Goal: Task Accomplishment & Management: Use online tool/utility

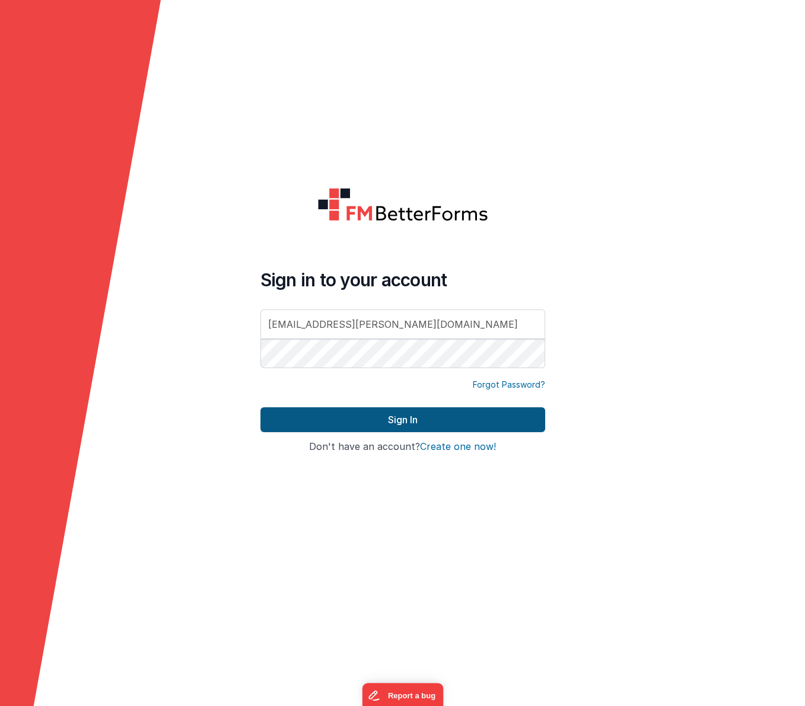
type input "[EMAIL_ADDRESS][PERSON_NAME][DOMAIN_NAME]"
click at [342, 425] on button "Sign In" at bounding box center [402, 419] width 285 height 25
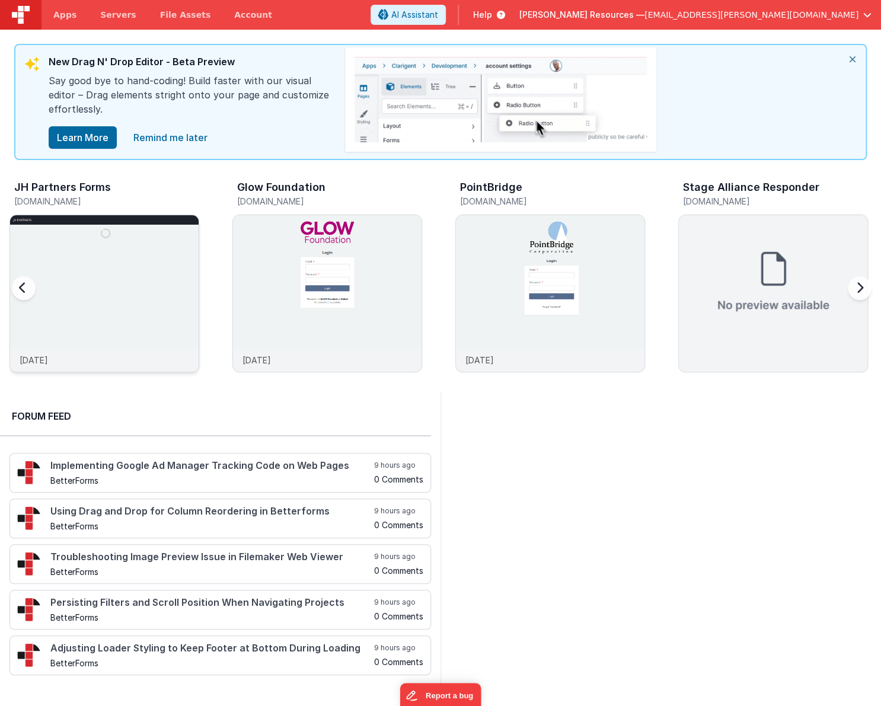
click at [88, 290] on div at bounding box center [104, 281] width 189 height 133
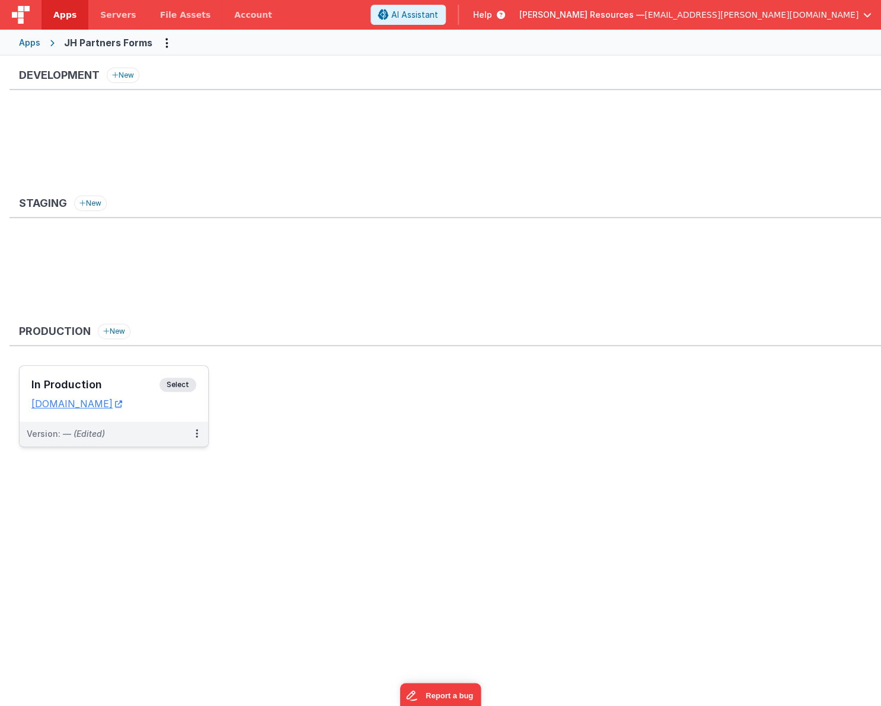
click at [133, 380] on h3 "In Production" at bounding box center [95, 385] width 128 height 12
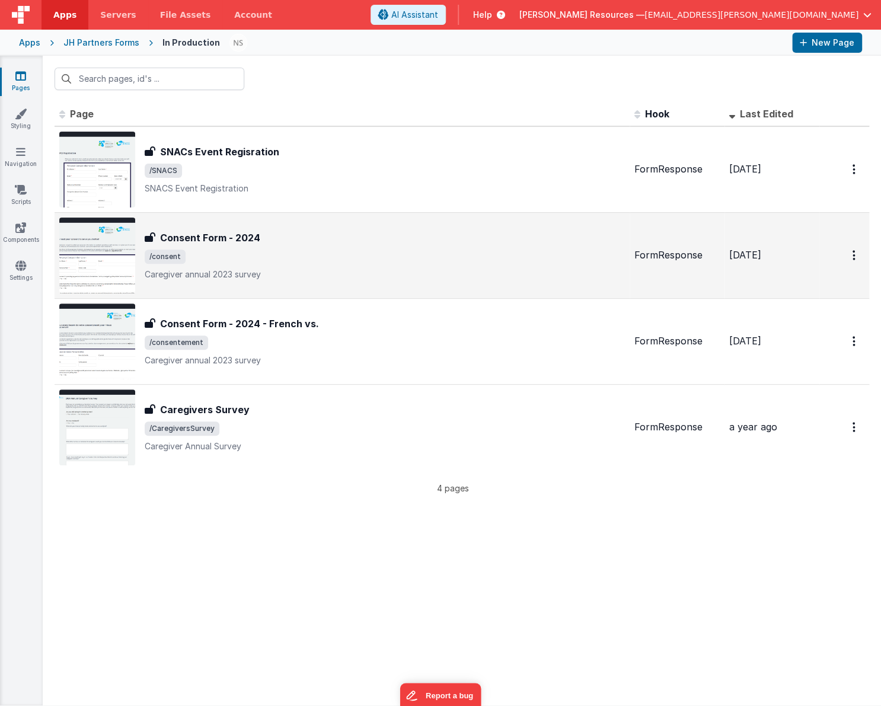
click at [289, 262] on span "/consent" at bounding box center [385, 257] width 480 height 14
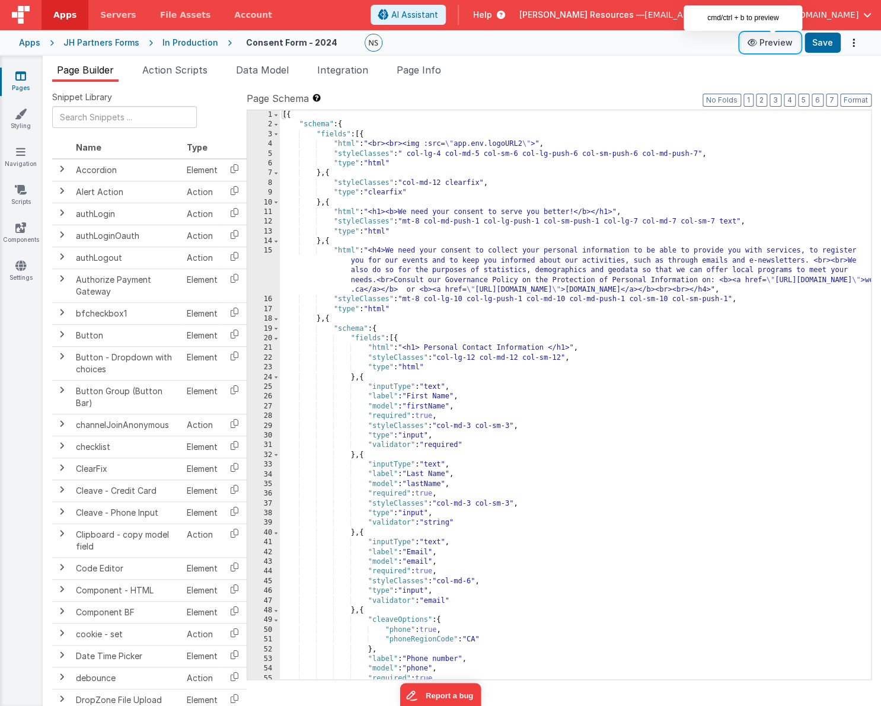
click at [779, 46] on button "Preview" at bounding box center [770, 42] width 59 height 19
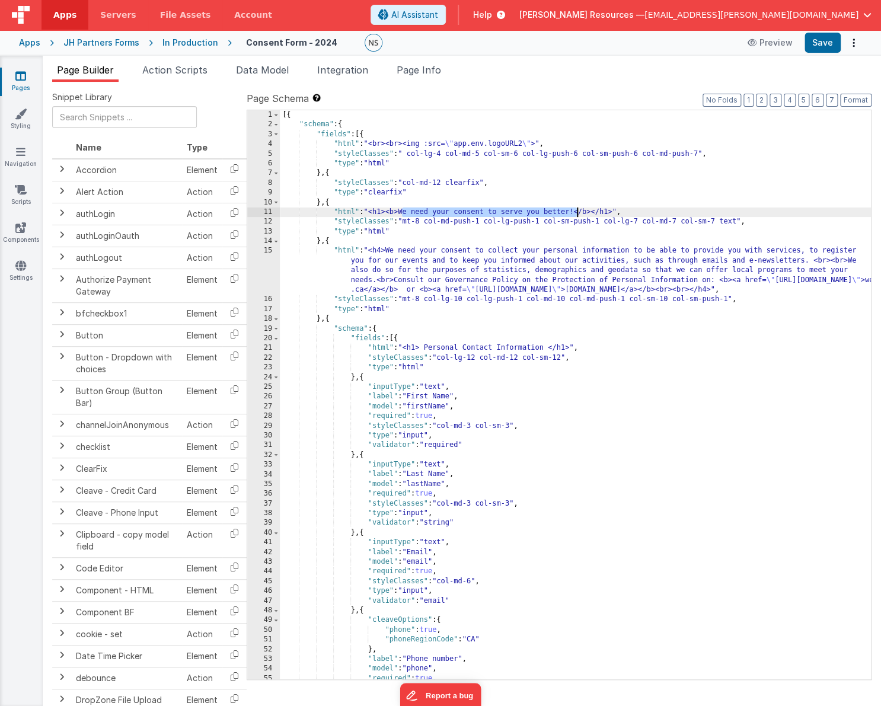
drag, startPoint x: 403, startPoint y: 211, endPoint x: 576, endPoint y: 215, distance: 173.8
click at [576, 215] on div "[{ "schema" : { "fields" : [{ "html" : "<br><br><img :src= \" app.env.logoURL2 …" at bounding box center [575, 404] width 591 height 589
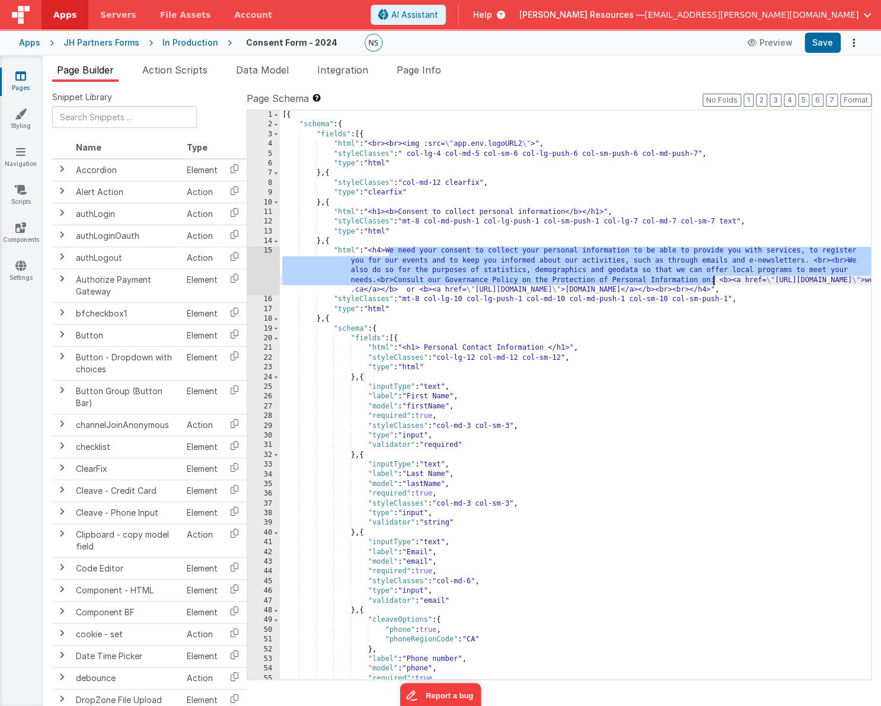
drag, startPoint x: 390, startPoint y: 250, endPoint x: 713, endPoint y: 279, distance: 325.1
click at [714, 279] on div "[{ "schema" : { "fields" : [{ "html" : "<br><br><img :src= \" app.env.logoURL2 …" at bounding box center [575, 404] width 591 height 589
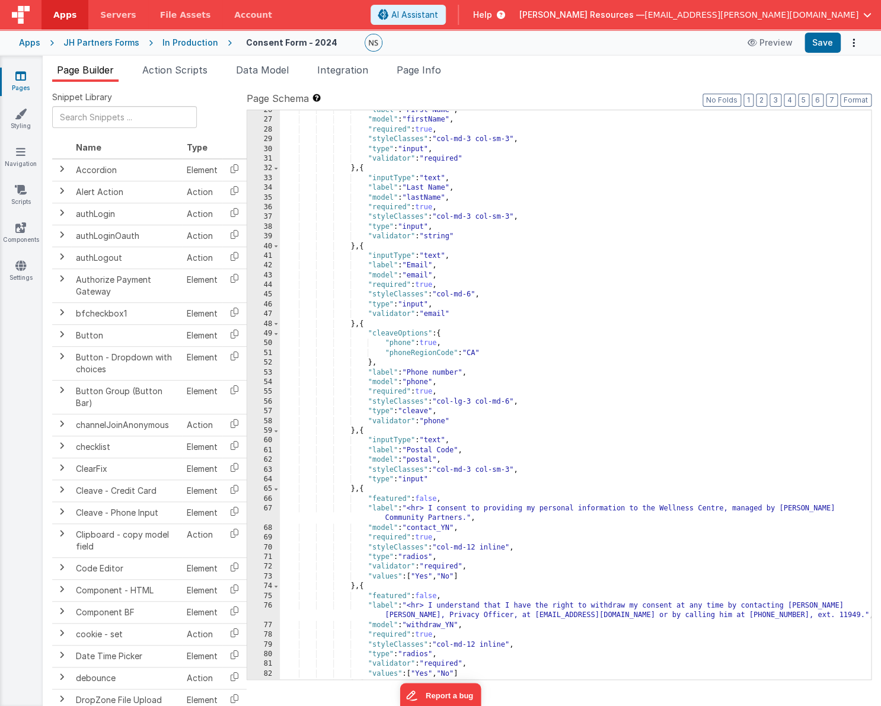
scroll to position [303, 0]
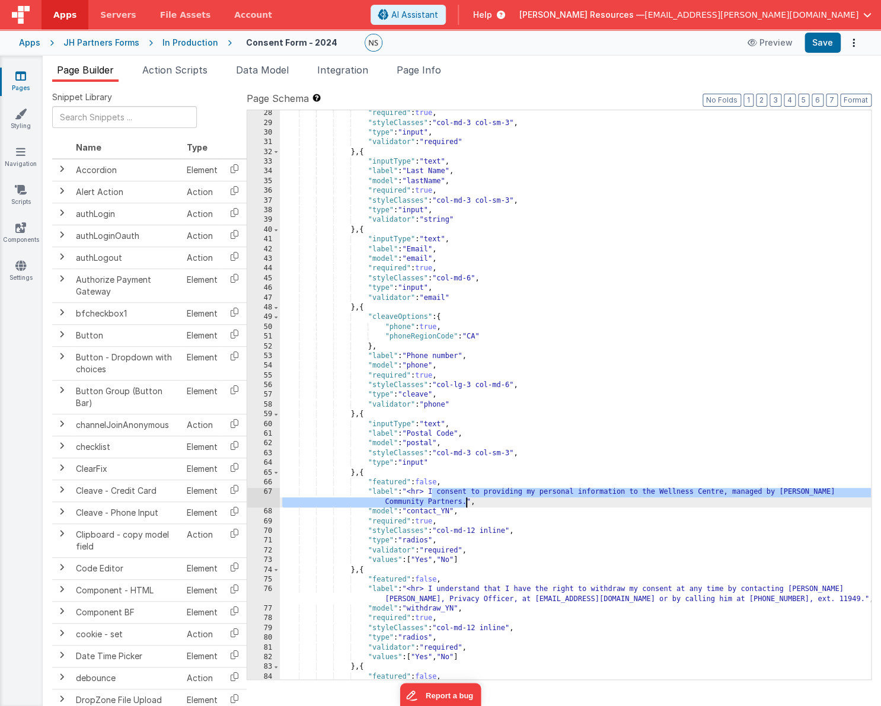
drag, startPoint x: 433, startPoint y: 492, endPoint x: 466, endPoint y: 501, distance: 34.0
click at [466, 501] on div ""required" : true , "styleClasses" : "col-md-3 col-sm-3" , "type" : "input" , "…" at bounding box center [575, 408] width 591 height 599
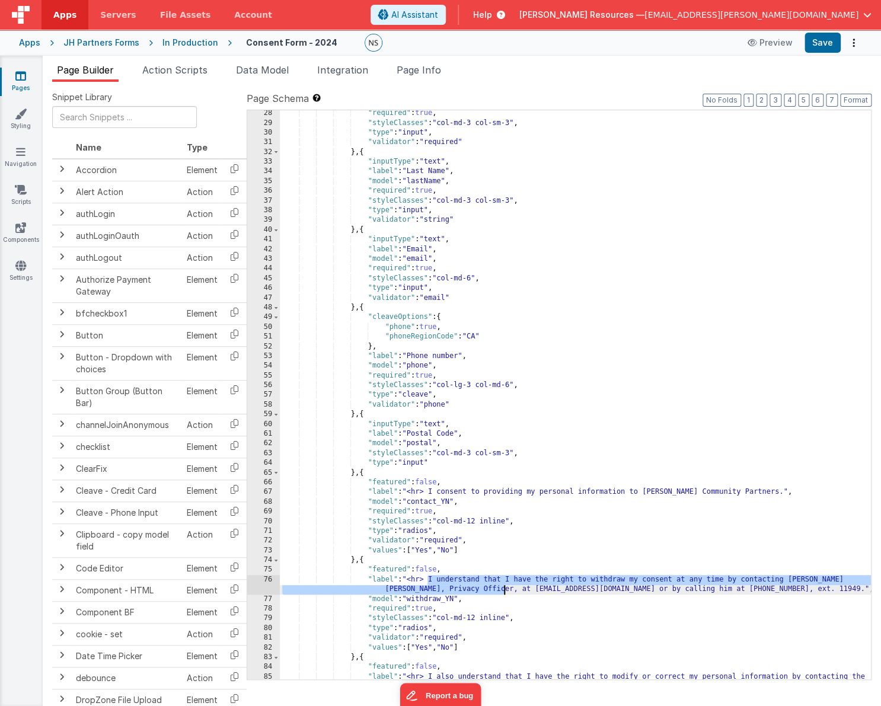
drag, startPoint x: 429, startPoint y: 579, endPoint x: 503, endPoint y: 591, distance: 75.6
click at [503, 591] on div ""required" : true , "styleClasses" : "col-md-3 col-sm-3" , "type" : "input" , "…" at bounding box center [575, 408] width 591 height 599
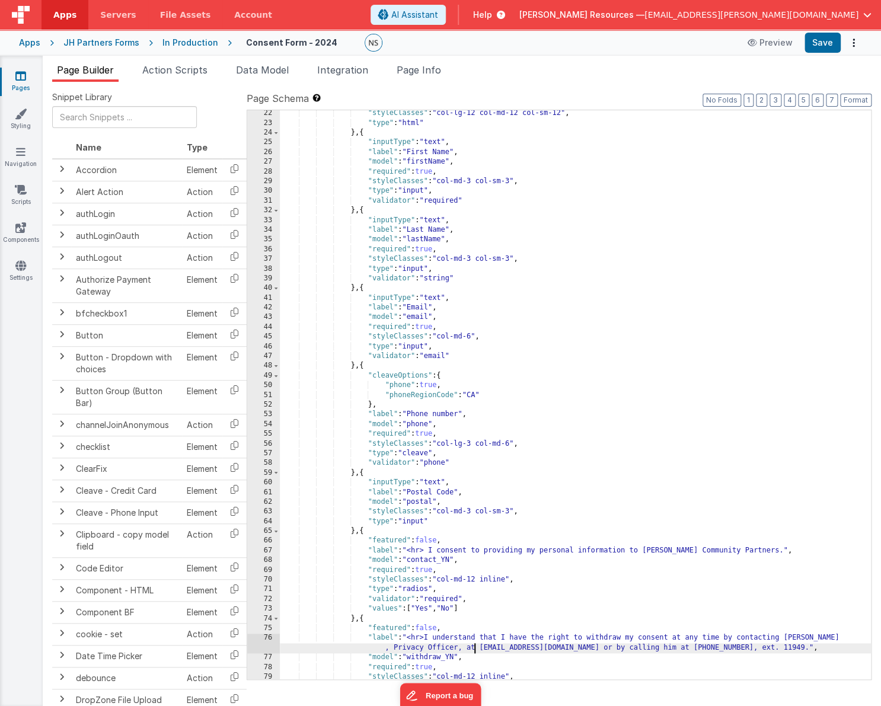
scroll to position [262, 0]
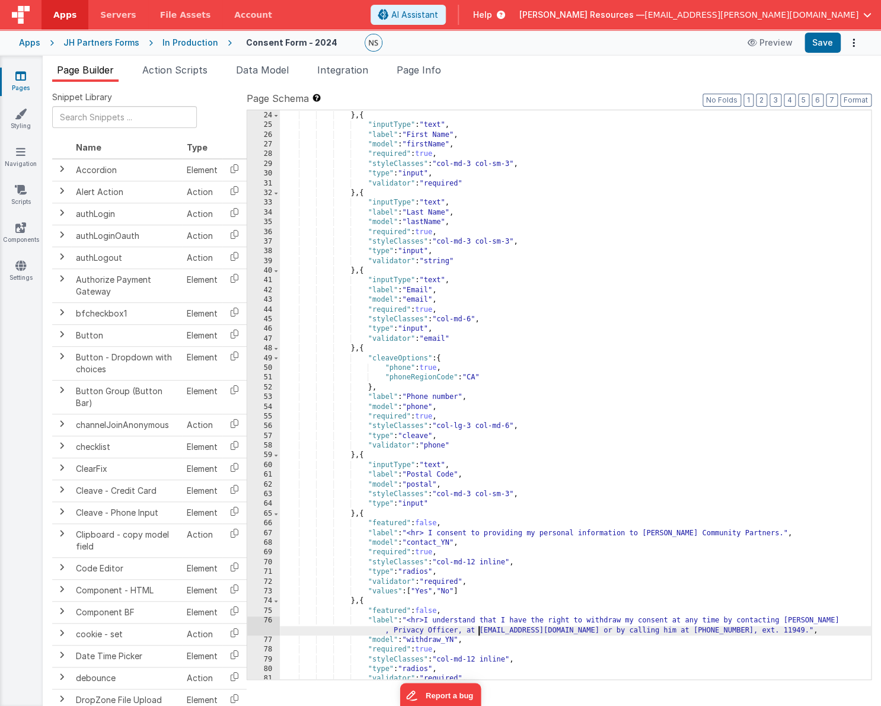
click at [479, 632] on div ""type" : "html" } , { "inputType" : "text" , "label" : "First Name" , "model" :…" at bounding box center [575, 395] width 591 height 589
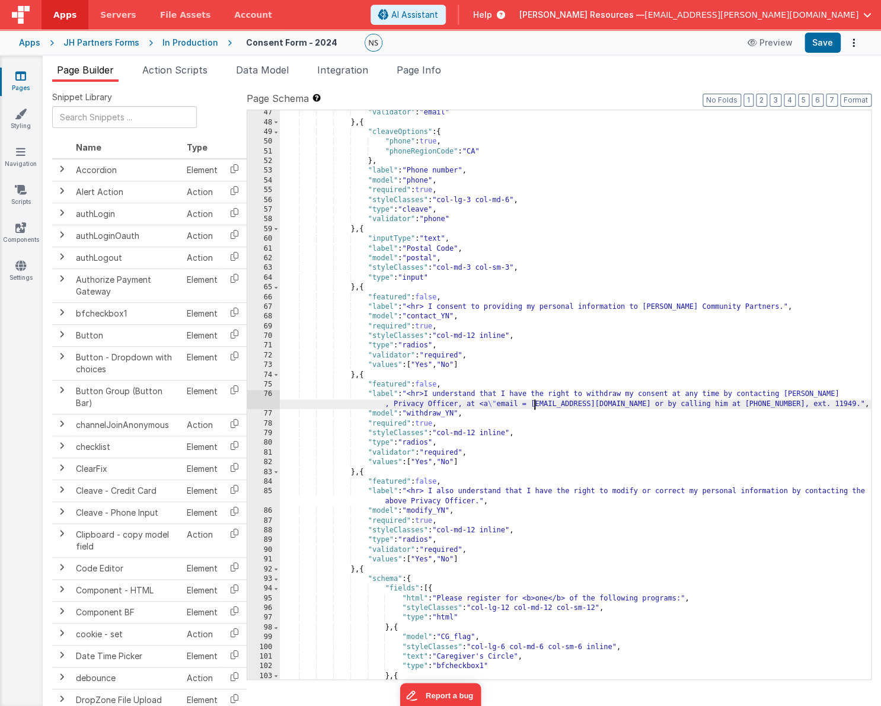
scroll to position [487, 0]
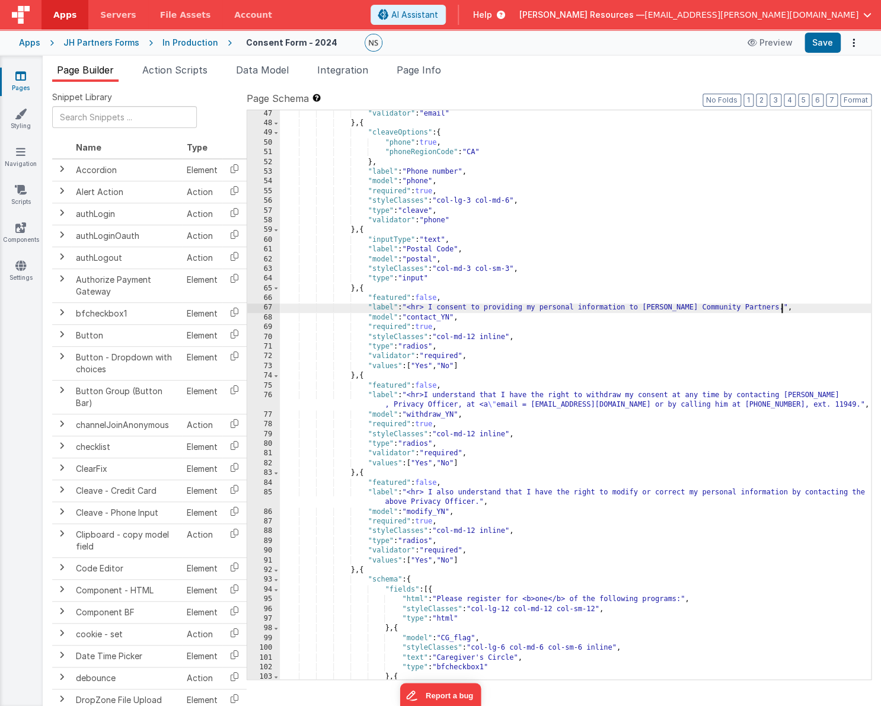
click at [780, 307] on div ""validator" : "email" } , { "cleaveOptions" : { "phone" : true , "phoneRegionCo…" at bounding box center [575, 403] width 591 height 589
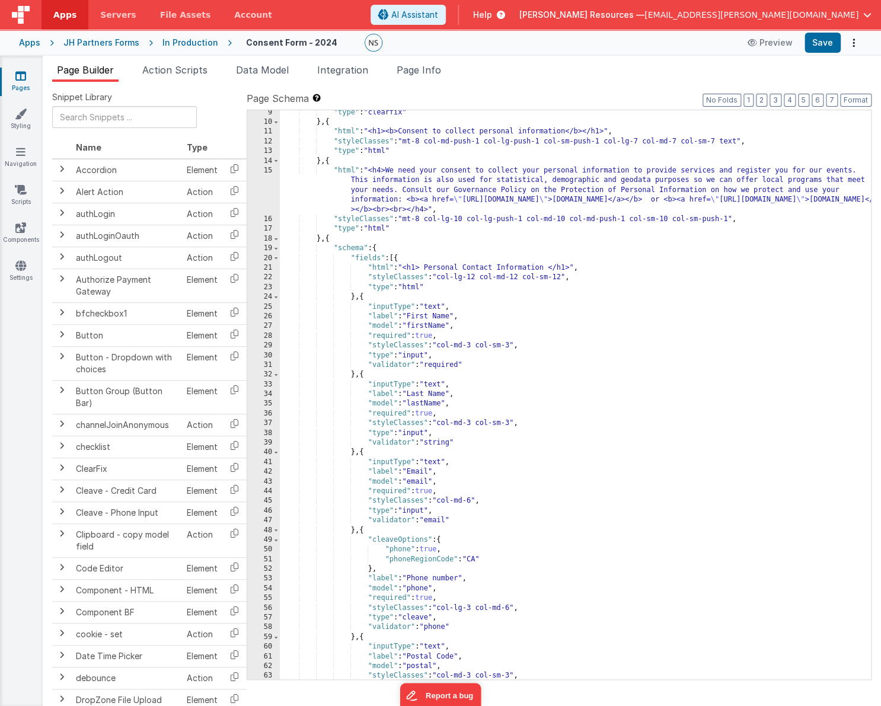
scroll to position [80, 0]
click at [673, 577] on div ""type" : "clearfix" } , { "html" : "<h1><b>Consent to collect personal informat…" at bounding box center [575, 402] width 591 height 589
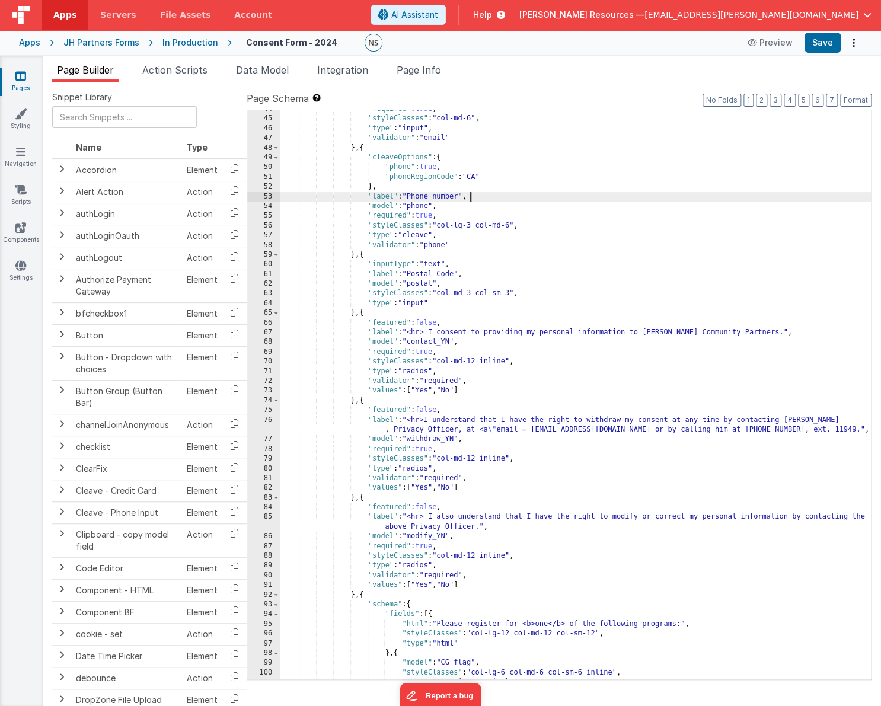
scroll to position [463, 0]
click at [492, 429] on div ""required" : true , "styleClasses" : "col-md-6" , "type" : "input" , "validator…" at bounding box center [575, 398] width 591 height 589
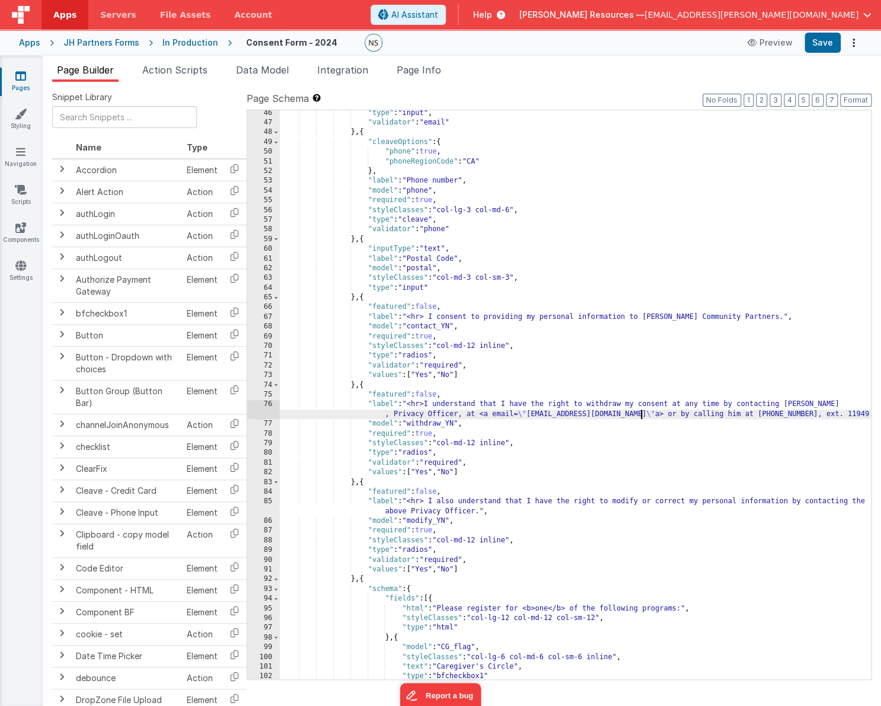
scroll to position [478, 0]
drag, startPoint x: 645, startPoint y: 414, endPoint x: 842, endPoint y: 416, distance: 197.5
click at [804, 416] on div ""type" : "input" , "validator" : "email" } , { "cleaveOptions" : { "phone" : tr…" at bounding box center [575, 403] width 591 height 589
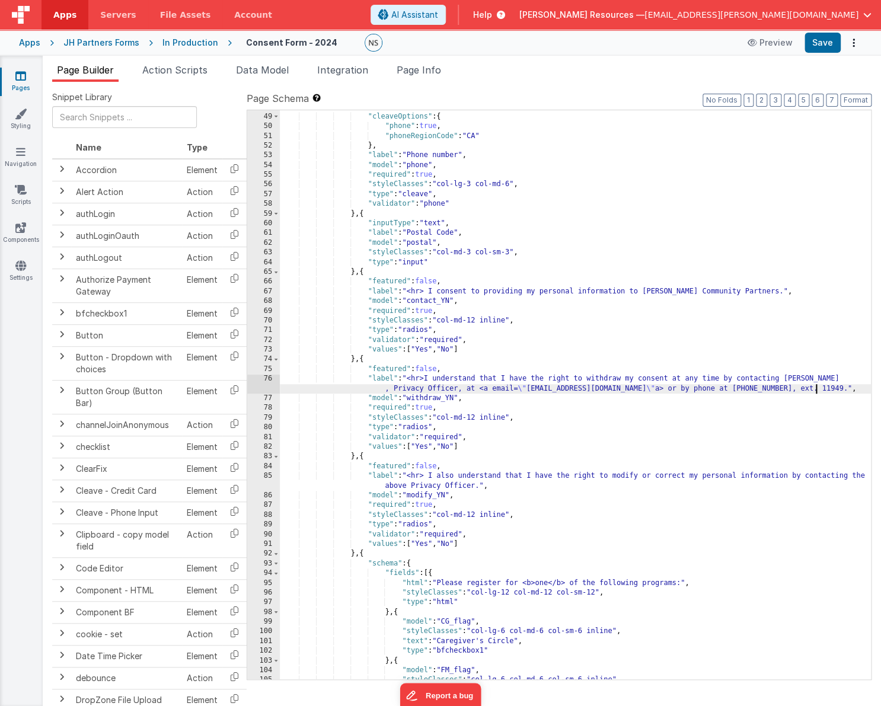
scroll to position [504, 0]
click at [495, 389] on div "} , { "cleaveOptions" : { "phone" : true , "phoneRegionCode" : "CA" } , "label"…" at bounding box center [575, 396] width 591 height 589
click at [517, 388] on div "} , { "cleaveOptions" : { "phone" : true , "phoneRegionCode" : "CA" } , "label"…" at bounding box center [575, 396] width 591 height 589
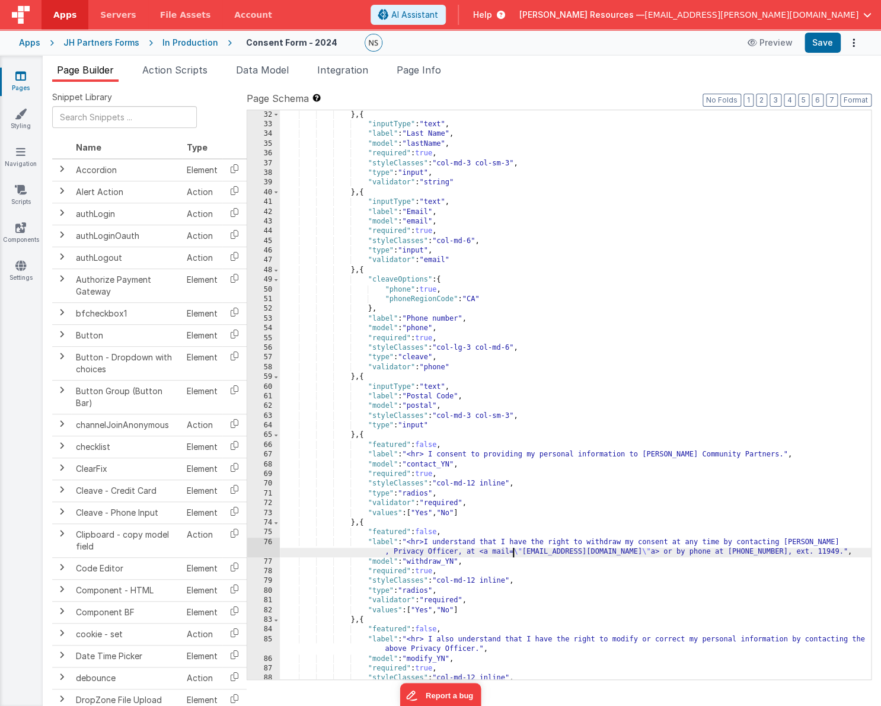
scroll to position [346, 0]
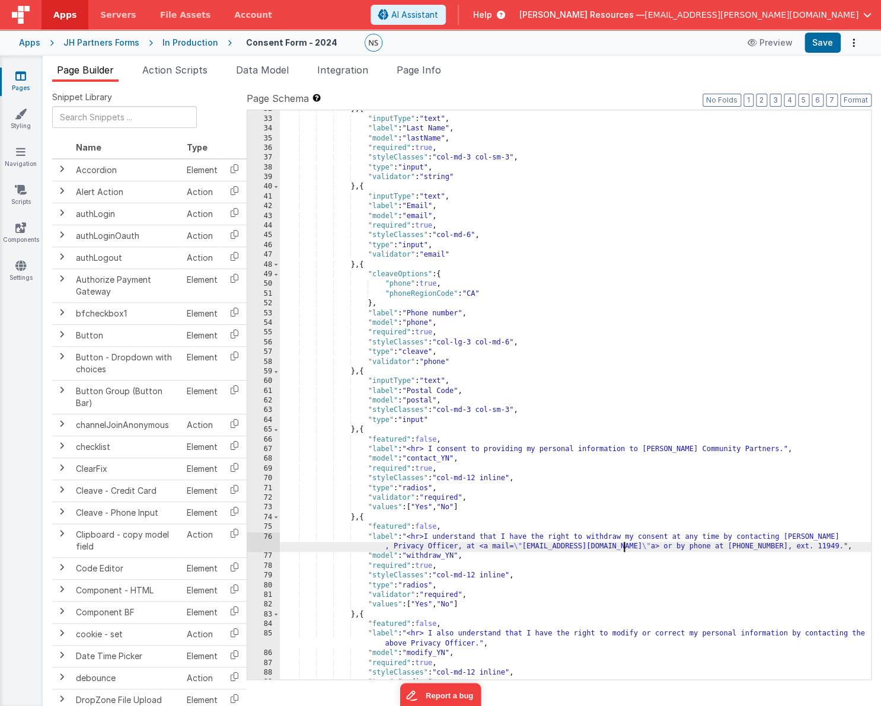
click at [624, 547] on div "} , { "inputType" : "text" , "label" : "Last Name" , "model" : "lastName" , "re…" at bounding box center [575, 398] width 591 height 589
drag, startPoint x: 508, startPoint y: 546, endPoint x: 495, endPoint y: 549, distance: 13.3
click at [492, 547] on div "} , { "inputType" : "text" , "label" : "Last Name" , "model" : "lastName" , "re…" at bounding box center [575, 398] width 591 height 589
drag, startPoint x: 480, startPoint y: 548, endPoint x: 514, endPoint y: 549, distance: 33.8
click at [514, 549] on div "} , { "inputType" : "text" , "label" : "Last Name" , "model" : "lastName" , "re…" at bounding box center [575, 398] width 591 height 589
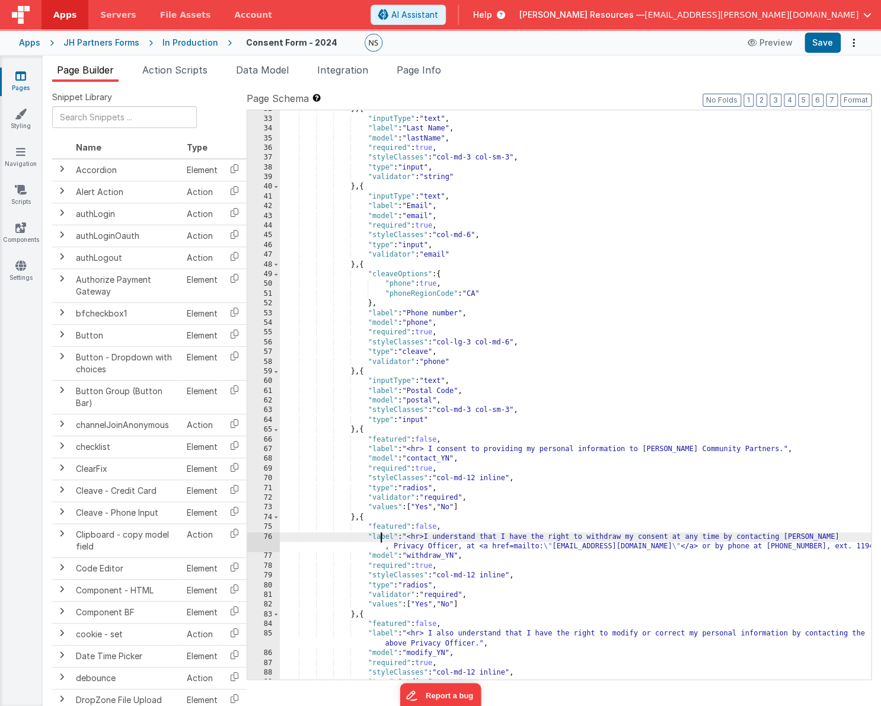
click at [382, 541] on div "} , { "inputType" : "text" , "label" : "Last Name" , "model" : "lastName" , "re…" at bounding box center [575, 398] width 591 height 589
click at [267, 537] on div "76" at bounding box center [263, 543] width 33 height 20
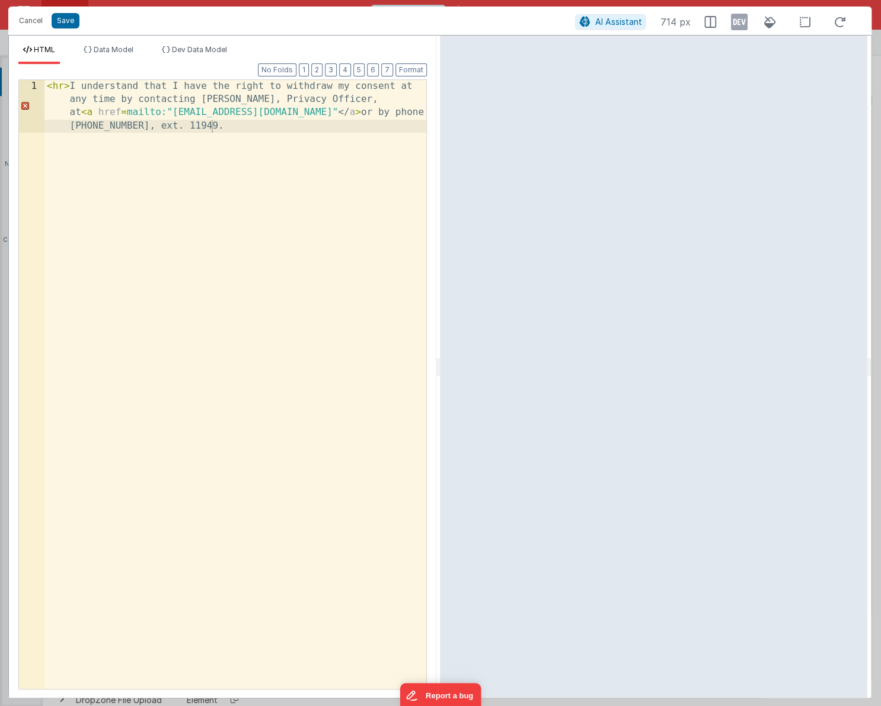
click at [179, 112] on div "< hr > I understand that I have the right to withdraw my consent at any time by…" at bounding box center [235, 438] width 382 height 716
click at [302, 112] on div "< hr > I understand that I have the right to withdraw my consent at any time by…" at bounding box center [235, 438] width 382 height 716
click at [172, 113] on div "< hr > I understand that I have the right to withdraw my consent at any time by…" at bounding box center [235, 438] width 382 height 716
click at [301, 114] on div "< hr > I understand that I have the right to withdraw my consent at any time by…" at bounding box center [235, 438] width 382 height 716
click at [132, 113] on div "< hr > I understand that I have the right to withdraw my consent at any time by…" at bounding box center [235, 438] width 382 height 716
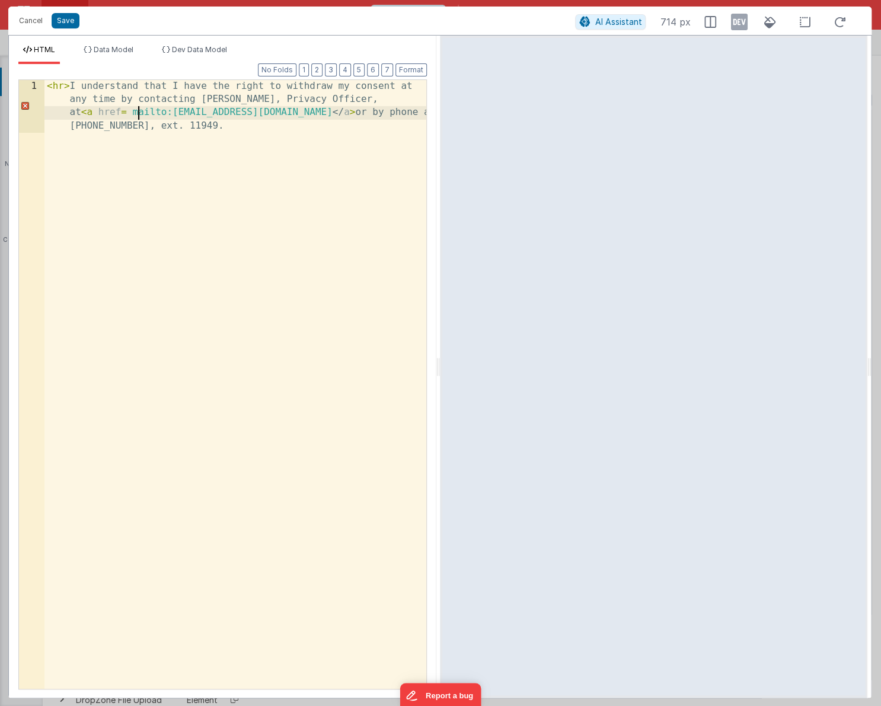
drag, startPoint x: 178, startPoint y: 113, endPoint x: 189, endPoint y: 119, distance: 12.2
click at [179, 114] on div "< hr > I understand that I have the right to withdraw my consent at any time by…" at bounding box center [235, 438] width 382 height 716
click at [66, 24] on button "Save" at bounding box center [66, 20] width 28 height 15
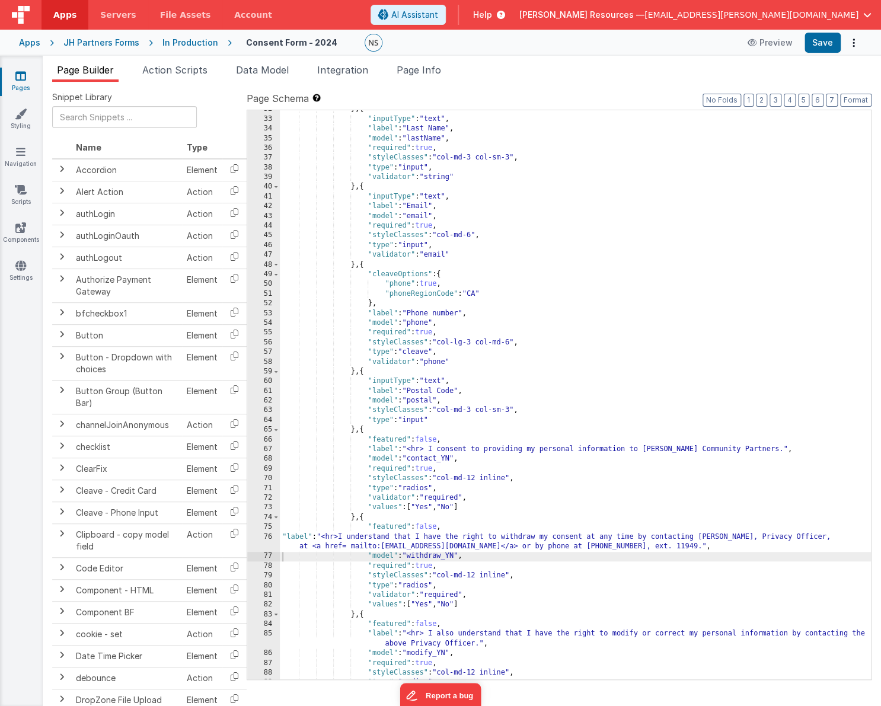
click at [282, 535] on div "} , { "inputType" : "text" , "label" : "Last Name" , "model" : "lastName" , "re…" at bounding box center [575, 398] width 591 height 589
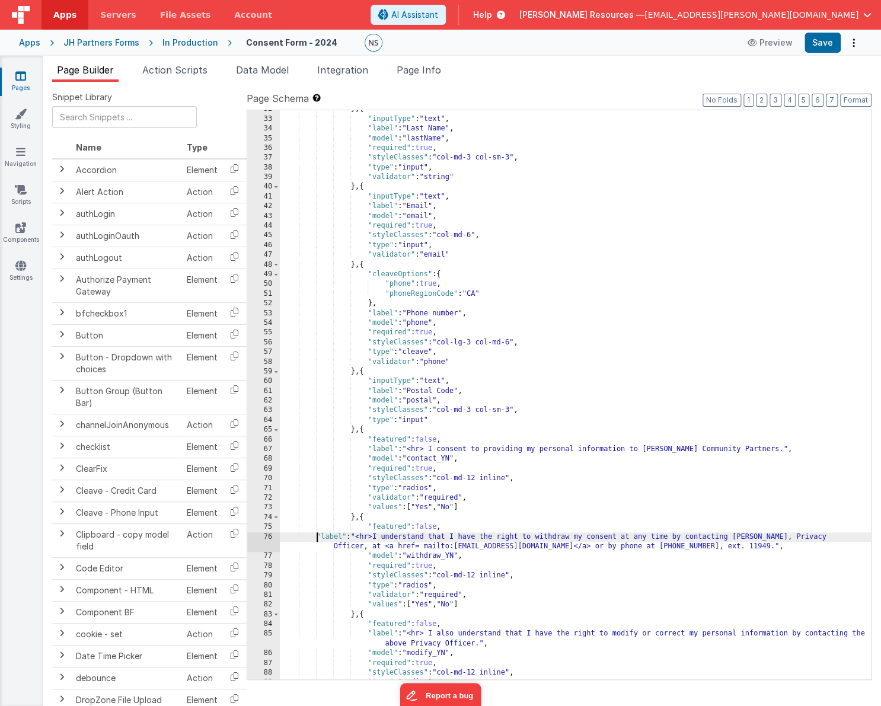
scroll to position [311, 0]
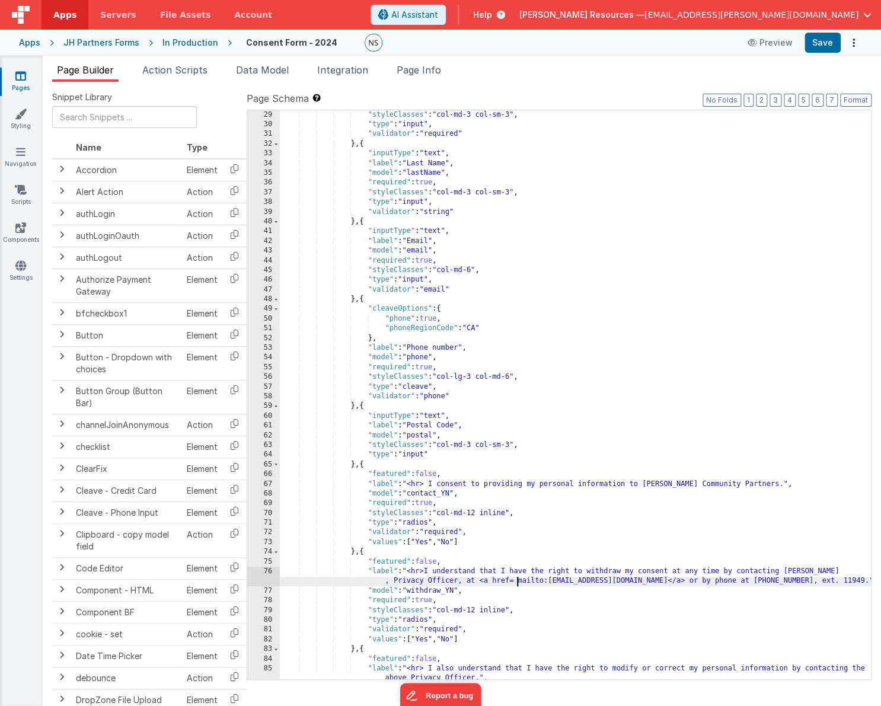
click at [517, 581] on div ""styleClasses" : "col-md-3 col-sm-3" , "type" : "input" , "validator" : "requir…" at bounding box center [575, 404] width 591 height 589
click at [649, 582] on div ""styleClasses" : "col-md-3 col-sm-3" , "type" : "input" , "validator" : "requir…" at bounding box center [575, 404] width 591 height 589
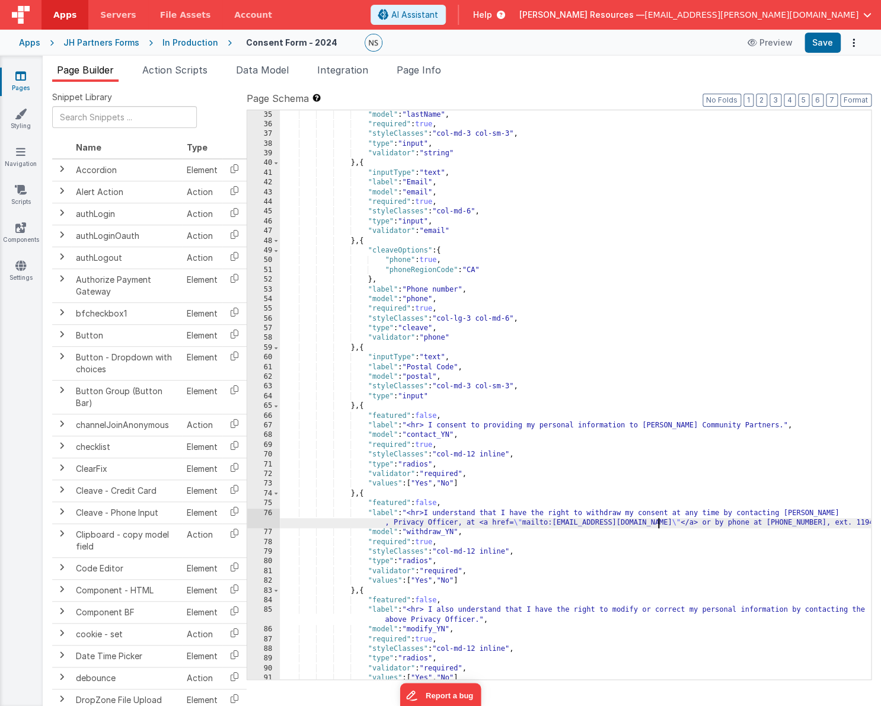
scroll to position [413, 0]
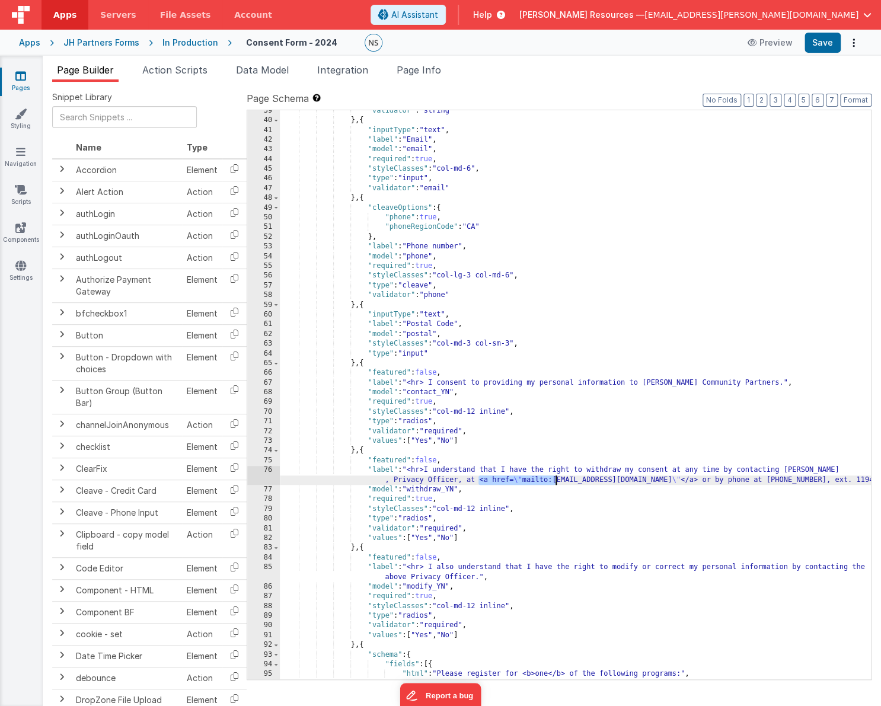
drag, startPoint x: 478, startPoint y: 481, endPoint x: 554, endPoint y: 484, distance: 76.0
click at [554, 484] on div ""validator" : "string" } , { "inputType" : "text" , "label" : "Email" , "model"…" at bounding box center [575, 400] width 591 height 589
drag, startPoint x: 573, startPoint y: 480, endPoint x: 600, endPoint y: 483, distance: 26.8
click at [600, 483] on div ""validator" : "string" } , { "inputType" : "text" , "label" : "Email" , "model"…" at bounding box center [575, 400] width 591 height 589
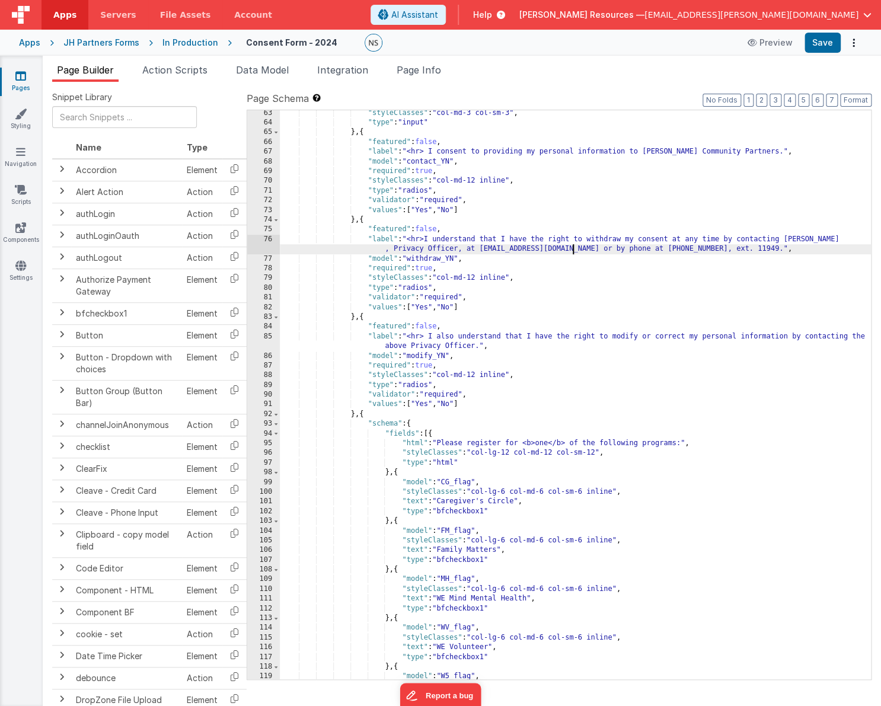
scroll to position [643, 0]
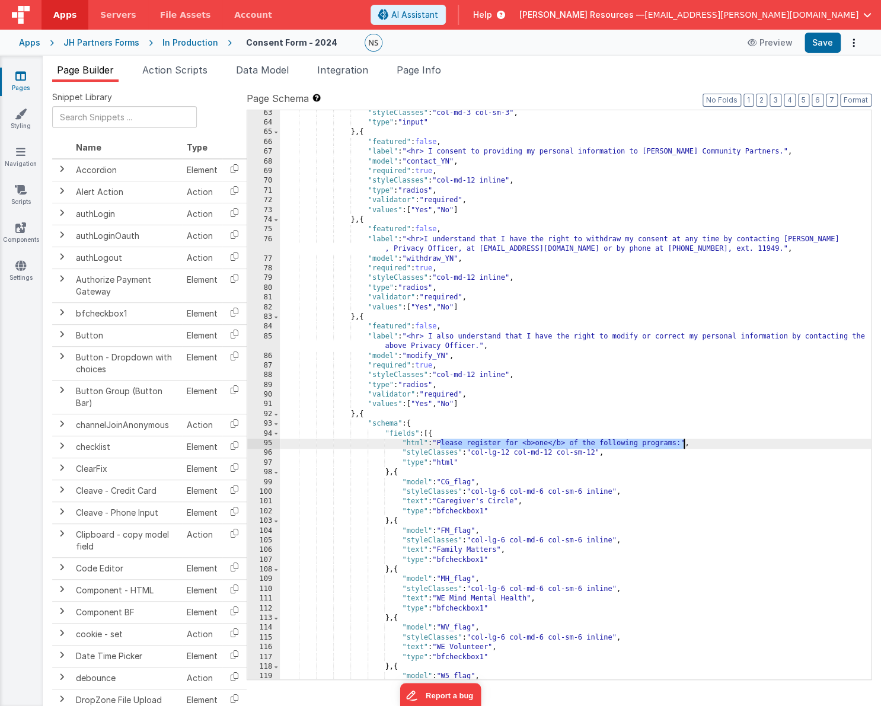
drag, startPoint x: 440, startPoint y: 441, endPoint x: 681, endPoint y: 447, distance: 241.4
click at [681, 447] on div ""styleClasses" : "col-md-3 col-sm-3" , "type" : "input" } , { "featured" : fals…" at bounding box center [575, 403] width 591 height 589
click at [492, 444] on div ""styleClasses" : "col-md-3 col-sm-3" , "type" : "input" } , { "featured" : fals…" at bounding box center [575, 403] width 591 height 589
drag, startPoint x: 487, startPoint y: 443, endPoint x: 504, endPoint y: 449, distance: 18.2
click at [487, 444] on div ""styleClasses" : "col-md-3 col-sm-3" , "type" : "input" } , { "featured" : fals…" at bounding box center [575, 403] width 591 height 589
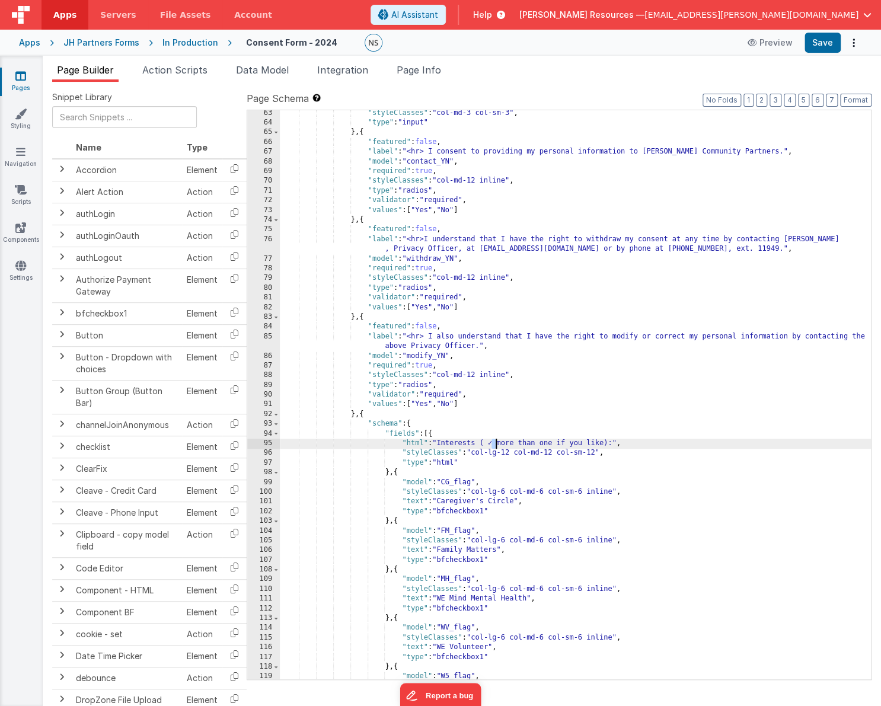
click at [496, 444] on div ""styleClasses" : "col-md-3 col-sm-3" , "type" : "input" } , { "featured" : fals…" at bounding box center [575, 403] width 591 height 589
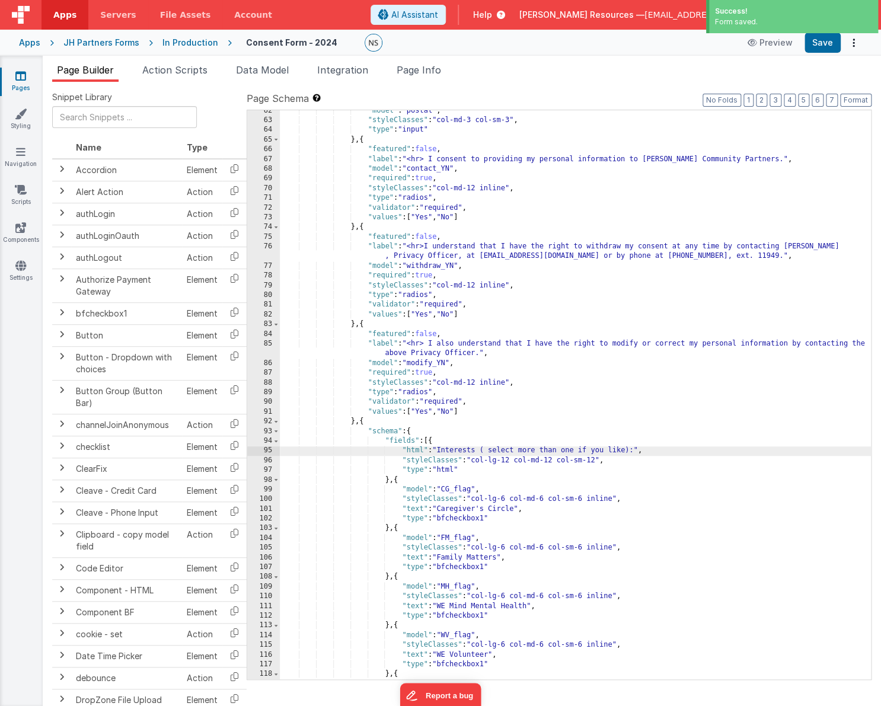
scroll to position [648, 0]
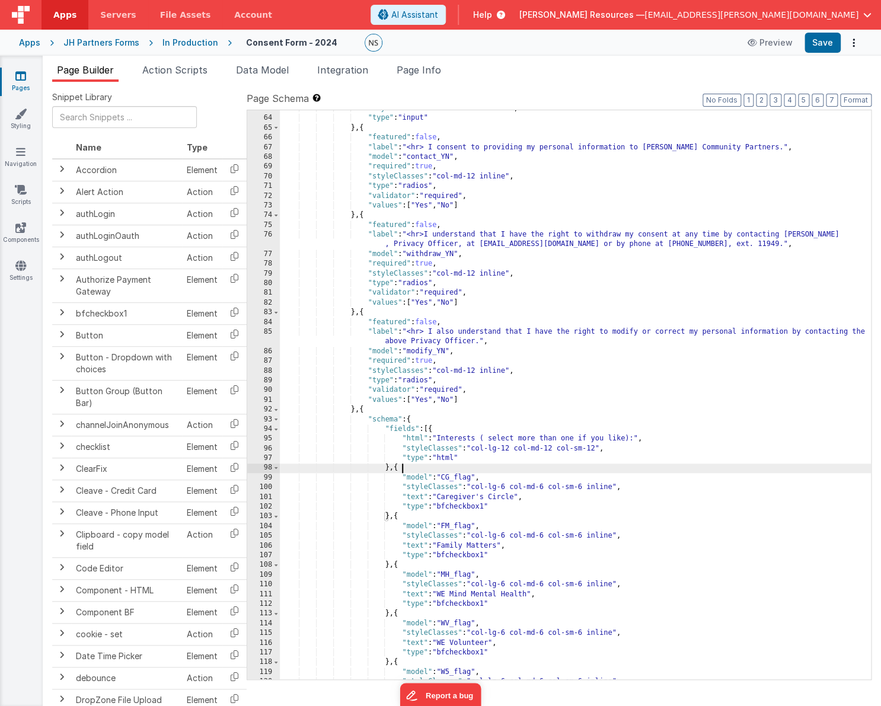
click at [640, 465] on div ""styleClasses" : "col-md-3 col-sm-3" , "type" : "input" } , { "featured" : fals…" at bounding box center [575, 398] width 591 height 589
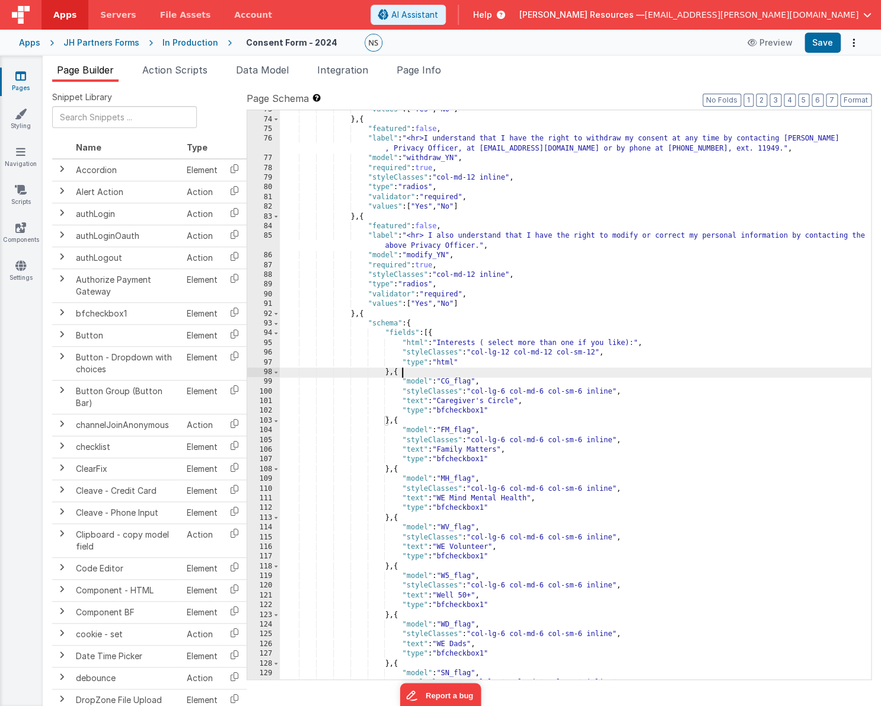
scroll to position [744, 0]
click at [491, 343] on div ""values" : [ "Yes" , "No" ] } , { "featured" : false , "label" : "<hr>I underst…" at bounding box center [575, 399] width 591 height 589
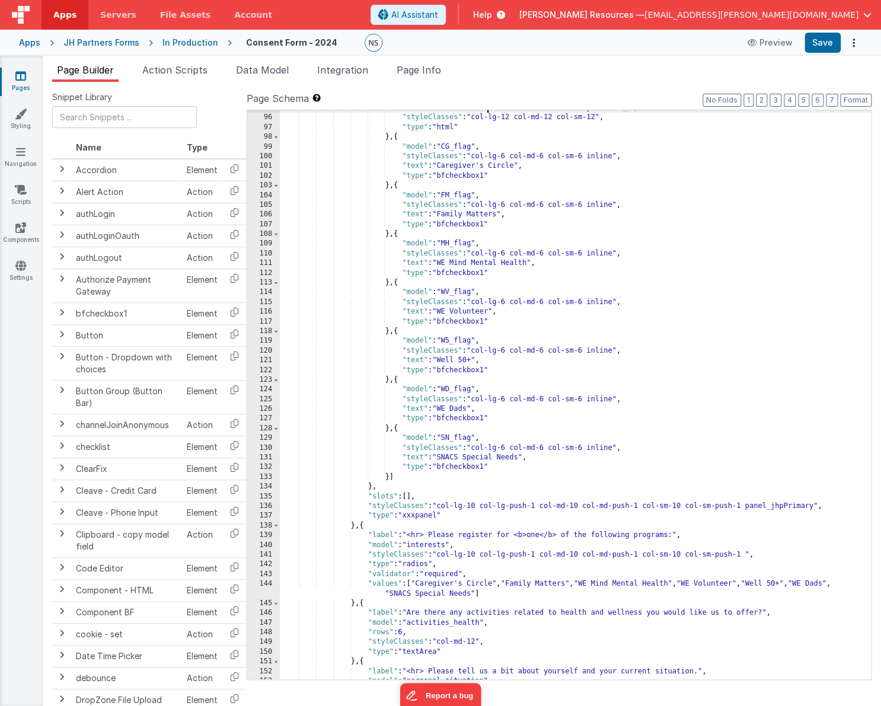
scroll to position [971, 0]
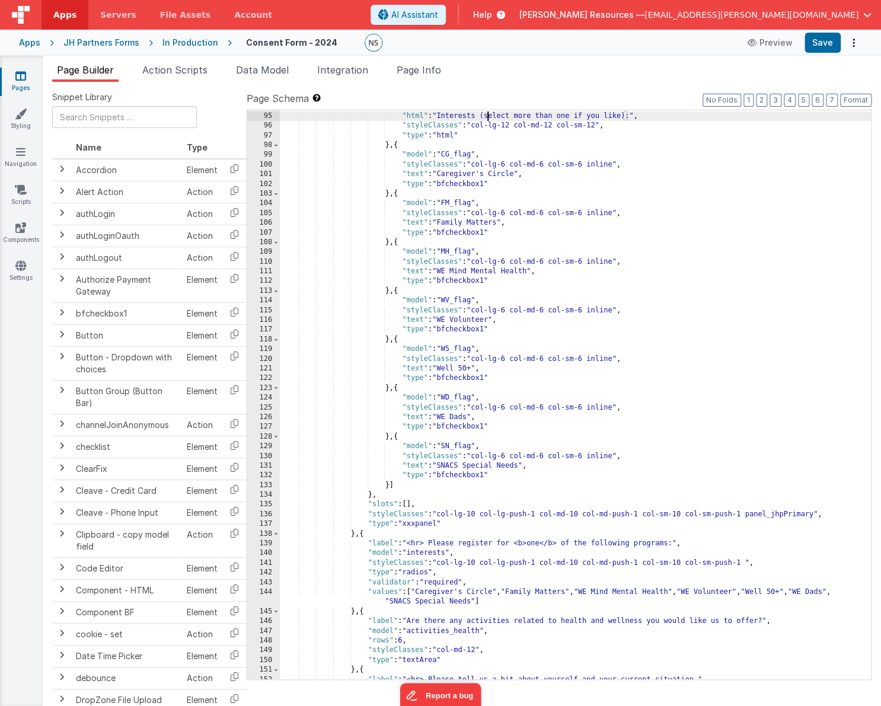
click at [696, 401] on div ""fields" : [{ "html" : "Interests (select more than one if you like):" , "style…" at bounding box center [575, 395] width 591 height 589
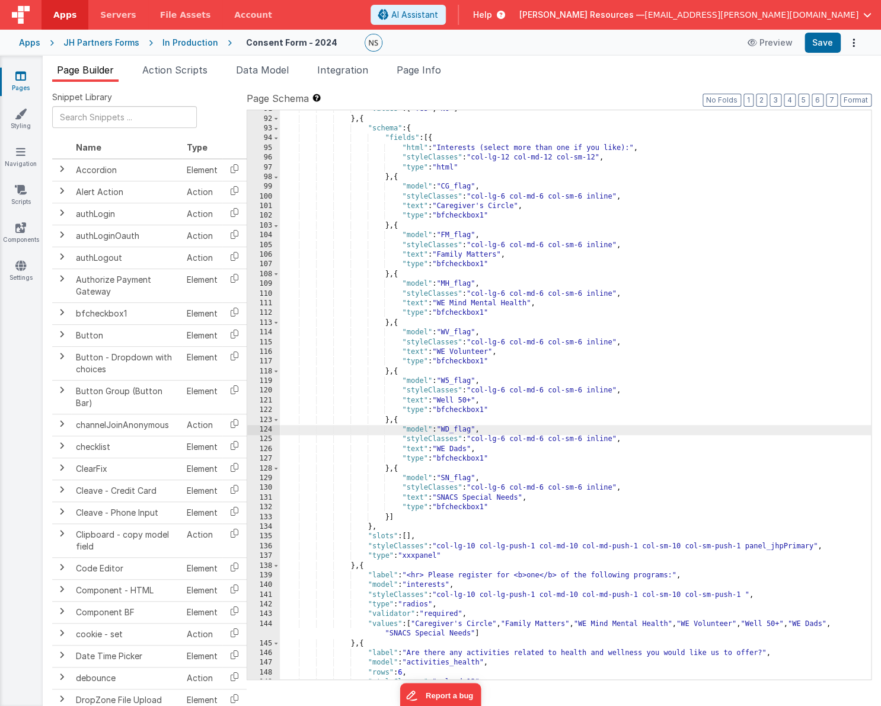
scroll to position [938, 0]
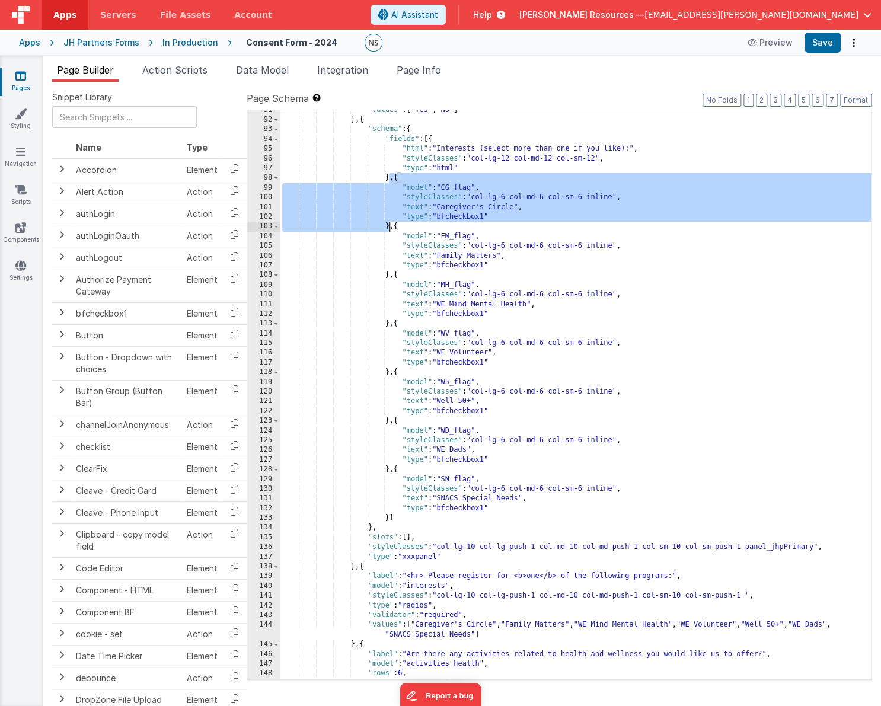
drag, startPoint x: 391, startPoint y: 177, endPoint x: 390, endPoint y: 224, distance: 46.9
click at [390, 224] on div ""values" : [ "Yes" , "No" ] } , { "schema" : { "fields" : [{ "html" : "Interest…" at bounding box center [575, 400] width 591 height 589
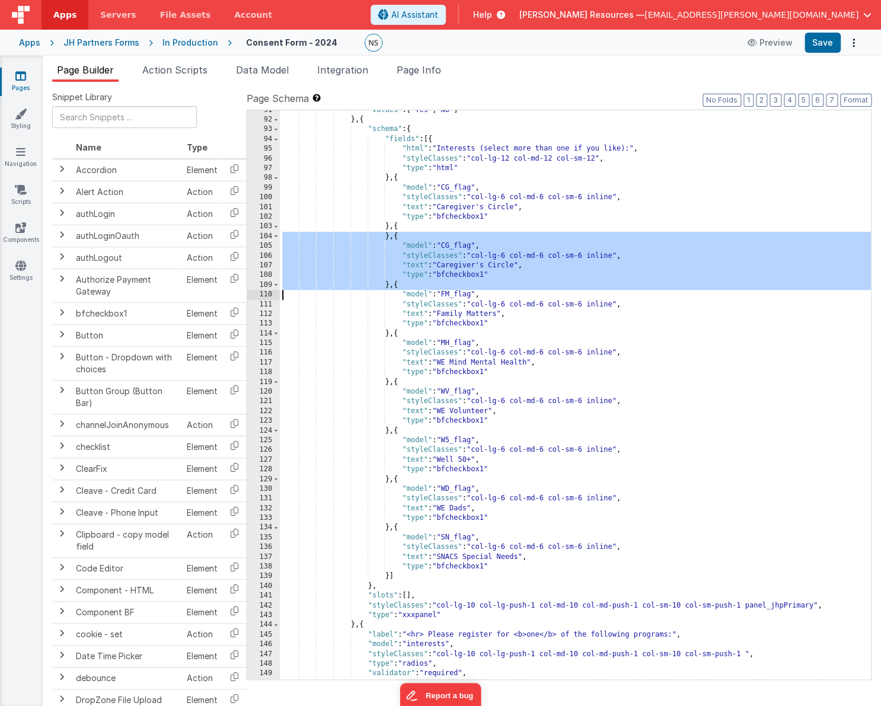
click at [453, 246] on div ""values" : [ "Yes" , "No" ] } , { "schema" : { "fields" : [{ "html" : "Interest…" at bounding box center [575, 394] width 591 height 569
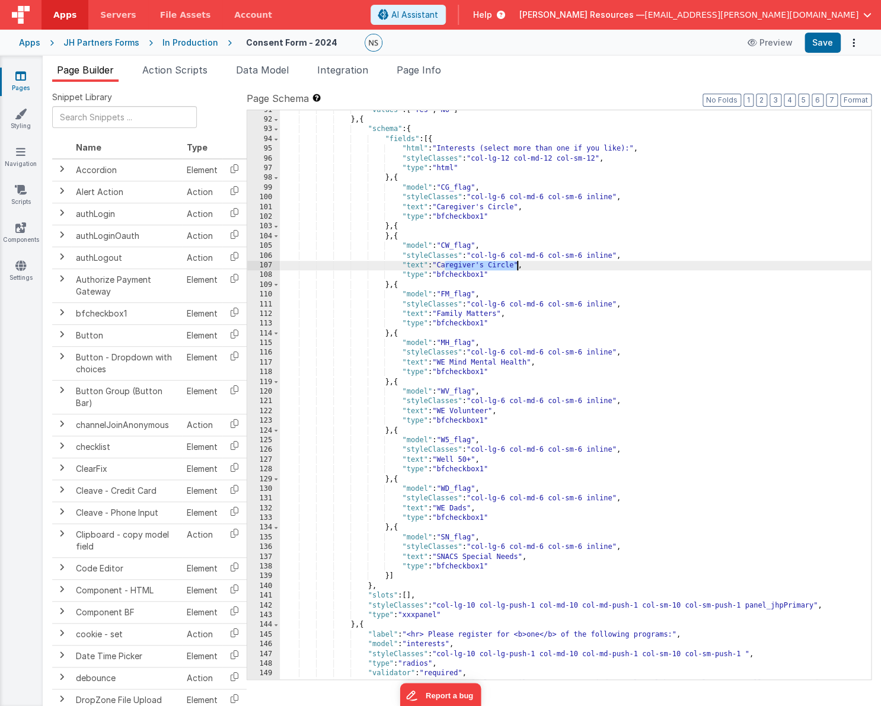
drag, startPoint x: 445, startPoint y: 267, endPoint x: 517, endPoint y: 269, distance: 72.4
click at [517, 269] on div ""values" : [ "Yes" , "No" ] } , { "schema" : { "fields" : [{ "html" : "Interest…" at bounding box center [575, 405] width 591 height 599
click at [557, 321] on div ""values" : [ "Yes" , "No" ] } , { "schema" : { "fields" : [{ "html" : "Interest…" at bounding box center [575, 405] width 591 height 599
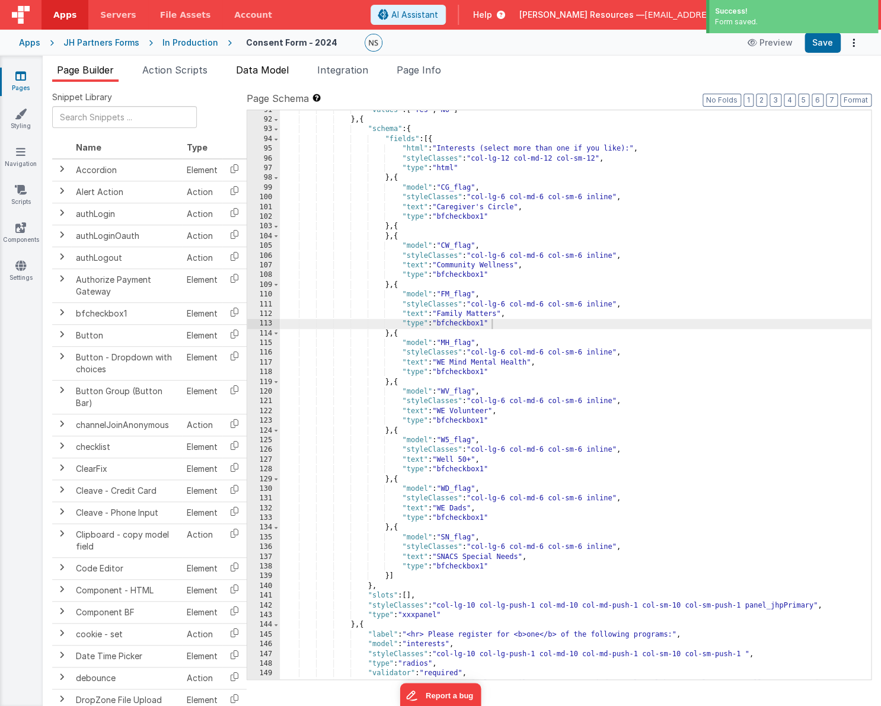
click at [266, 71] on span "Data Model" at bounding box center [262, 70] width 53 height 12
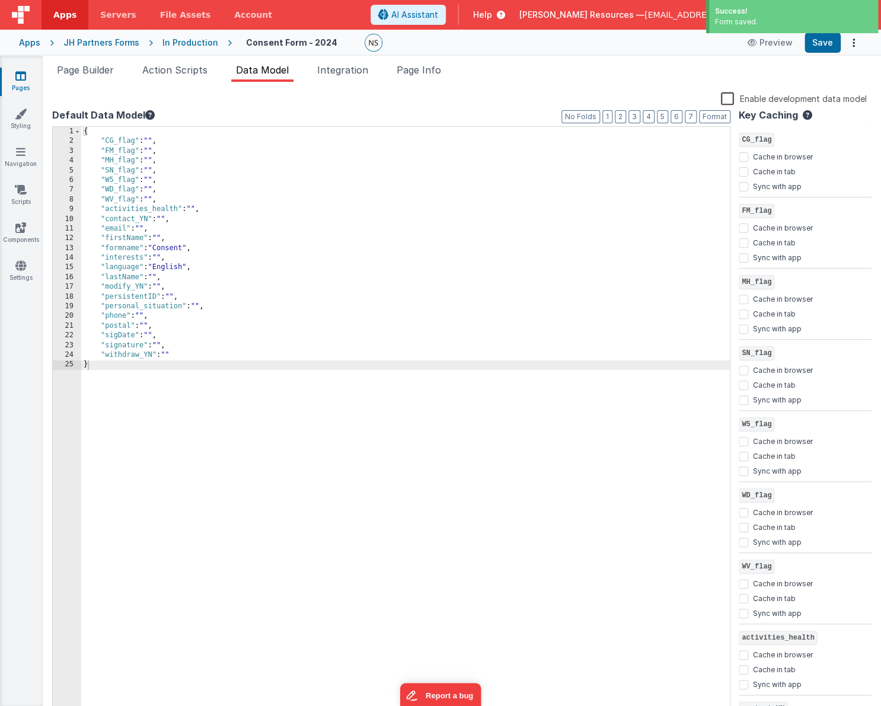
click at [165, 141] on div "{ "CG_flag" : "" , "FM_flag" : "" , "MH_flag" : "" , "SN_flag" : "" , "W5_flag"…" at bounding box center [405, 432] width 649 height 610
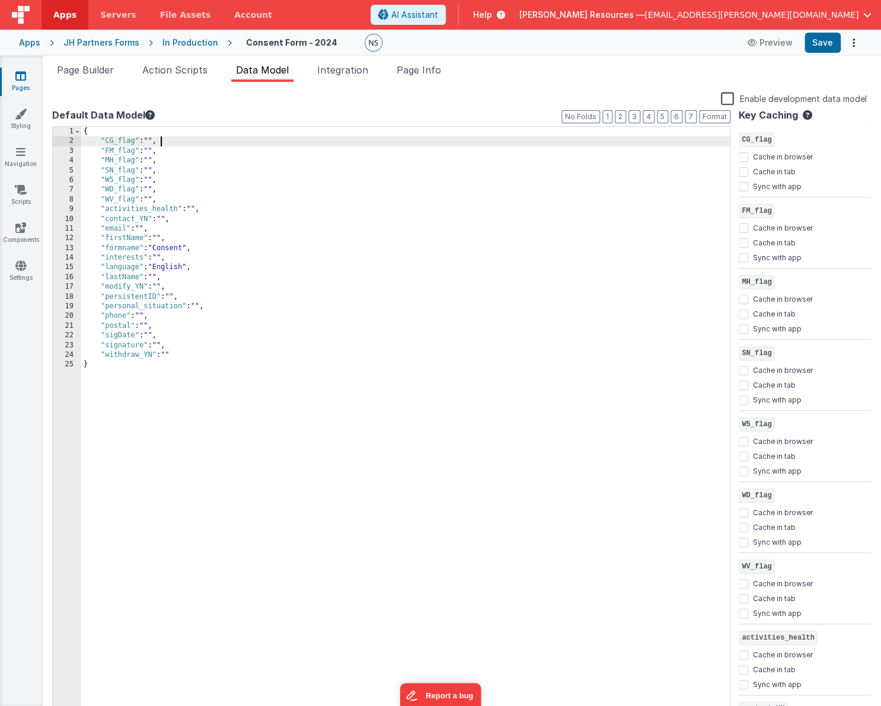
click at [103, 139] on div "{ "CG_flag" : "" , "FM_flag" : "" , "MH_flag" : "" , "SN_flag" : "" , "W5_flag"…" at bounding box center [405, 432] width 649 height 610
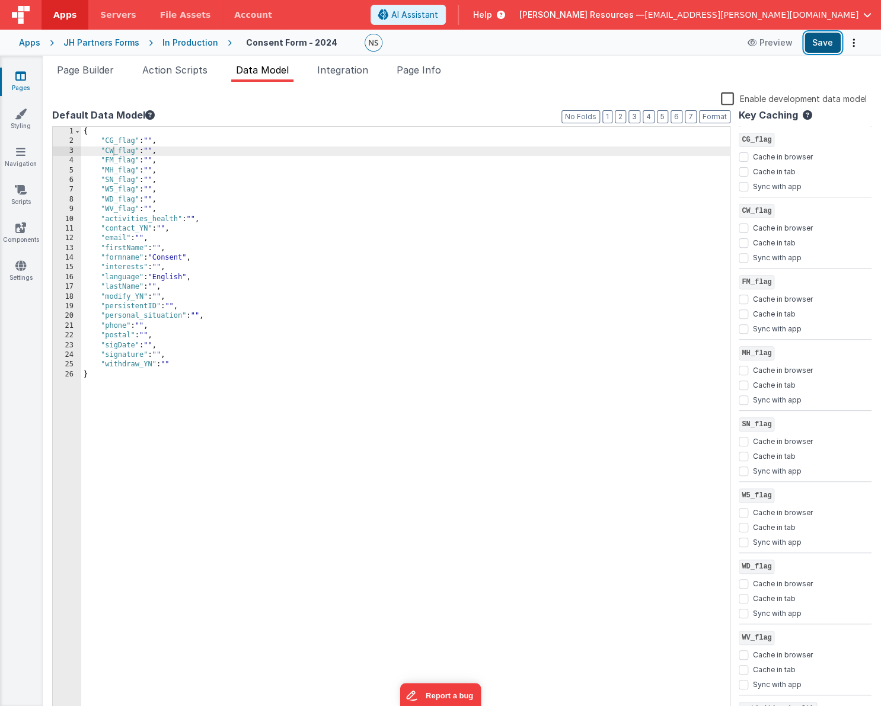
click at [804, 43] on button "Save" at bounding box center [823, 43] width 36 height 20
click at [100, 69] on span "Page Builder" at bounding box center [85, 70] width 57 height 12
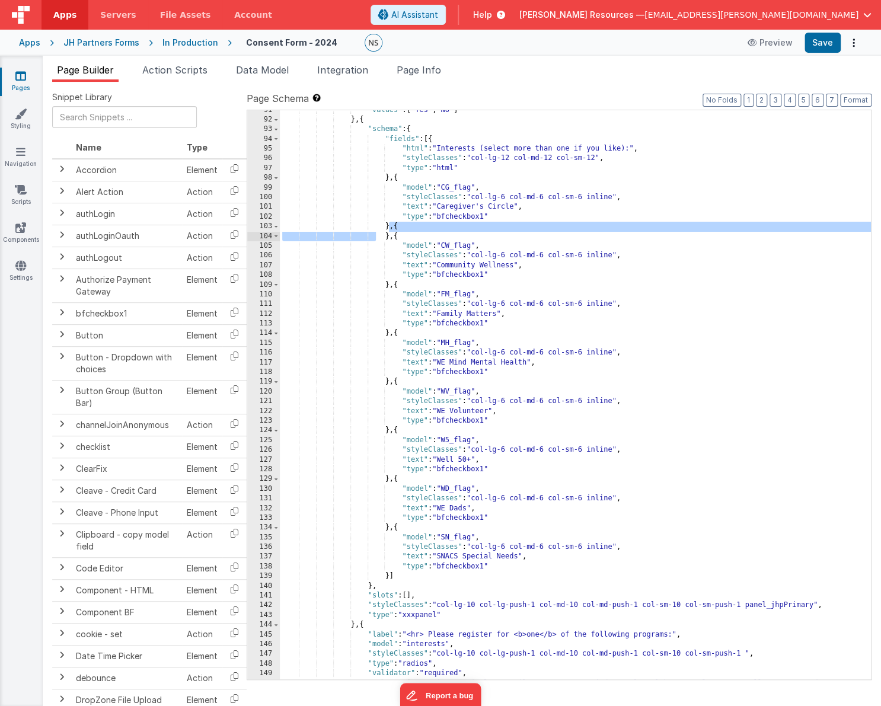
drag, startPoint x: 390, startPoint y: 228, endPoint x: 377, endPoint y: 237, distance: 15.5
click at [377, 237] on div ""values" : [ "Yes" , "No" ] } , { "schema" : { "fields" : [{ "html" : "Interest…" at bounding box center [575, 405] width 591 height 599
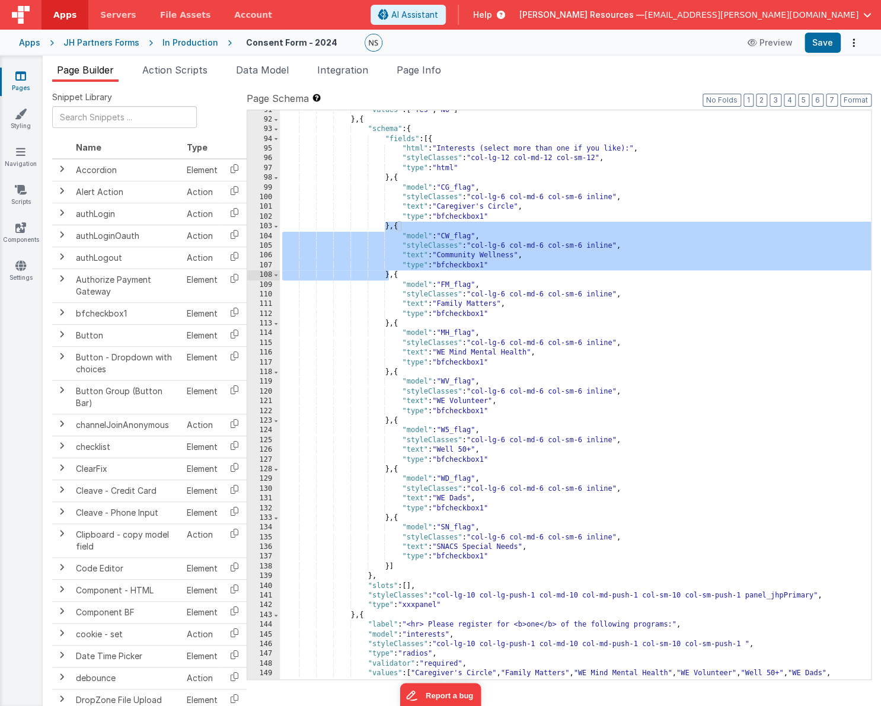
drag, startPoint x: 385, startPoint y: 227, endPoint x: 389, endPoint y: 269, distance: 42.8
click at [388, 273] on div ""values" : [ "Yes" , "No" ] } , { "schema" : { "fields" : [{ "html" : "Interest…" at bounding box center [575, 405] width 591 height 599
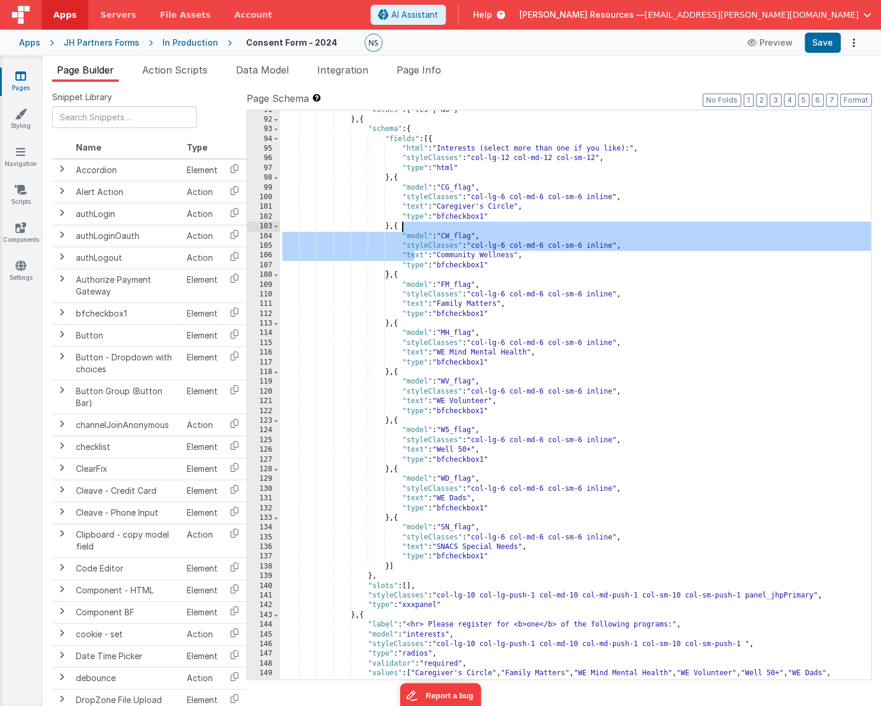
drag, startPoint x: 413, startPoint y: 259, endPoint x: 410, endPoint y: 223, distance: 36.3
click at [410, 223] on div ""values" : [ "Yes" , "No" ] } , { "schema" : { "fields" : [{ "html" : "Interest…" at bounding box center [575, 405] width 591 height 599
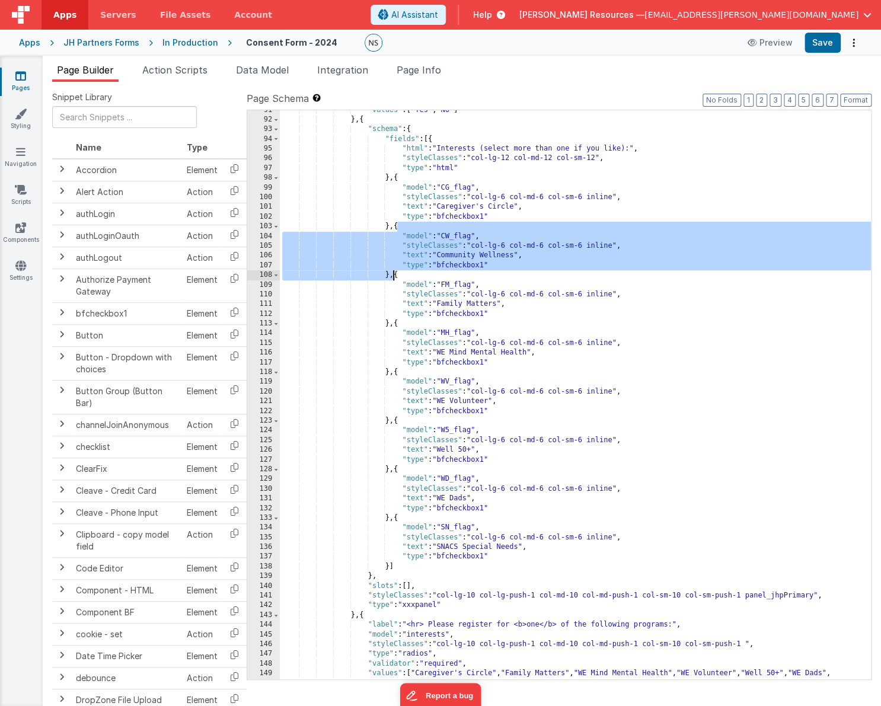
drag, startPoint x: 397, startPoint y: 225, endPoint x: 394, endPoint y: 273, distance: 48.1
click at [395, 273] on div ""values" : [ "Yes" , "No" ] } , { "schema" : { "fields" : [{ "html" : "Interest…" at bounding box center [575, 405] width 591 height 599
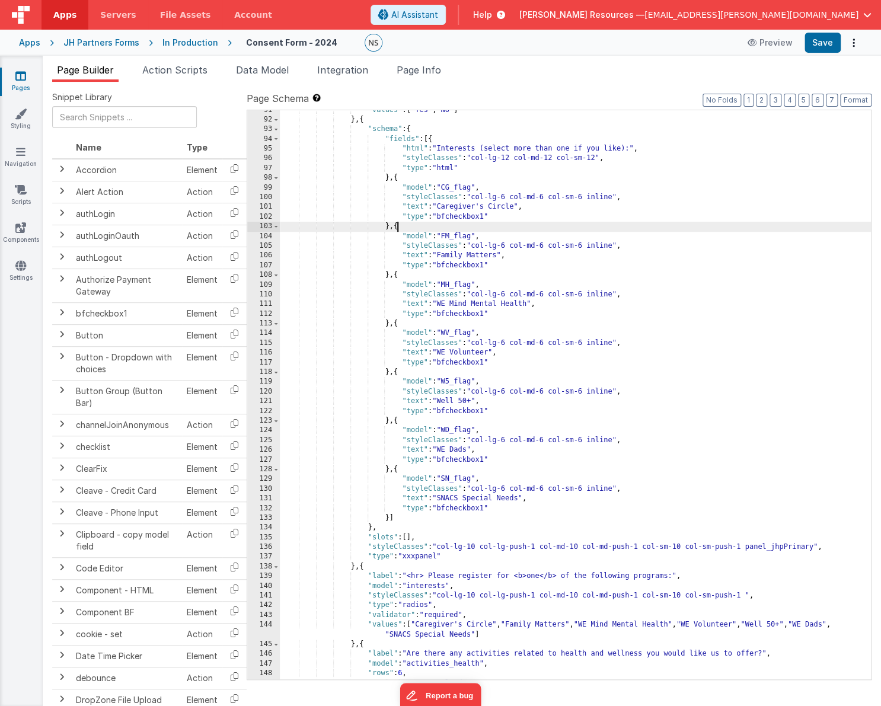
click at [396, 178] on div ""values" : [ "Yes" , "No" ] } , { "schema" : { "fields" : [{ "html" : "Interest…" at bounding box center [575, 400] width 591 height 589
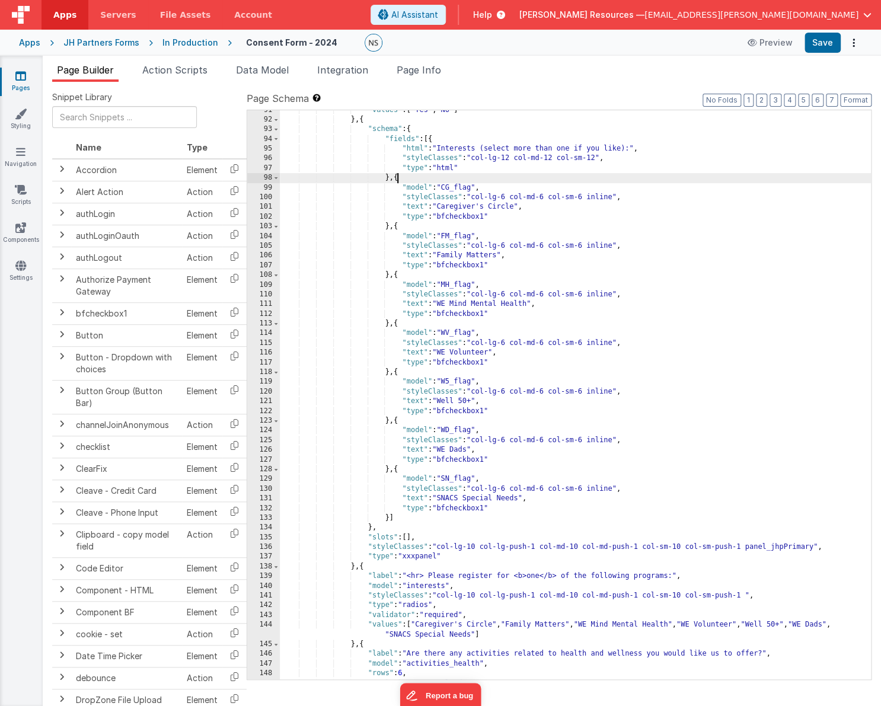
paste textarea
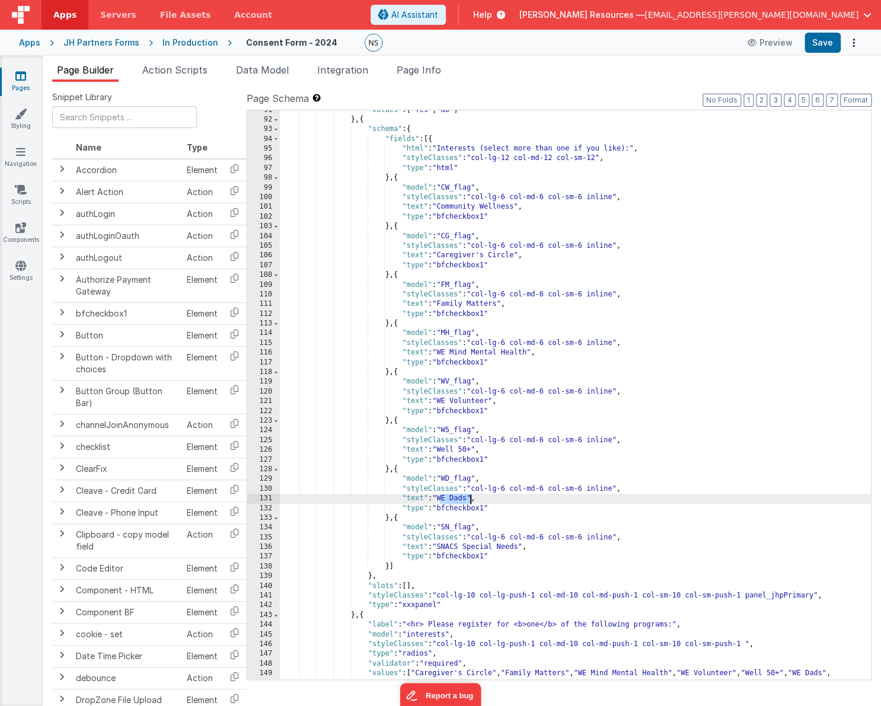
drag, startPoint x: 441, startPoint y: 500, endPoint x: 470, endPoint y: 500, distance: 29.7
click at [470, 500] on div ""values" : [ "Yes" , "No" ] } , { "schema" : { "fields" : [{ "html" : "Interest…" at bounding box center [575, 405] width 591 height 599
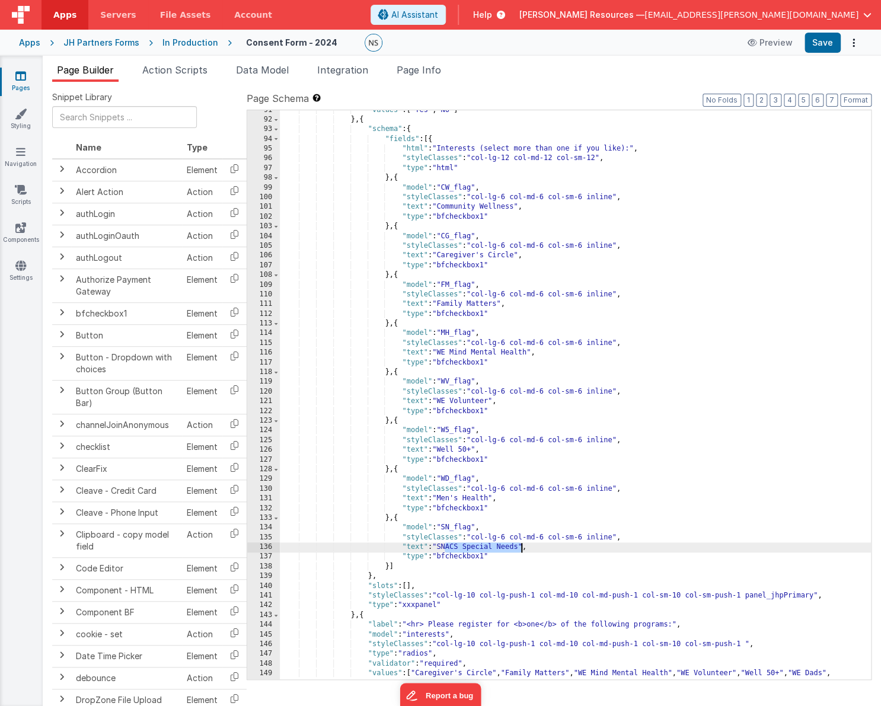
drag, startPoint x: 445, startPoint y: 546, endPoint x: 520, endPoint y: 549, distance: 75.3
click at [521, 549] on div ""values" : [ "Yes" , "No" ] } , { "schema" : { "fields" : [{ "html" : "Interest…" at bounding box center [575, 405] width 591 height 599
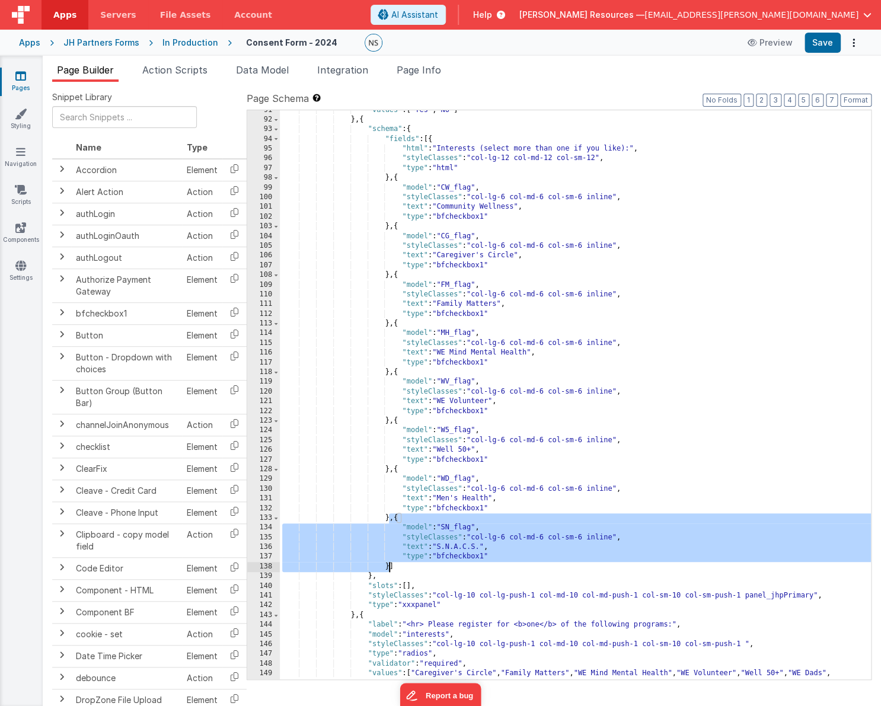
drag, startPoint x: 390, startPoint y: 519, endPoint x: 389, endPoint y: 565, distance: 46.3
click at [389, 565] on div ""values" : [ "Yes" , "No" ] } , { "schema" : { "fields" : [{ "html" : "Interest…" at bounding box center [575, 405] width 591 height 599
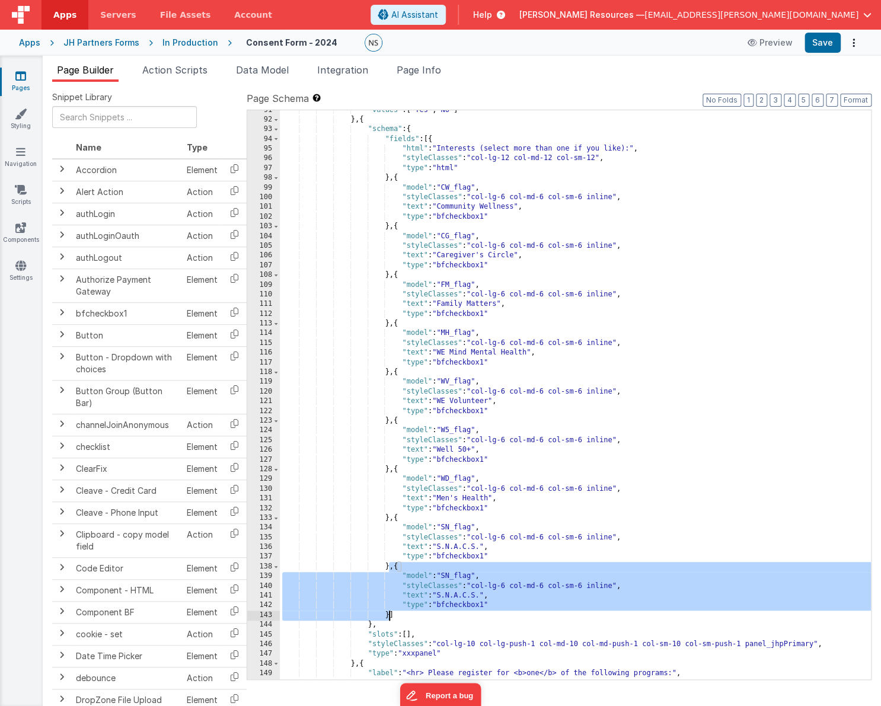
click at [454, 577] on div ""values" : [ "Yes" , "No" ] } , { "schema" : { "fields" : [{ "html" : "Interest…" at bounding box center [575, 400] width 591 height 589
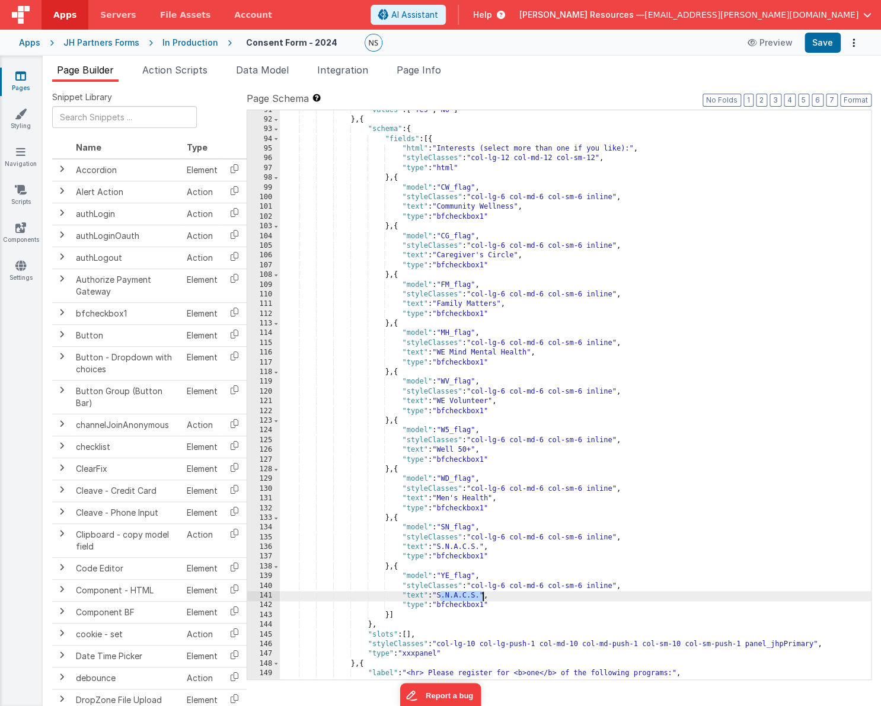
drag, startPoint x: 441, startPoint y: 595, endPoint x: 482, endPoint y: 597, distance: 40.9
click at [482, 597] on div ""values" : [ "Yes" , "No" ] } , { "schema" : { "fields" : [{ "html" : "Interest…" at bounding box center [575, 400] width 591 height 589
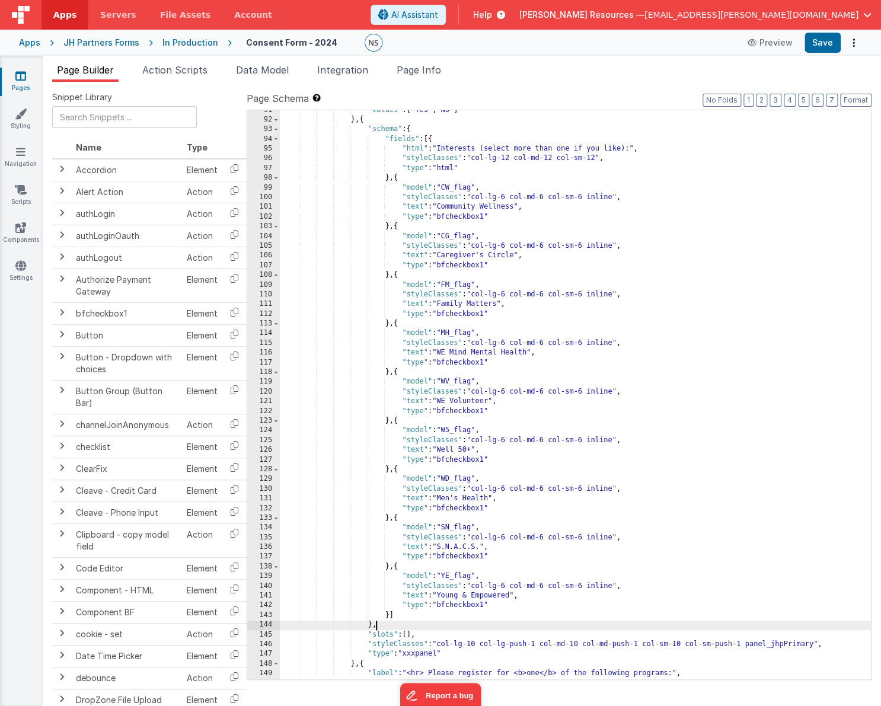
click at [594, 623] on div ""values" : [ "Yes" , "No" ] } , { "schema" : { "fields" : [{ "html" : "Interest…" at bounding box center [575, 400] width 591 height 589
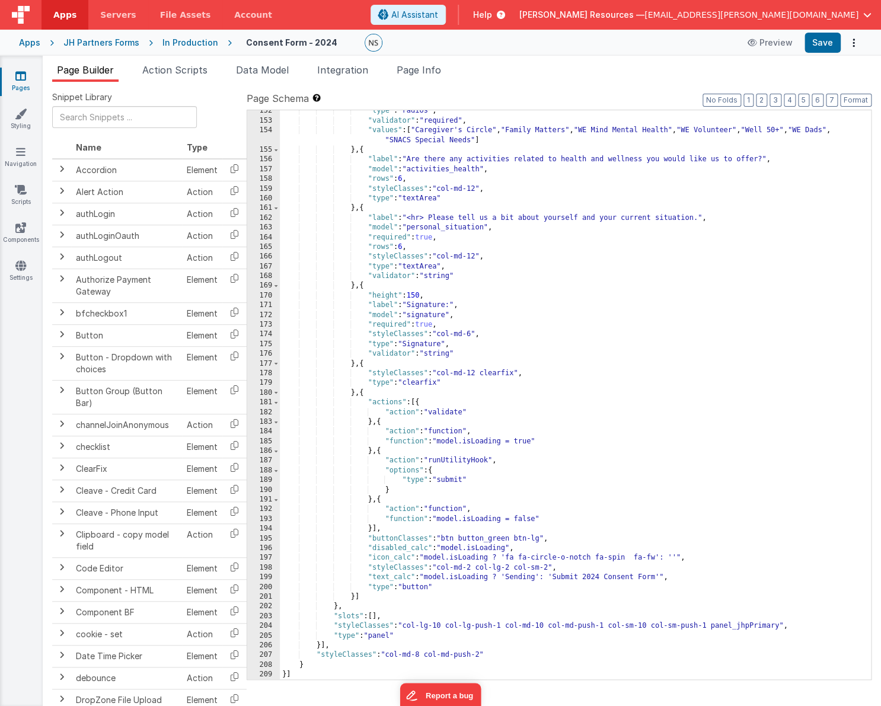
scroll to position [1530, 0]
click at [582, 503] on div ""type" : "radios" , "validator" : "required" , "values" : [ "Caregiver's Circle…" at bounding box center [575, 401] width 591 height 589
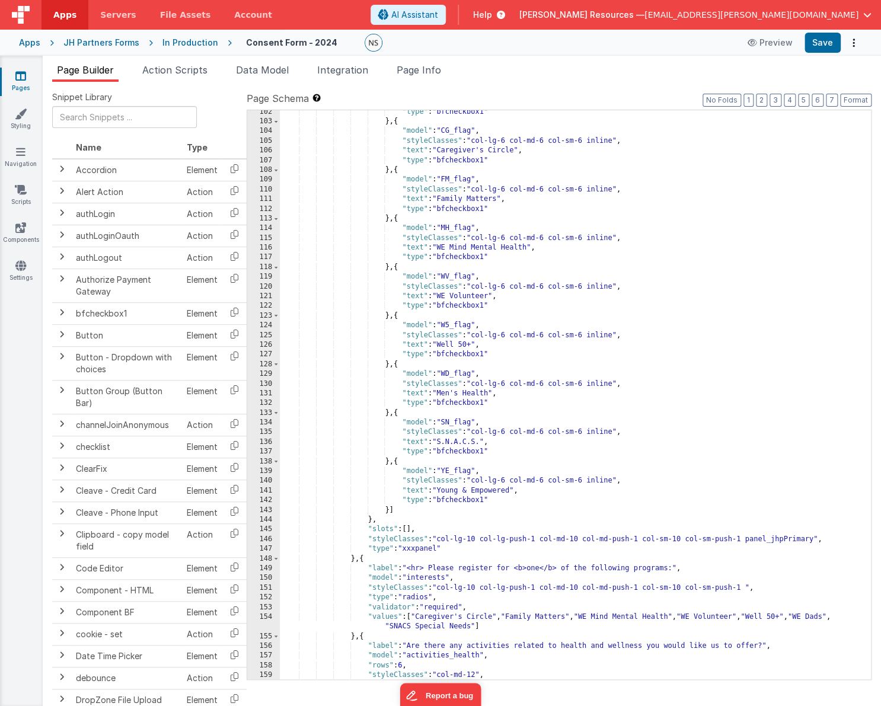
scroll to position [1044, 0]
click at [792, 320] on div ""type" : "bfcheckbox1" } , { "model" : "CG_flag" , "styleClasses" : "col-lg-6 c…" at bounding box center [575, 401] width 591 height 589
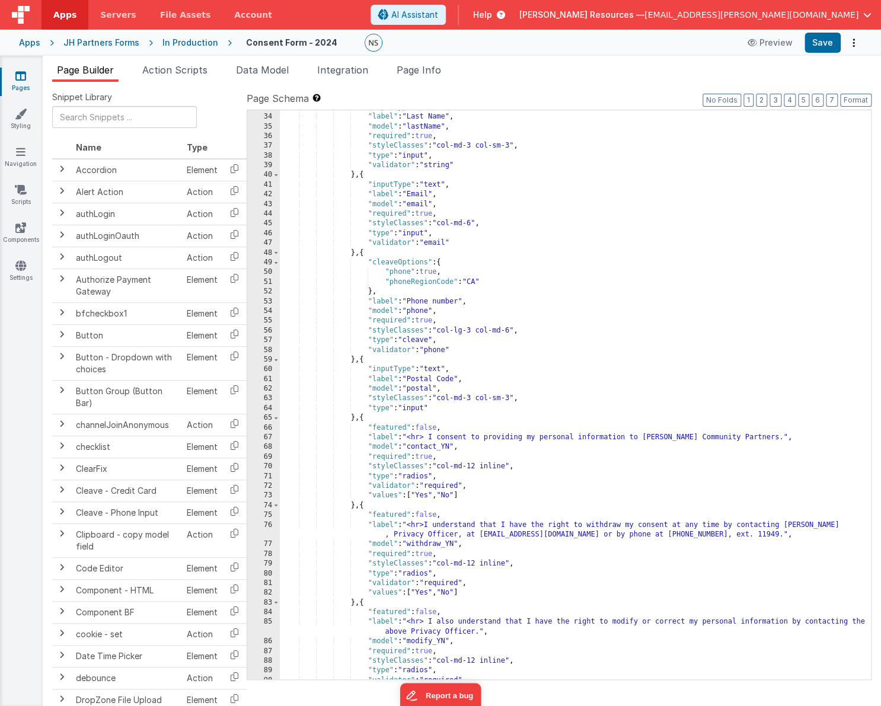
scroll to position [358, 0]
drag, startPoint x: 366, startPoint y: 426, endPoint x: 452, endPoint y: 428, distance: 86.0
click at [452, 428] on div ""inputType" : "text" , "label" : "Last Name" , "model" : "lastName" , "required…" at bounding box center [575, 397] width 591 height 589
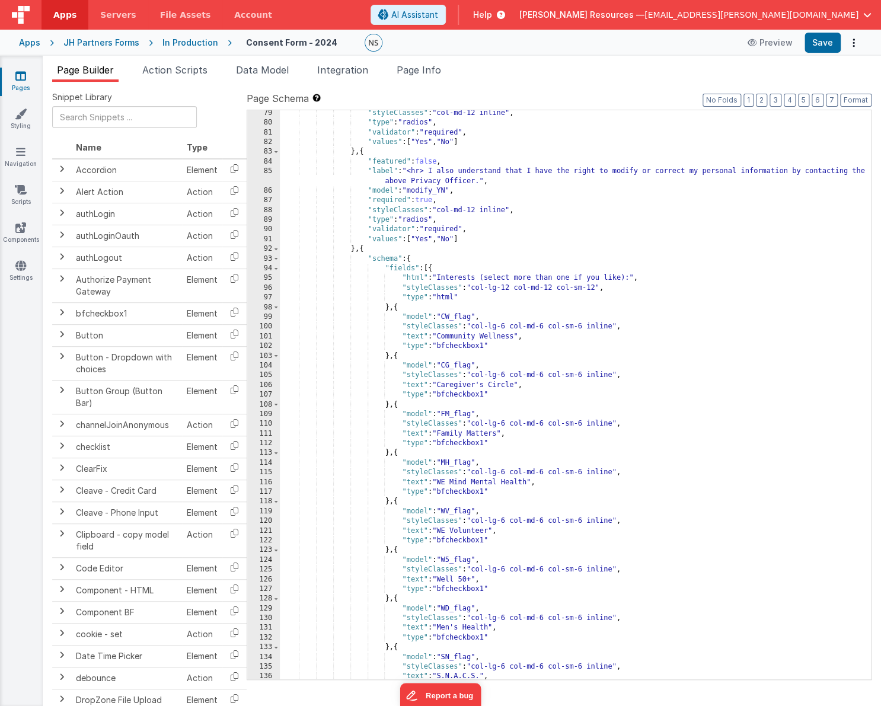
scroll to position [810, 0]
click at [769, 401] on div ""styleClasses" : "col-md-12 inline" , "type" : "radios" , "validator" : "requir…" at bounding box center [575, 401] width 591 height 589
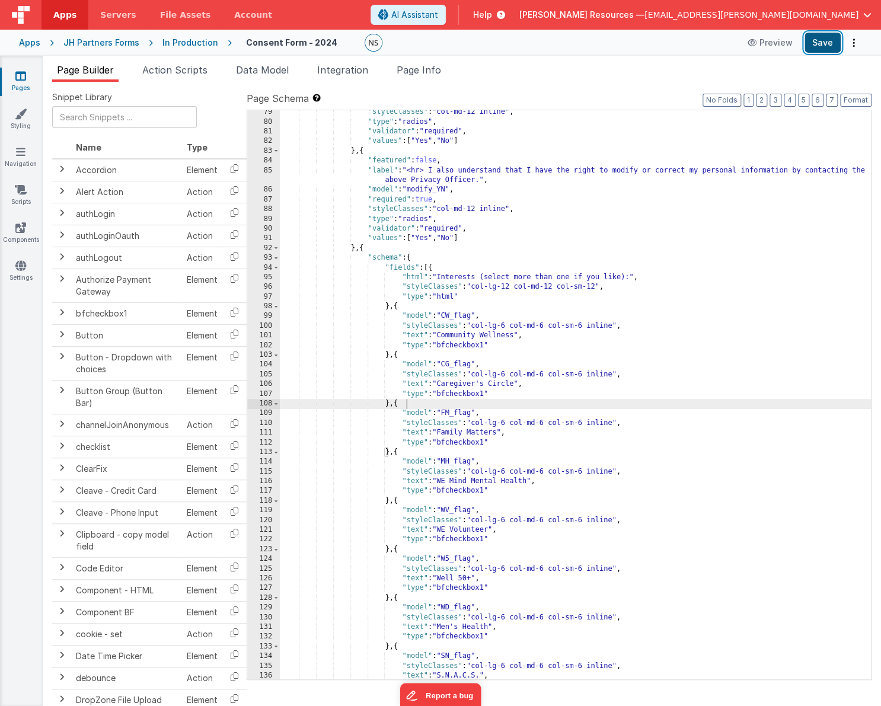
click at [804, 41] on button "Save" at bounding box center [823, 43] width 36 height 20
click at [24, 78] on icon at bounding box center [20, 76] width 11 height 12
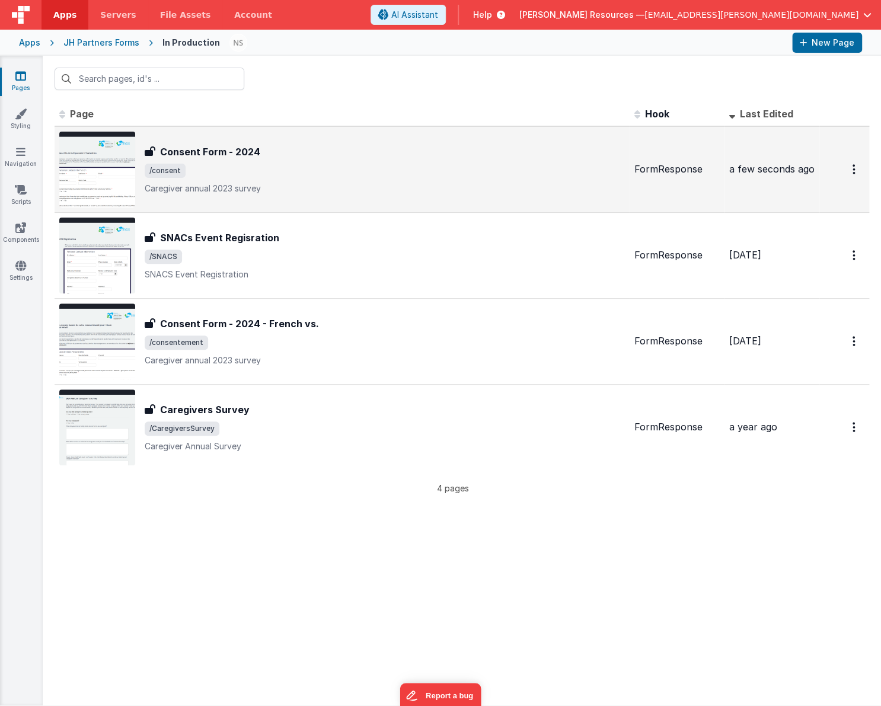
click at [307, 180] on div "Consent Form - 2024 Consent Form - 2024 /consent Caregiver annual 2023 survey" at bounding box center [385, 170] width 480 height 50
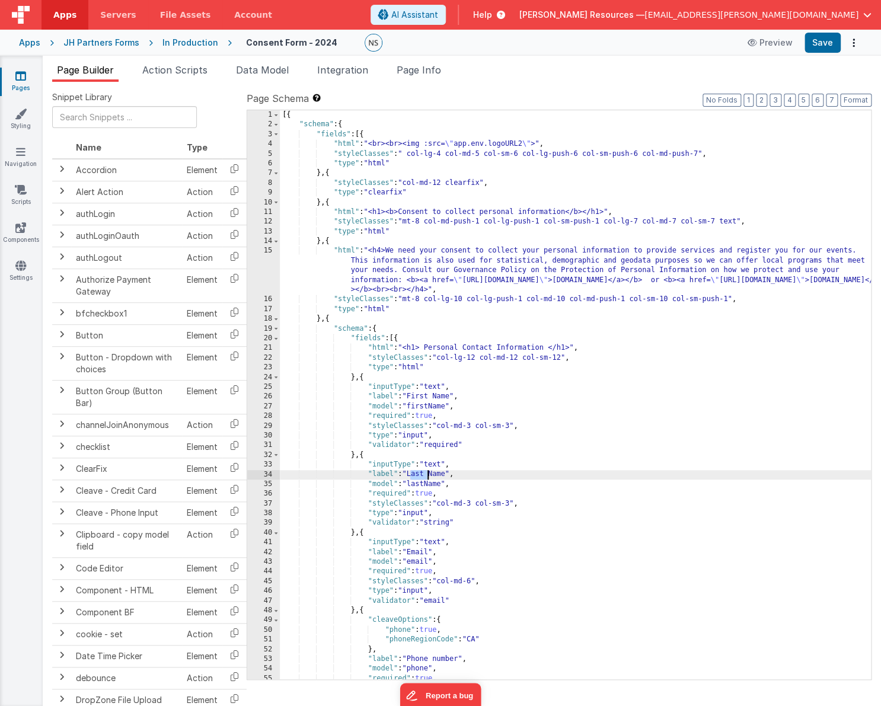
drag, startPoint x: 411, startPoint y: 474, endPoint x: 425, endPoint y: 473, distance: 13.8
click at [428, 475] on div "[{ "schema" : { "fields" : [{ "html" : "<br><br><img :src= \" app.env.logoURL2 …" at bounding box center [575, 404] width 591 height 589
drag, startPoint x: 817, startPoint y: 40, endPoint x: 807, endPoint y: 39, distance: 10.2
click at [804, 40] on button "Save" at bounding box center [823, 43] width 36 height 20
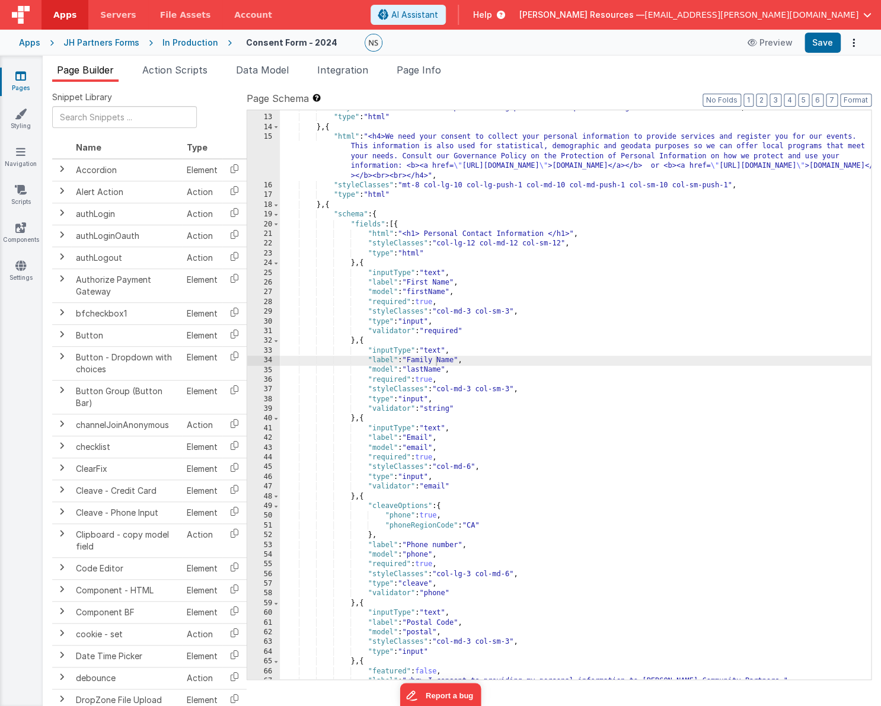
scroll to position [114, 0]
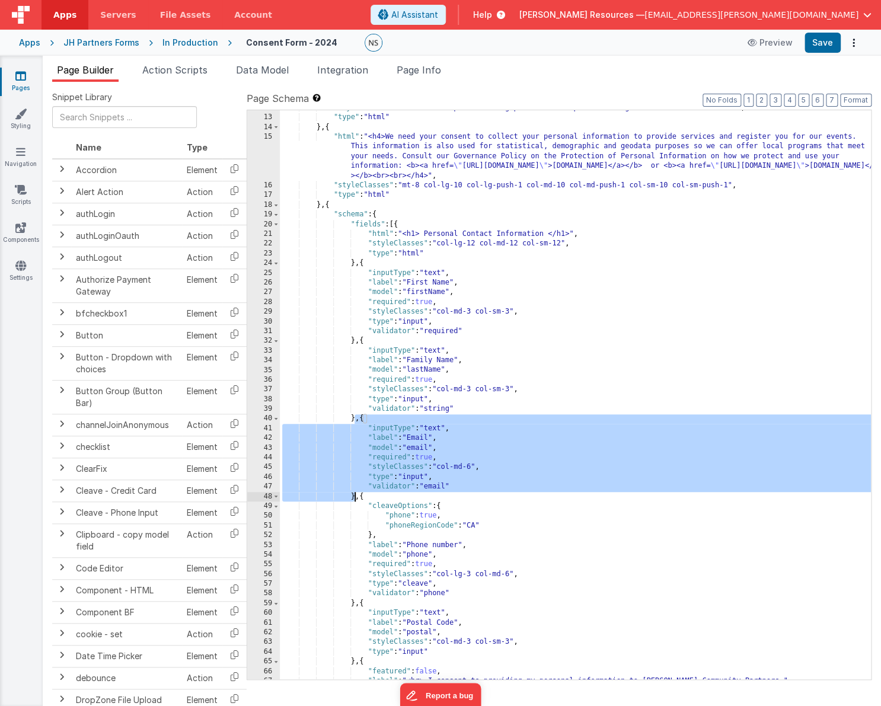
drag, startPoint x: 356, startPoint y: 417, endPoint x: 355, endPoint y: 497, distance: 80.1
click at [355, 496] on div ""styleClasses" : "mt-8 col-md-push-1 col-lg-push-1 col-sm-push-1 col-lg-7 col-m…" at bounding box center [575, 397] width 591 height 589
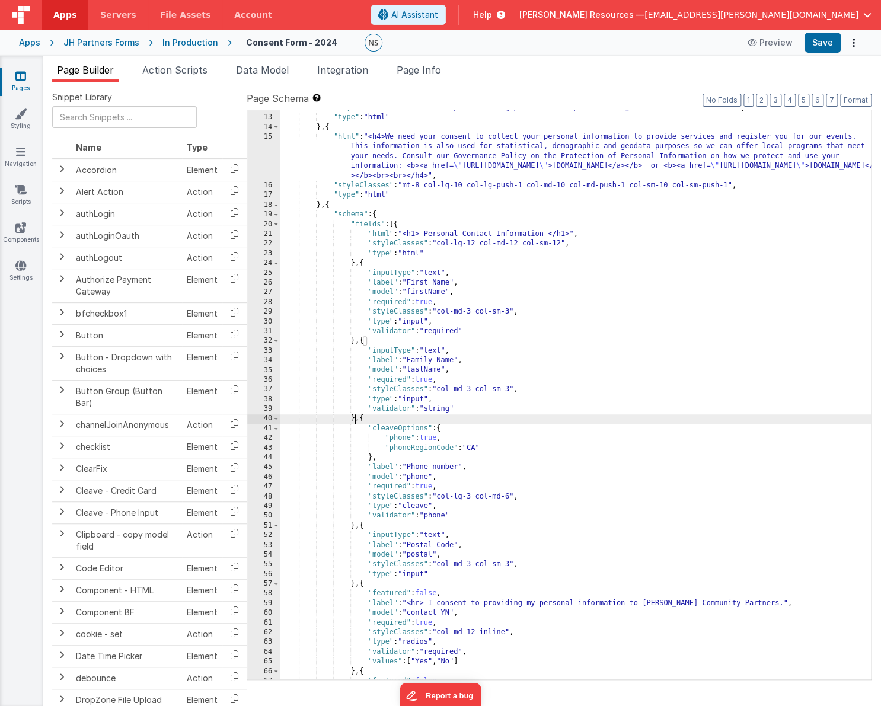
click at [355, 527] on div ""styleClasses" : "mt-8 col-md-push-1 col-lg-push-1 col-sm-push-1 col-lg-7 col-m…" at bounding box center [575, 397] width 591 height 589
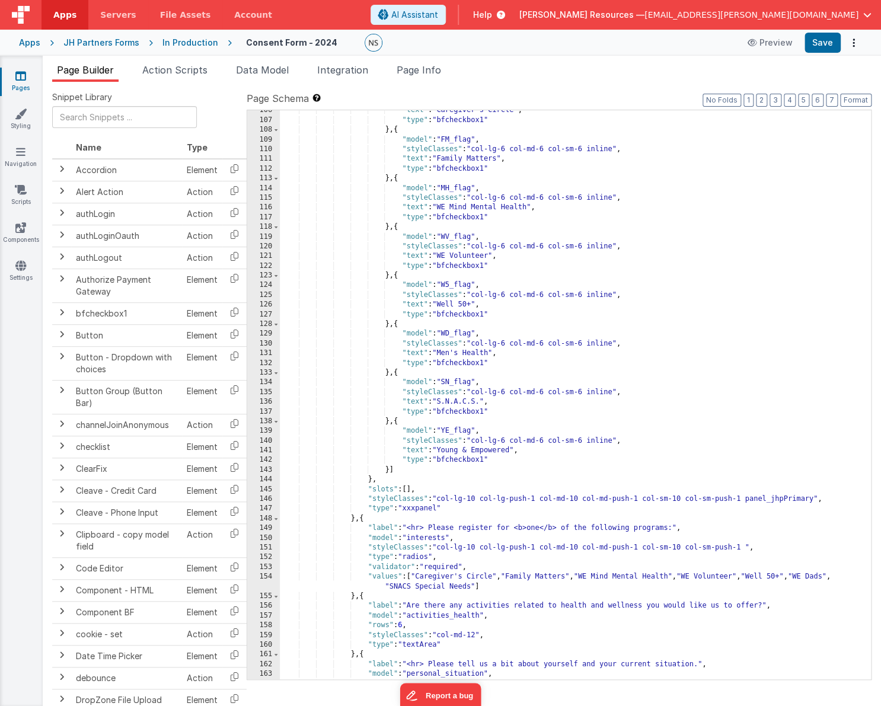
scroll to position [1084, 0]
drag, startPoint x: 419, startPoint y: 509, endPoint x: 408, endPoint y: 510, distance: 10.7
click at [407, 510] on div ""text" : "Caregiver's Circle" , "type" : "bfcheckbox1" } , { "model" : "FM_flag…" at bounding box center [575, 400] width 591 height 589
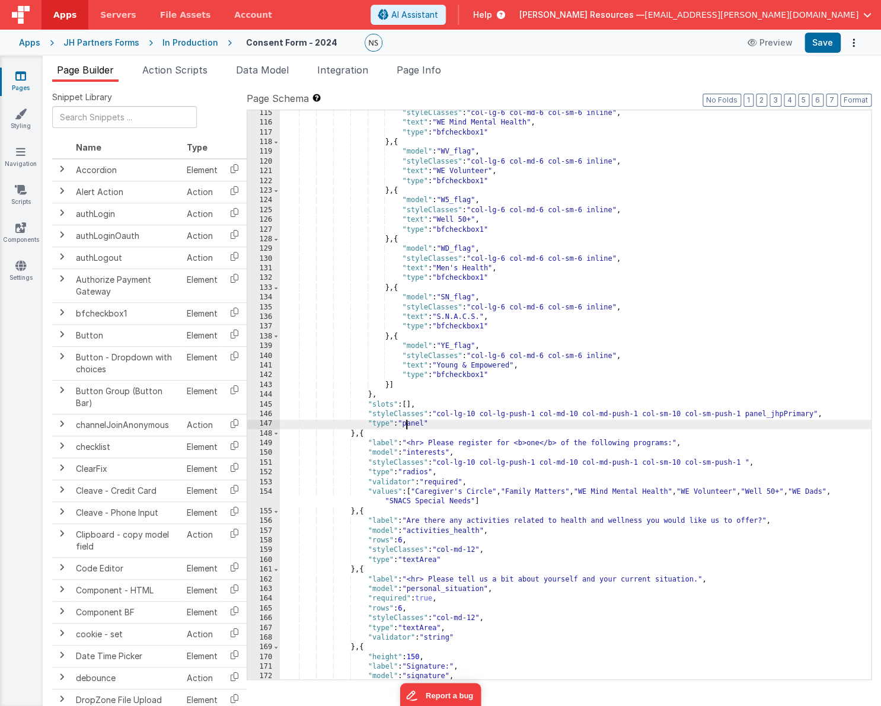
scroll to position [1171, 0]
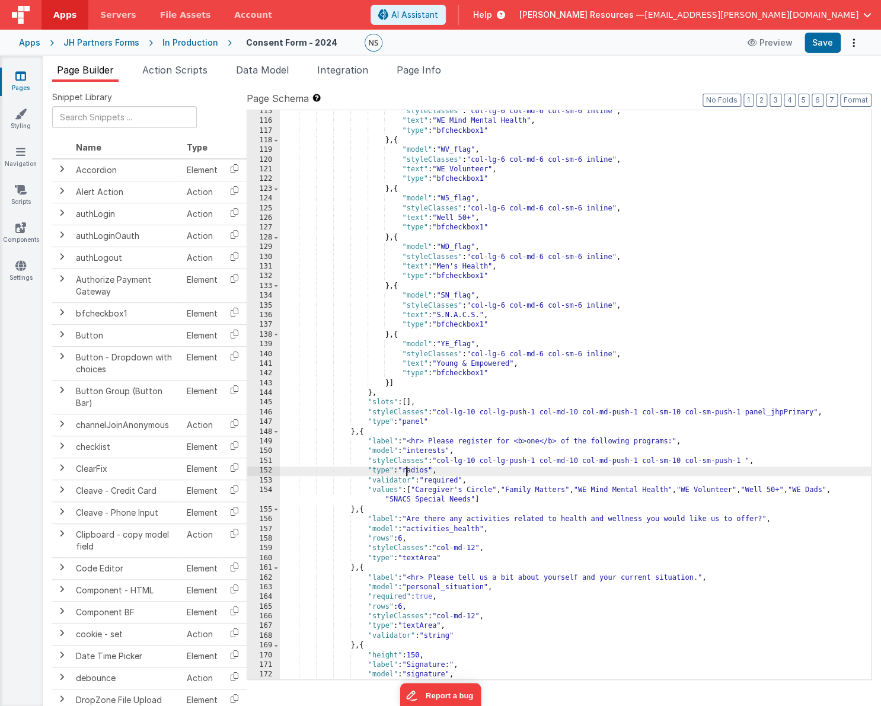
click at [406, 471] on div ""styleClasses" : "col-lg-6 col-md-6 col-sm-6 inline" , "text" : "WE Mind Mental…" at bounding box center [575, 401] width 591 height 589
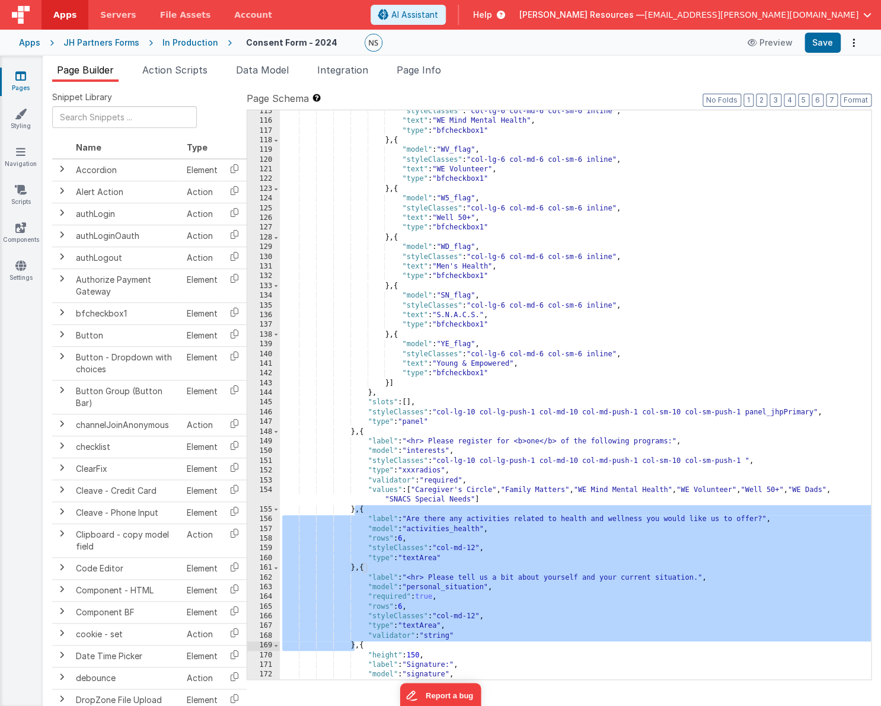
drag, startPoint x: 356, startPoint y: 510, endPoint x: 356, endPoint y: 644, distance: 134.0
click at [356, 644] on div ""styleClasses" : "col-lg-6 col-md-6 col-sm-6 inline" , "text" : "WE Mind Mental…" at bounding box center [575, 401] width 591 height 589
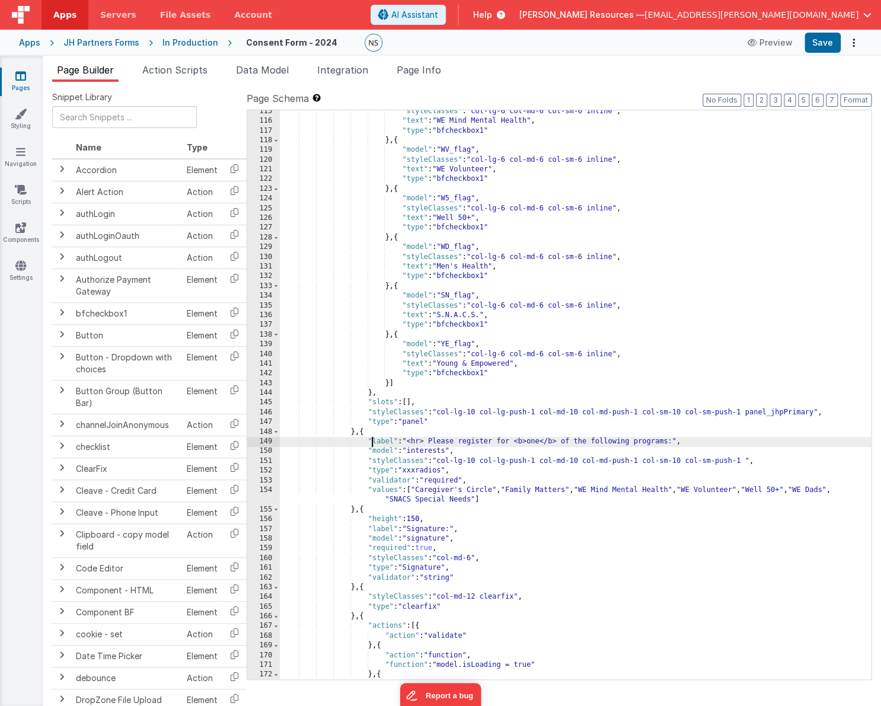
click at [372, 439] on div ""styleClasses" : "col-lg-6 col-md-6 col-sm-6 inline" , "text" : "WE Mind Mental…" at bounding box center [575, 401] width 591 height 589
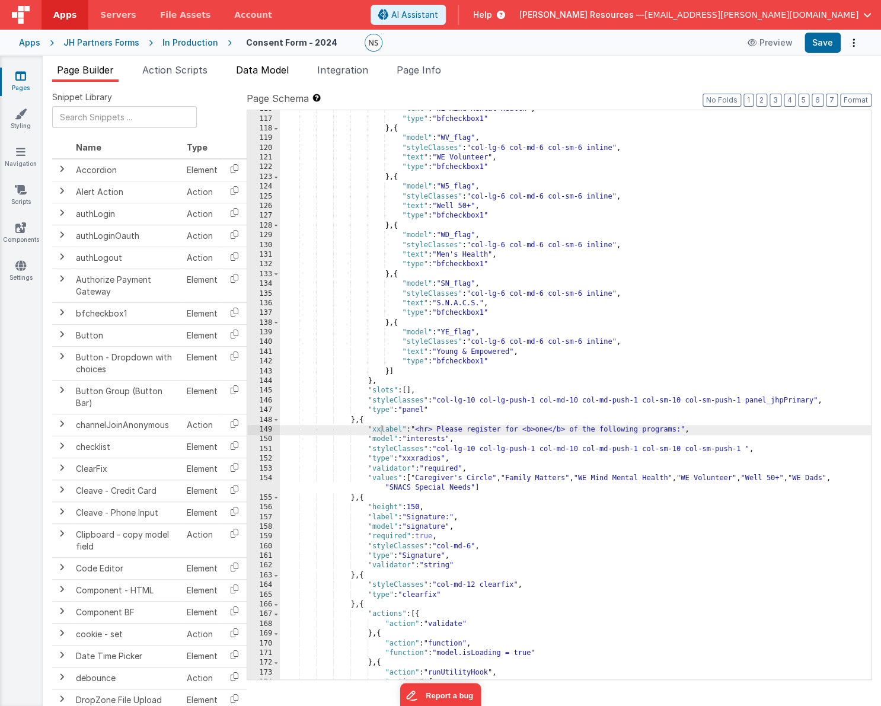
click at [269, 74] on span "Data Model" at bounding box center [262, 70] width 53 height 12
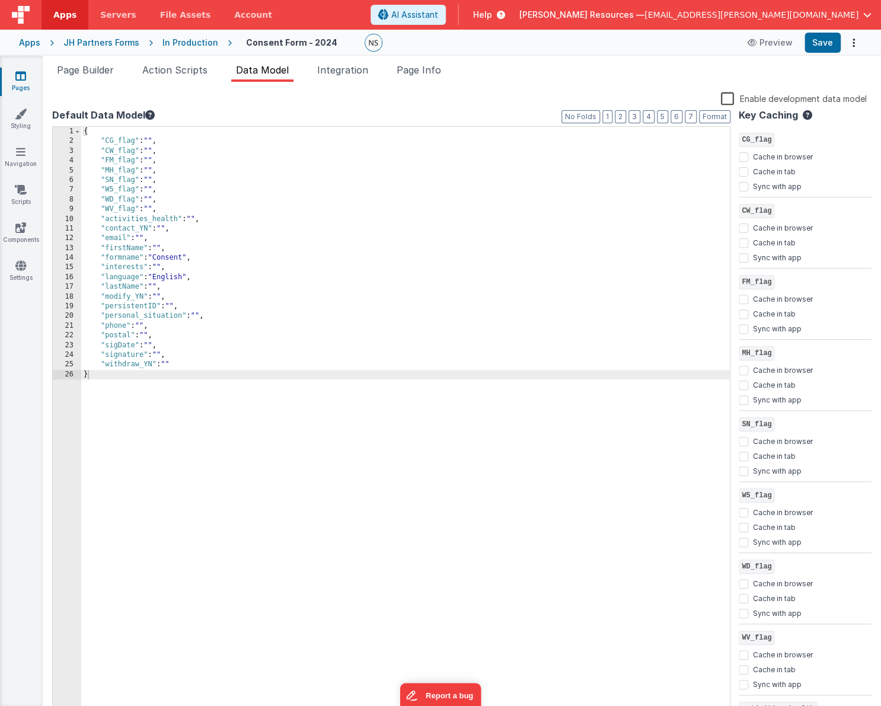
click at [171, 354] on div "{ "CG_flag" : "" , "CW_flag" : "" , "FM_flag" : "" , "MH_flag" : "" , "SN_flag"…" at bounding box center [405, 432] width 649 height 610
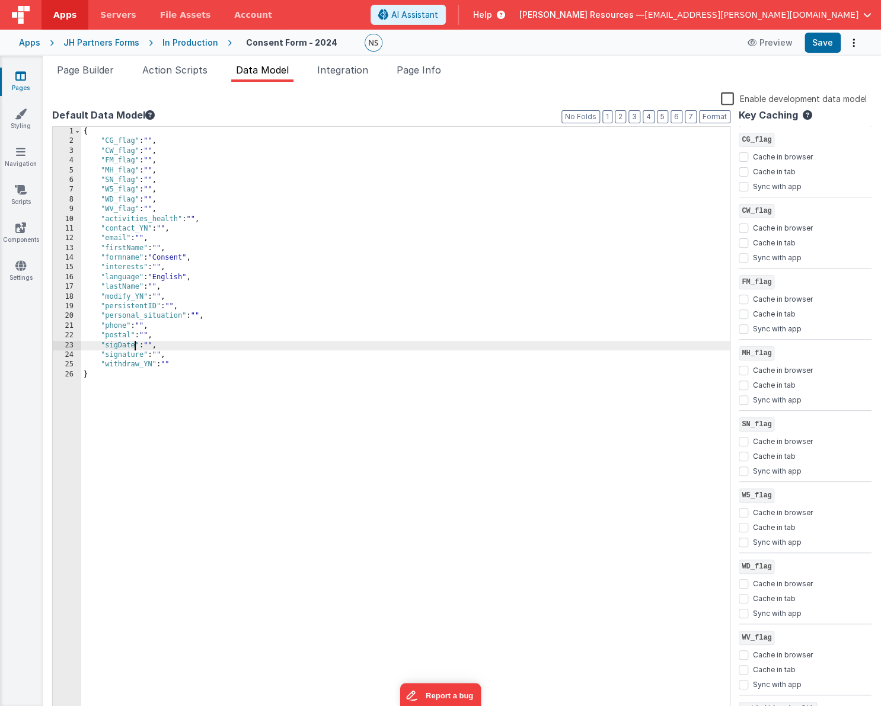
click at [133, 346] on div "{ "CG_flag" : "" , "CW_flag" : "" , "FM_flag" : "" , "MH_flag" : "" , "SN_flag"…" at bounding box center [405, 432] width 649 height 610
click at [77, 72] on span "Page Builder" at bounding box center [85, 70] width 57 height 12
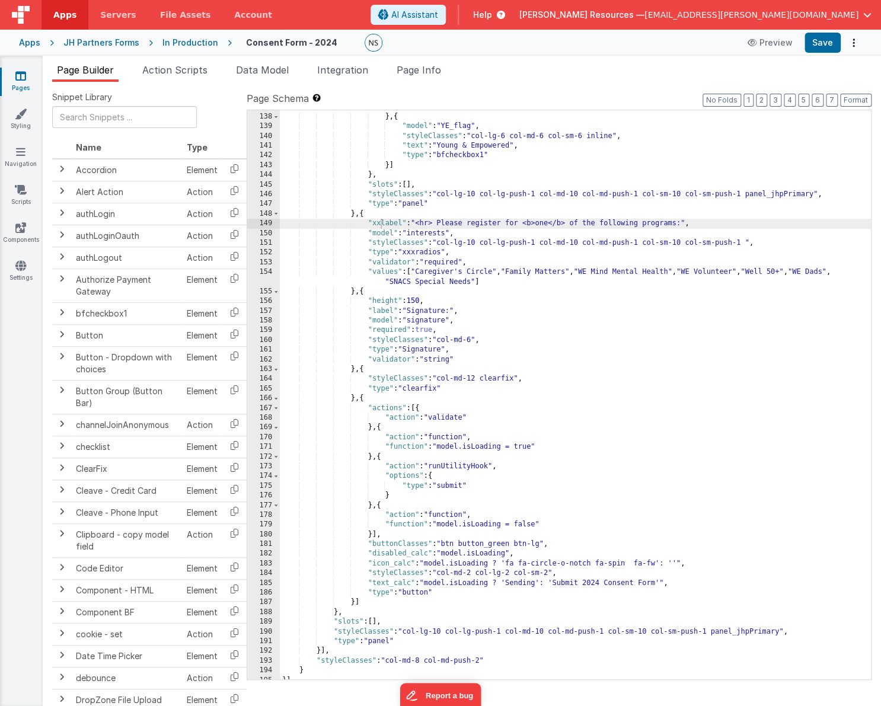
scroll to position [1394, 0]
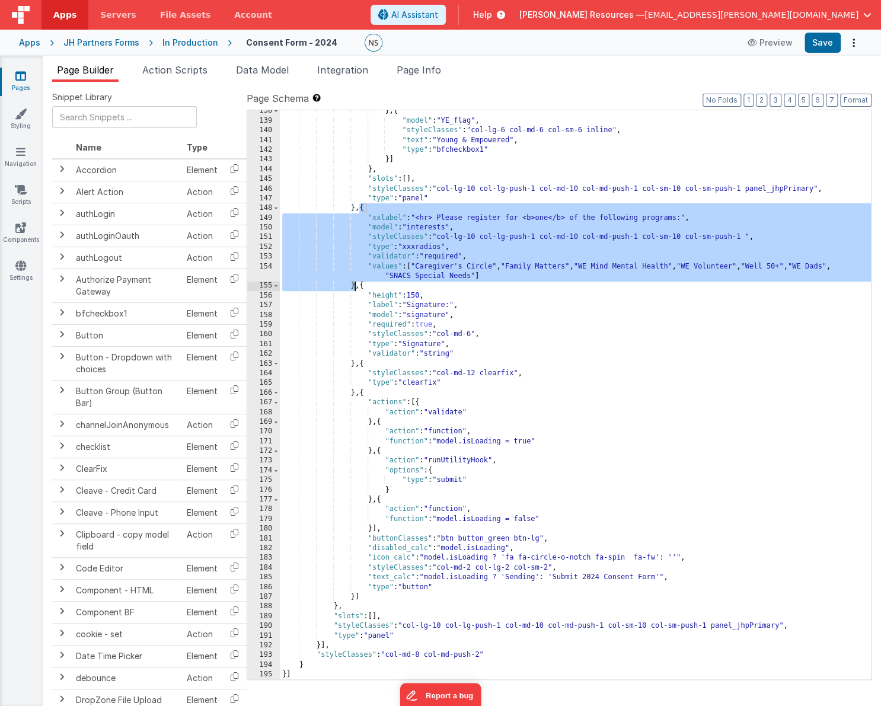
drag, startPoint x: 358, startPoint y: 209, endPoint x: 356, endPoint y: 284, distance: 74.7
click at [356, 284] on div "} , { "model" : "YE_flag" , "styleClasses" : "col-lg-6 col-md-6 col-sm-6 inline…" at bounding box center [575, 400] width 591 height 589
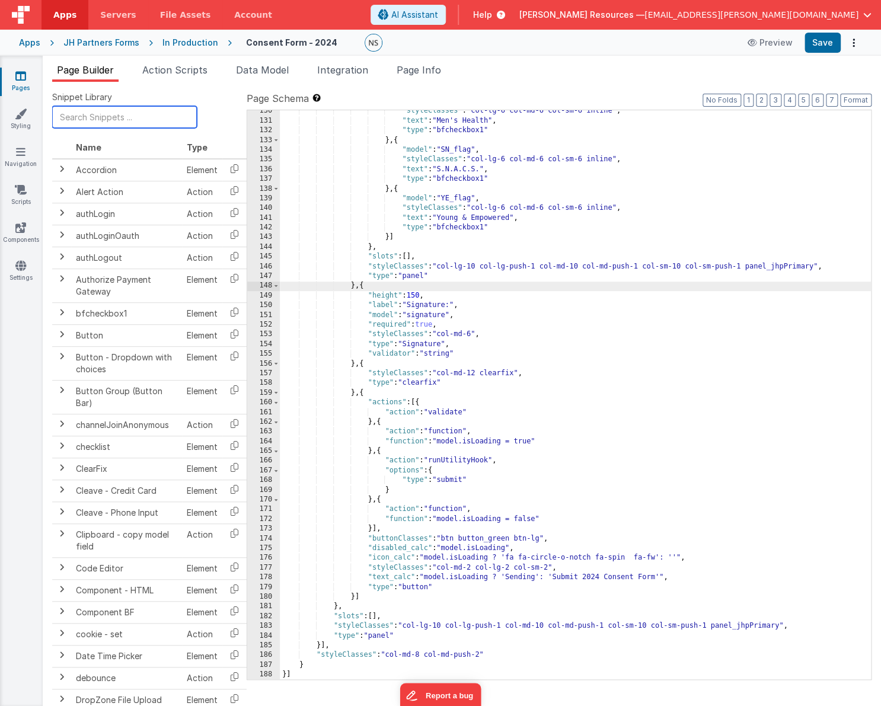
click at [93, 119] on input "text" at bounding box center [124, 117] width 145 height 22
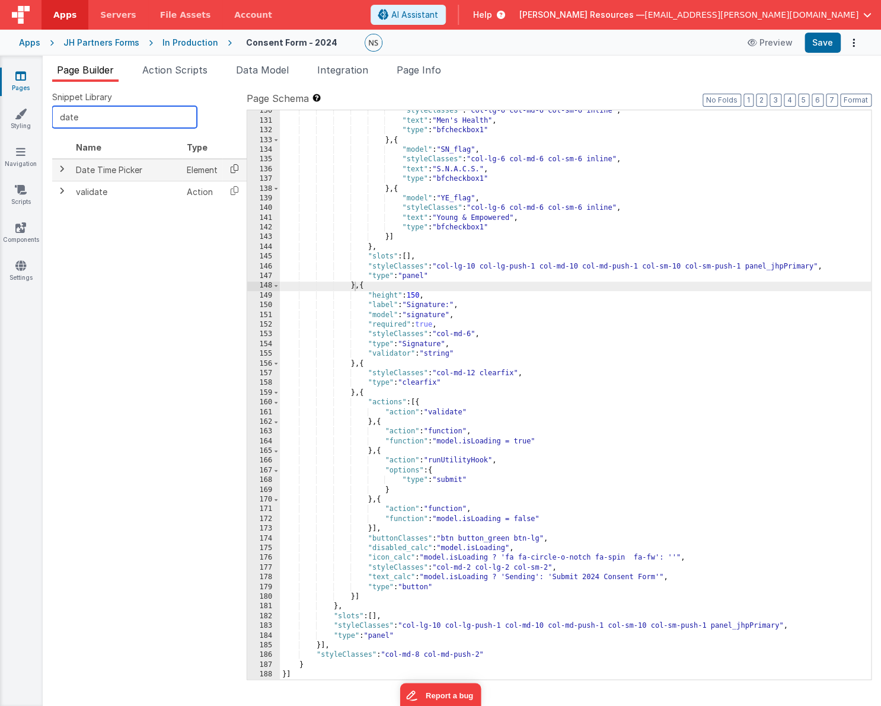
type input "date"
click at [234, 169] on icon at bounding box center [234, 169] width 24 height 18
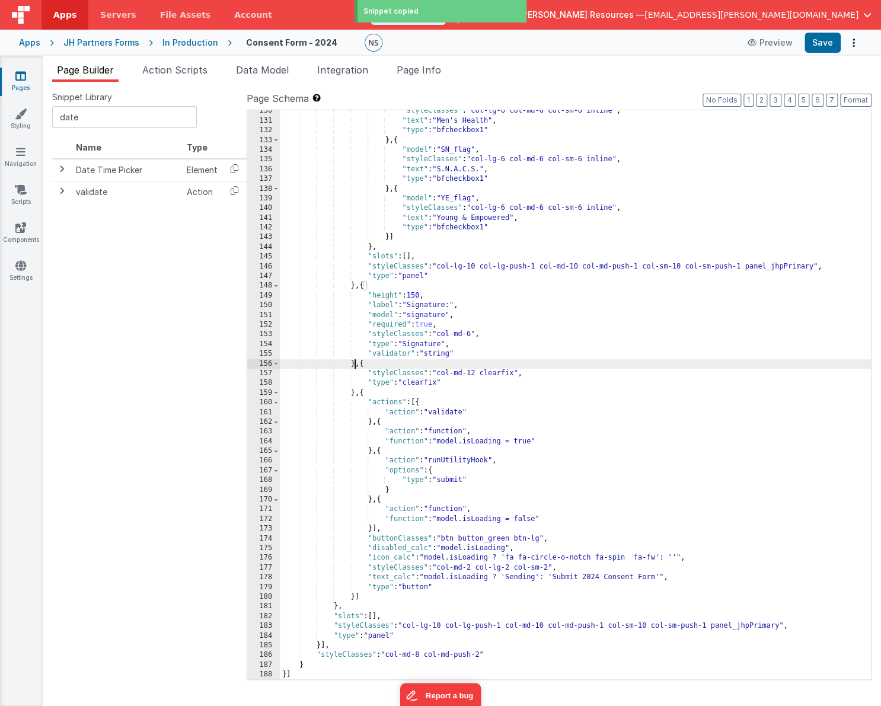
click at [356, 365] on div ""styleClasses" : "col-lg-6 col-md-6 col-sm-6 inline" , "text" : "Men's Health" …" at bounding box center [575, 400] width 591 height 589
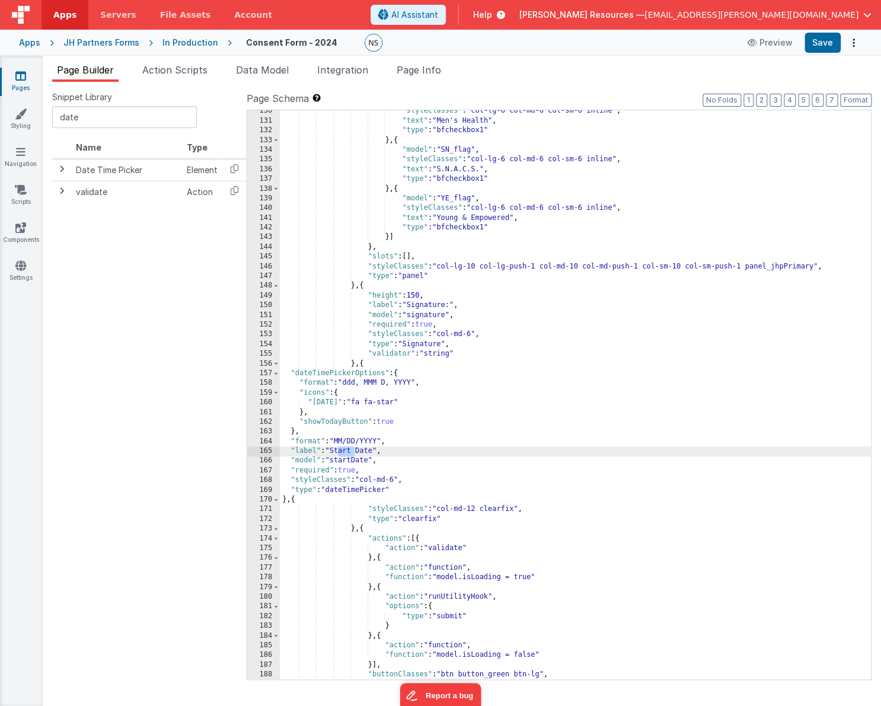
drag, startPoint x: 338, startPoint y: 452, endPoint x: 356, endPoint y: 452, distance: 18.4
click at [356, 452] on div ""styleClasses" : "col-lg-6 col-md-6 col-sm-6 inline" , "text" : "Men's Health" …" at bounding box center [575, 400] width 591 height 589
click at [351, 451] on div ""styleClasses" : "col-lg-6 col-md-6 col-sm-6 inline" , "text" : "Men's Health" …" at bounding box center [575, 400] width 591 height 589
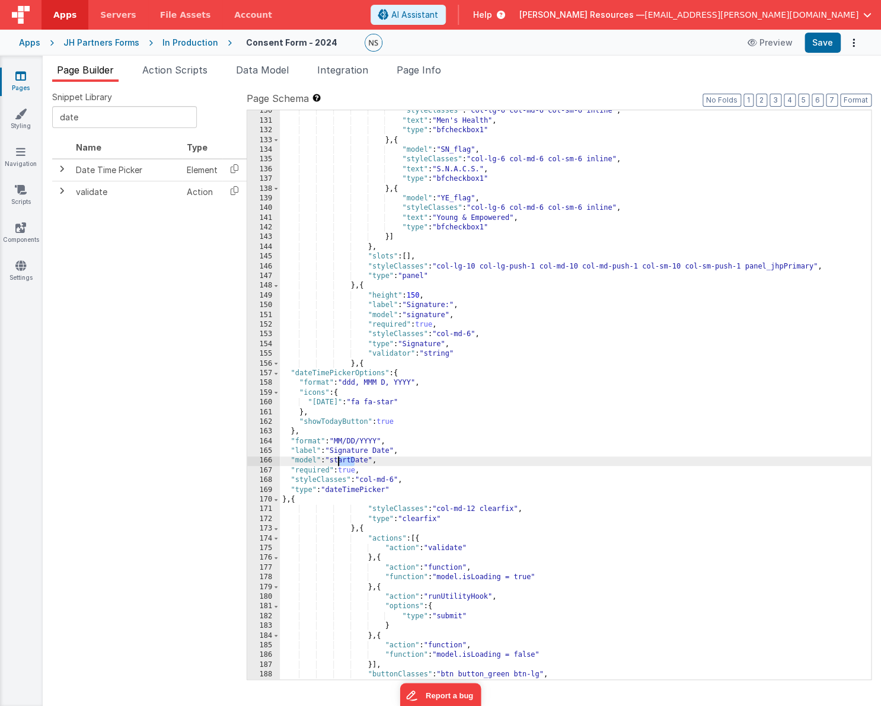
drag, startPoint x: 354, startPoint y: 461, endPoint x: 338, endPoint y: 460, distance: 16.1
click at [338, 461] on div ""styleClasses" : "col-lg-6 col-md-6 col-sm-6 inline" , "text" : "Men's Health" …" at bounding box center [575, 400] width 591 height 589
click at [267, 72] on span "Data Model" at bounding box center [262, 70] width 53 height 12
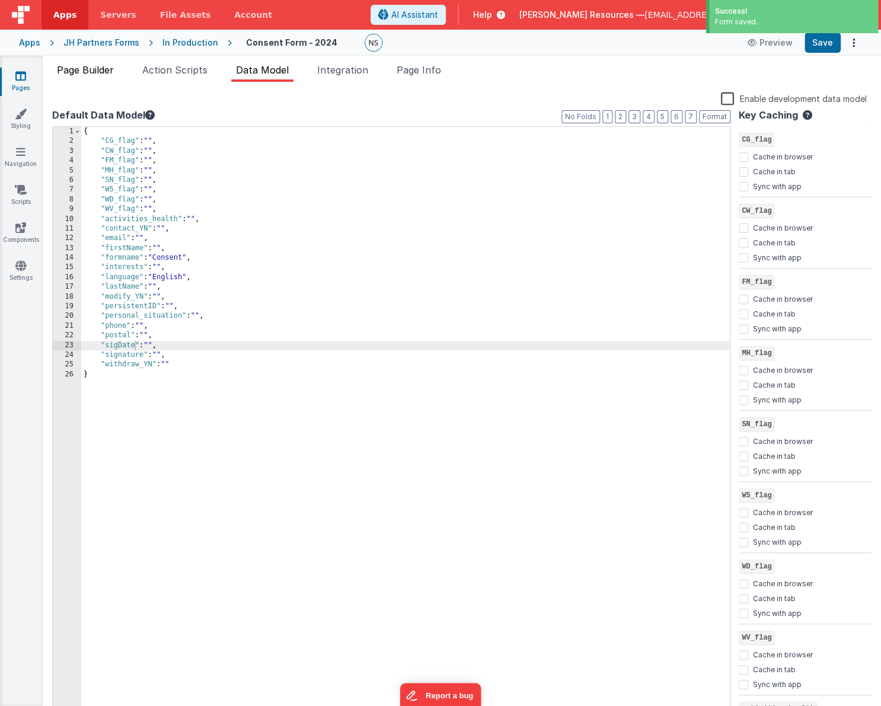
click at [114, 68] on span "Page Builder" at bounding box center [85, 70] width 57 height 12
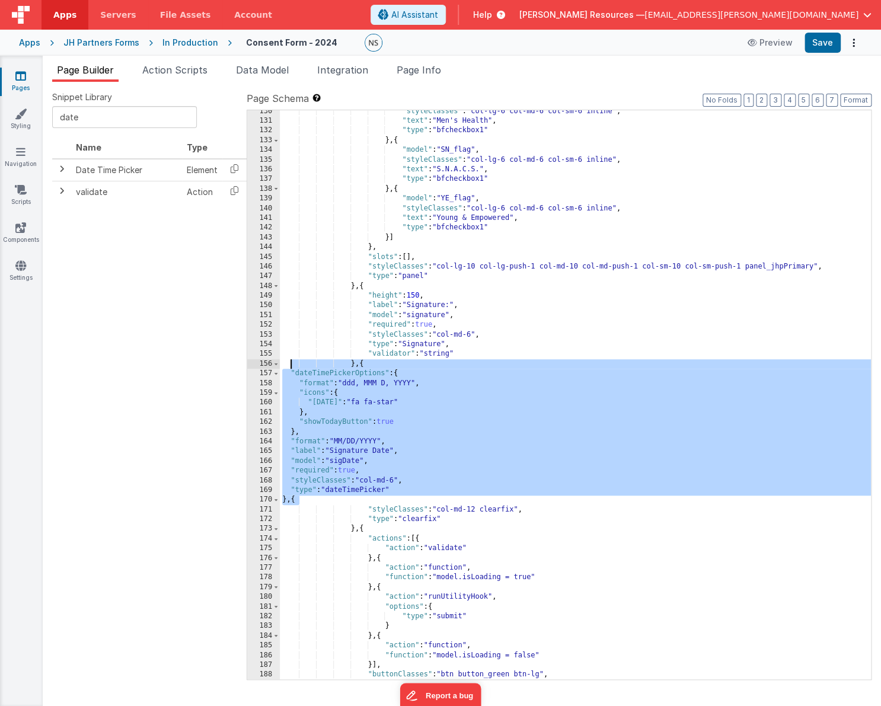
drag, startPoint x: 300, startPoint y: 502, endPoint x: 289, endPoint y: 367, distance: 135.6
click at [289, 367] on div ""styleClasses" : "col-lg-6 col-md-6 col-sm-6 inline" , "text" : "Men's Health" …" at bounding box center [575, 401] width 591 height 589
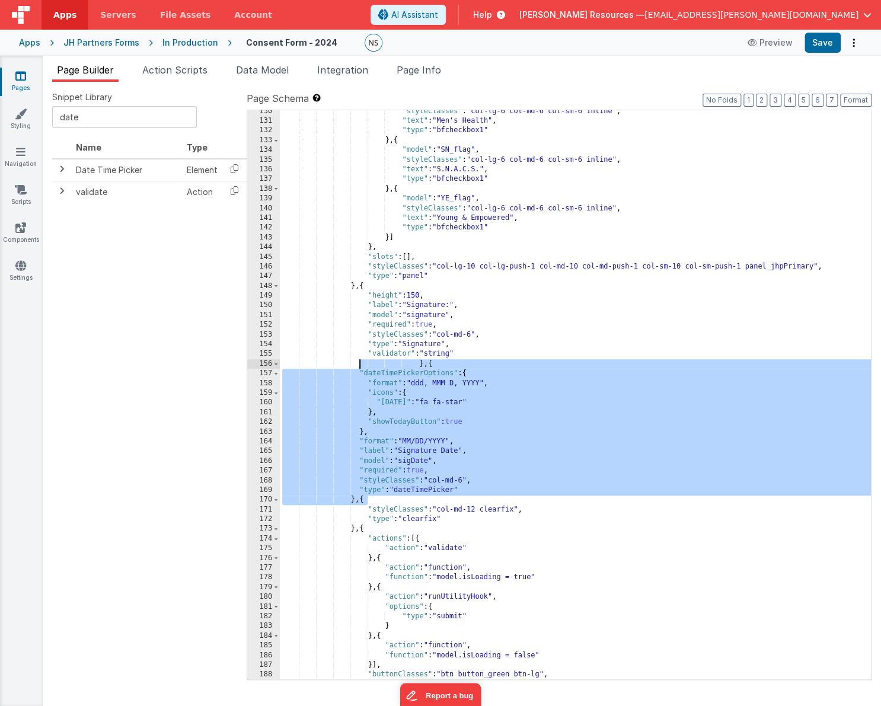
click at [416, 365] on div ""styleClasses" : "col-lg-6 col-md-6 col-sm-6 inline" , "text" : "Men's Health" …" at bounding box center [575, 401] width 591 height 589
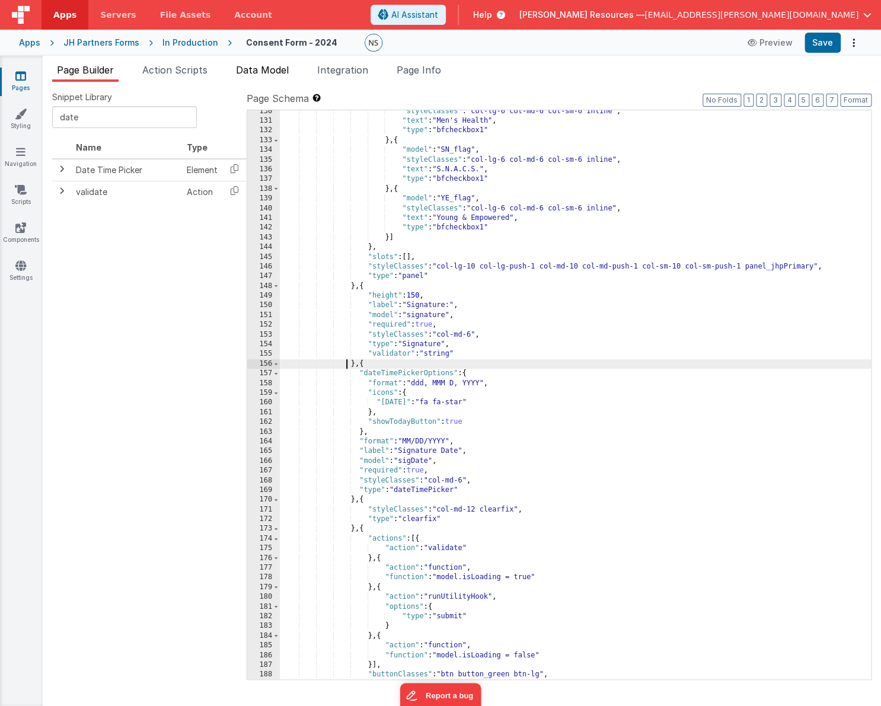
click at [263, 70] on span "Data Model" at bounding box center [262, 70] width 53 height 12
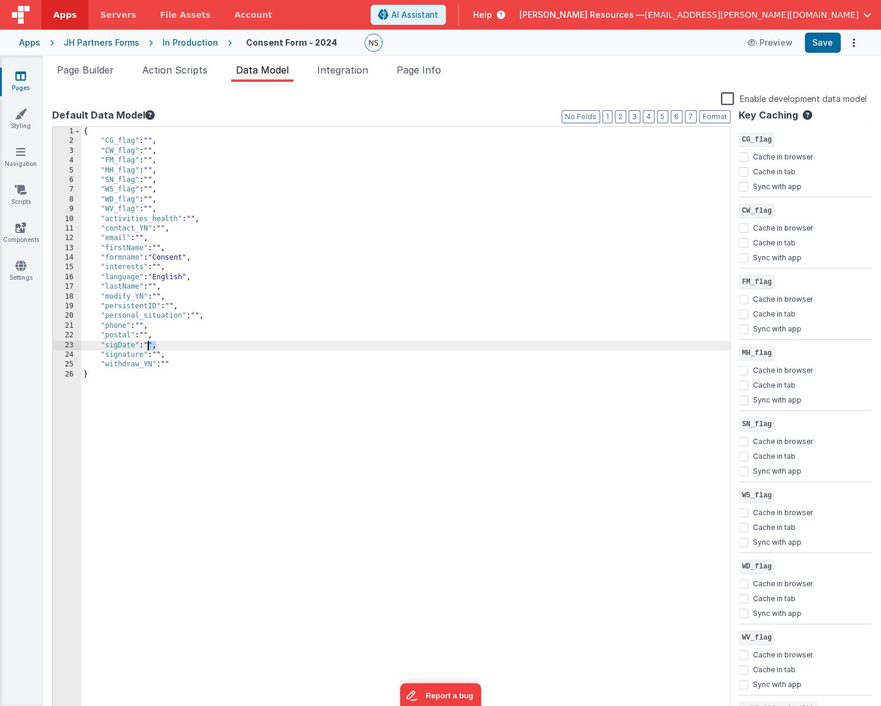
drag, startPoint x: 155, startPoint y: 343, endPoint x: 148, endPoint y: 345, distance: 7.3
click at [149, 345] on div "{ "CG_flag" : "" , "CW_flag" : "" , "FM_flag" : "" , "MH_flag" : "" , "SN_flag"…" at bounding box center [405, 432] width 649 height 610
click at [152, 345] on div "{ "CG_flag" : "" , "CW_flag" : "" , "FM_flag" : "" , "MH_flag" : "" , "SN_flag"…" at bounding box center [405, 432] width 649 height 610
click at [75, 66] on span "Page Builder" at bounding box center [85, 70] width 57 height 12
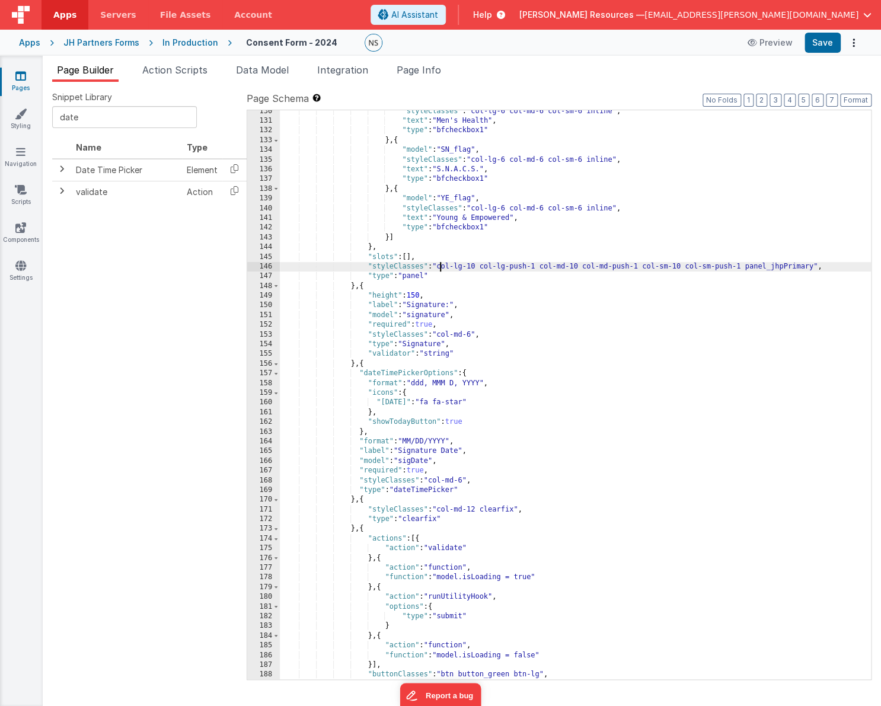
click at [441, 267] on div ""styleClasses" : "col-lg-6 col-md-6 col-sm-6 inline" , "text" : "Men's Health" …" at bounding box center [575, 401] width 591 height 589
drag, startPoint x: 441, startPoint y: 267, endPoint x: 744, endPoint y: 268, distance: 303.6
click at [744, 268] on div ""styleClasses" : "col-lg-6 col-md-6 col-sm-6 inline" , "text" : "Men's Health" …" at bounding box center [575, 401] width 591 height 589
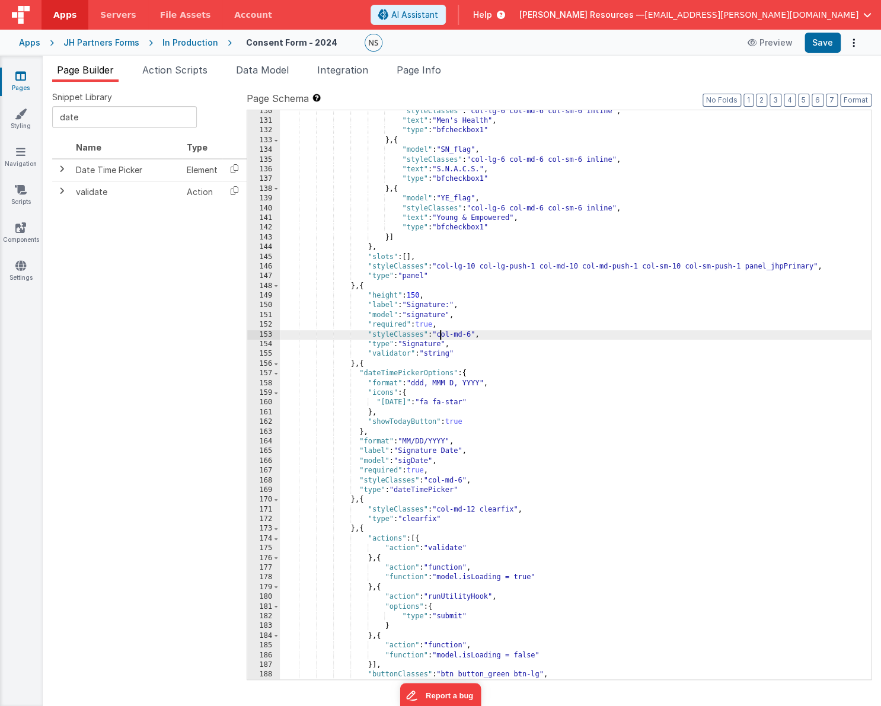
click at [441, 335] on div ""styleClasses" : "col-lg-6 col-md-6 col-sm-6 inline" , "text" : "Men's Health" …" at bounding box center [575, 401] width 591 height 589
drag, startPoint x: 441, startPoint y: 335, endPoint x: 474, endPoint y: 335, distance: 33.8
click at [474, 335] on div ""styleClasses" : "col-lg-6 col-md-6 col-sm-6 inline" , "text" : "Men's Health" …" at bounding box center [575, 401] width 591 height 589
drag, startPoint x: 480, startPoint y: 335, endPoint x: 472, endPoint y: 336, distance: 8.3
click at [472, 336] on div ""styleClasses" : "col-lg-6 col-md-6 col-sm-6 inline" , "text" : "Men's Health" …" at bounding box center [575, 401] width 591 height 589
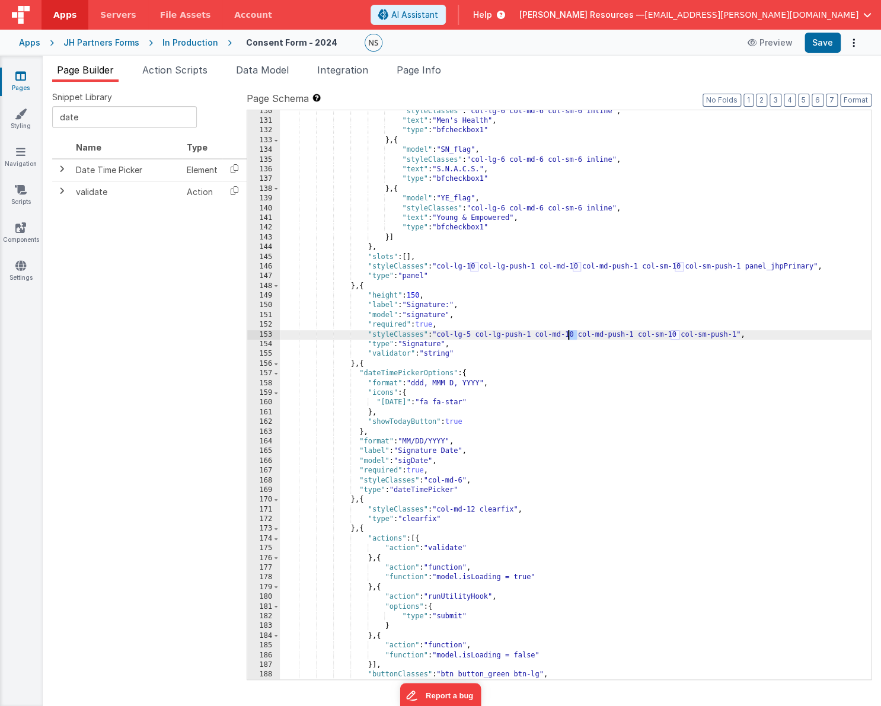
drag, startPoint x: 578, startPoint y: 334, endPoint x: 570, endPoint y: 334, distance: 7.7
click at [570, 334] on div ""styleClasses" : "col-lg-6 col-md-6 col-sm-6 inline" , "text" : "Men's Health" …" at bounding box center [575, 401] width 591 height 589
click at [471, 335] on div ""styleClasses" : "col-lg-6 col-md-6 col-sm-6 inline" , "text" : "Men's Health" …" at bounding box center [575, 401] width 591 height 589
drag, startPoint x: 675, startPoint y: 335, endPoint x: 718, endPoint y: 364, distance: 51.6
click at [668, 335] on div ""styleClasses" : "col-lg-6 col-md-6 col-sm-6 inline" , "text" : "Men's Health" …" at bounding box center [575, 401] width 591 height 589
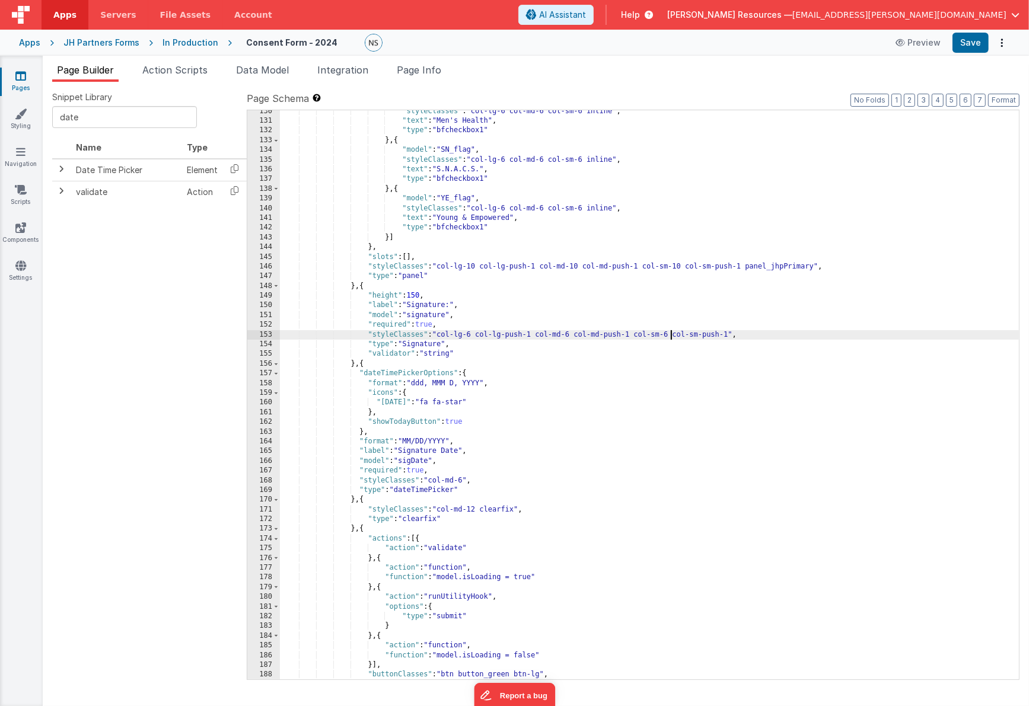
scroll to position [1297, 0]
click at [471, 334] on div ""styleClasses" : "col-lg-6 col-md-6 col-sm-6 inline" , "text" : "Men's Health" …" at bounding box center [649, 401] width 739 height 589
click at [569, 335] on div ""styleClasses" : "col-lg-6 col-md-6 col-sm-6 inline" , "text" : "Men's Health" …" at bounding box center [649, 401] width 739 height 589
click at [667, 334] on div ""styleClasses" : "col-lg-6 col-md-6 col-sm-6 inline" , "text" : "Men's Health" …" at bounding box center [649, 401] width 739 height 589
drag, startPoint x: 442, startPoint y: 336, endPoint x: 731, endPoint y: 336, distance: 289.4
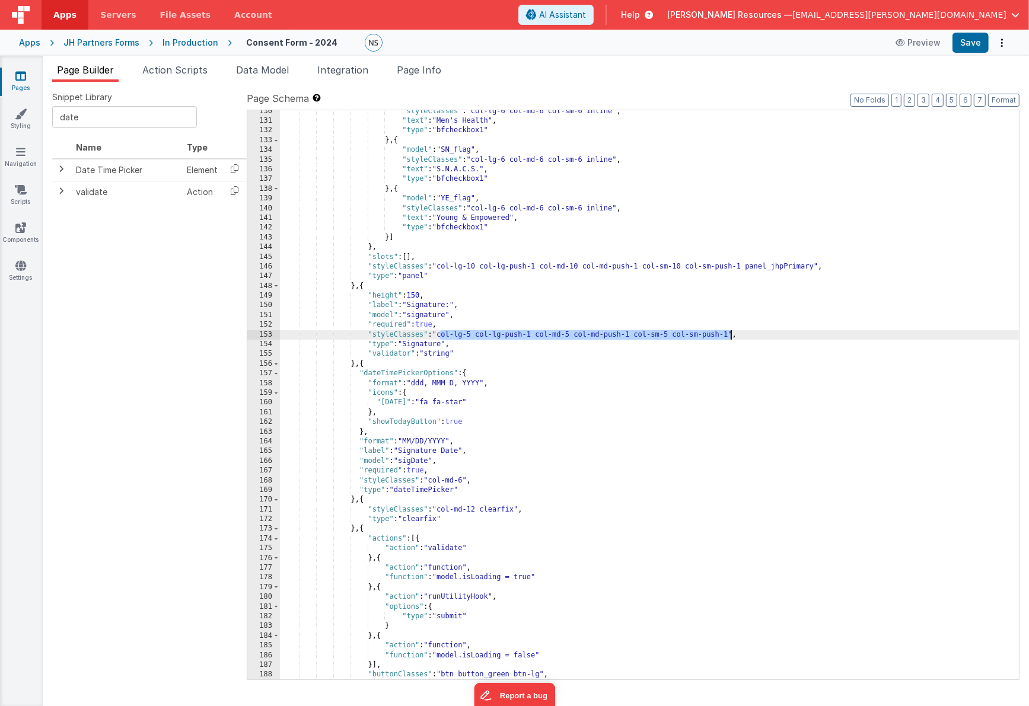
click at [731, 336] on div ""styleClasses" : "col-lg-6 col-md-6 col-sm-6 inline" , "text" : "Men's Health" …" at bounding box center [649, 401] width 739 height 589
click at [467, 479] on div ""styleClasses" : "col-lg-6 col-md-6 col-sm-6 inline" , "text" : "Men's Health" …" at bounding box center [649, 401] width 739 height 589
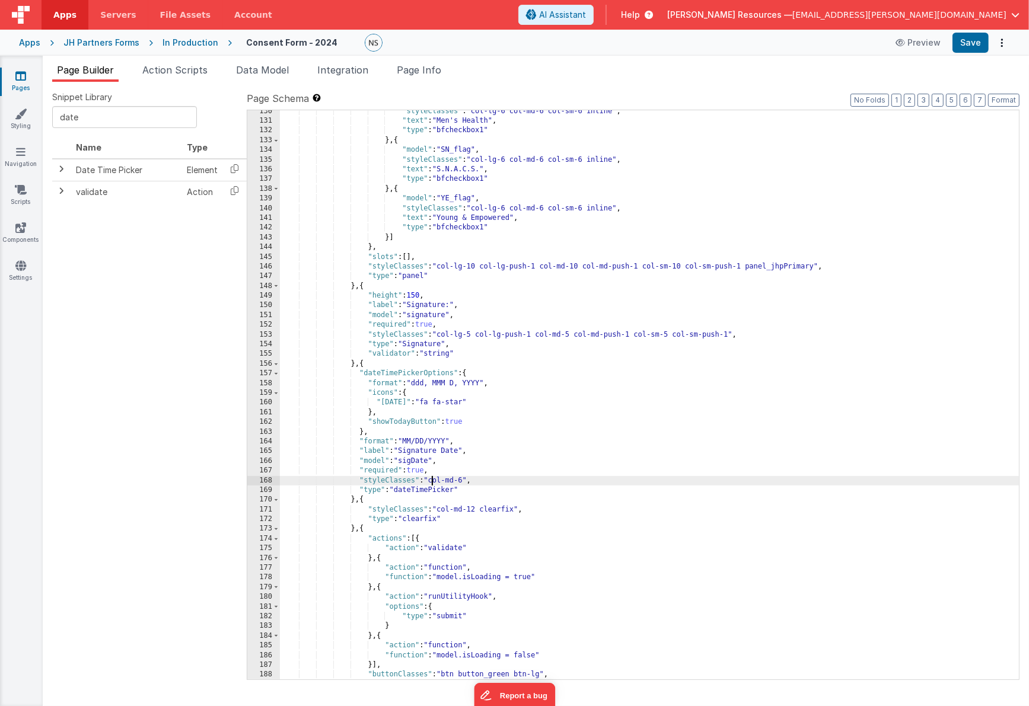
drag, startPoint x: 432, startPoint y: 481, endPoint x: 445, endPoint y: 482, distance: 13.1
click at [432, 481] on div ""styleClasses" : "col-lg-6 col-md-6 col-sm-6 inline" , "text" : "Men's Health" …" at bounding box center [649, 401] width 739 height 589
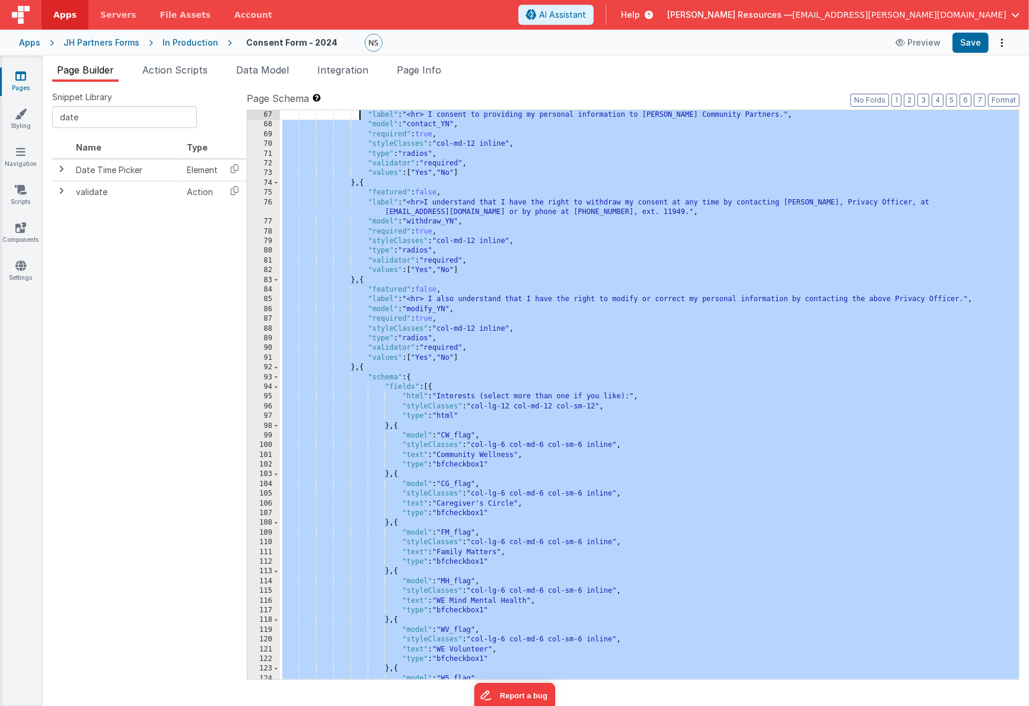
scroll to position [563, 0]
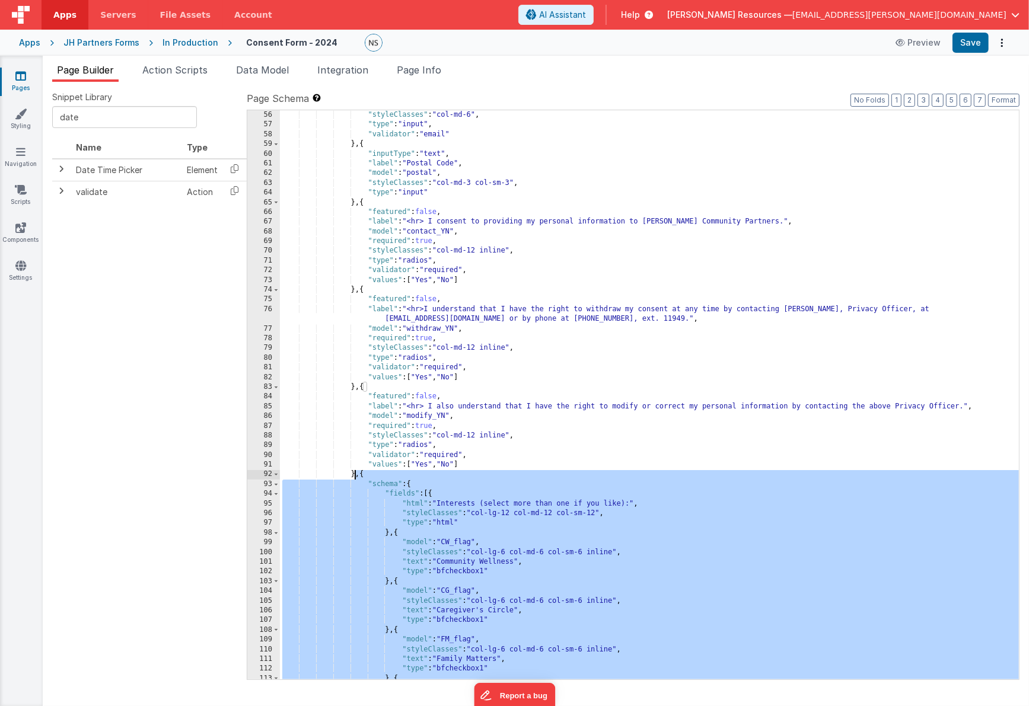
drag, startPoint x: 356, startPoint y: 289, endPoint x: 356, endPoint y: 476, distance: 187.4
click at [356, 476] on div ""styleClasses" : "col-md-6" , "type" : "input" , "validator" : "email" } , { "i…" at bounding box center [649, 404] width 739 height 589
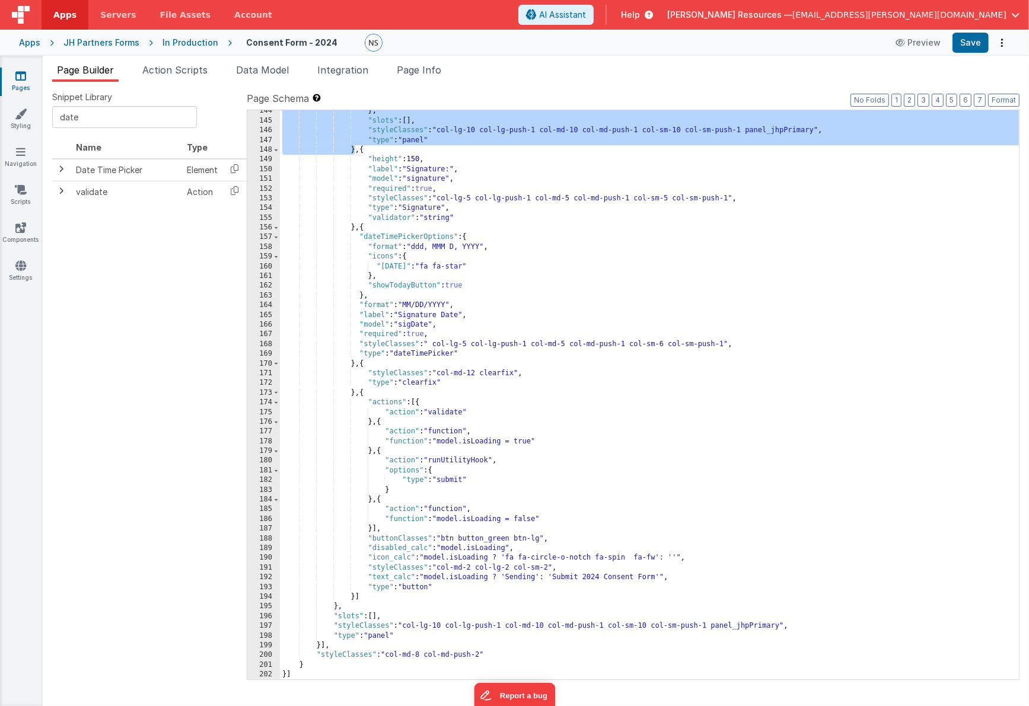
scroll to position [1433, 0]
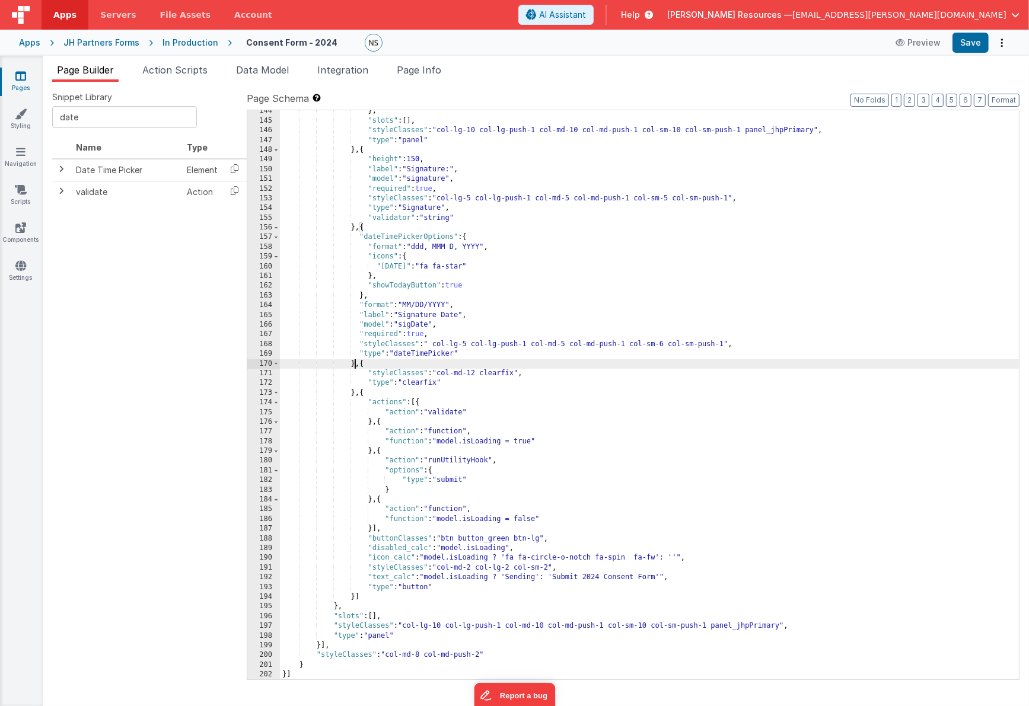
click at [355, 365] on div "} , "slots" : [ ] , "styleClasses" : "col-lg-10 col-lg-push-1 col-md-10 col-md-…" at bounding box center [649, 400] width 739 height 589
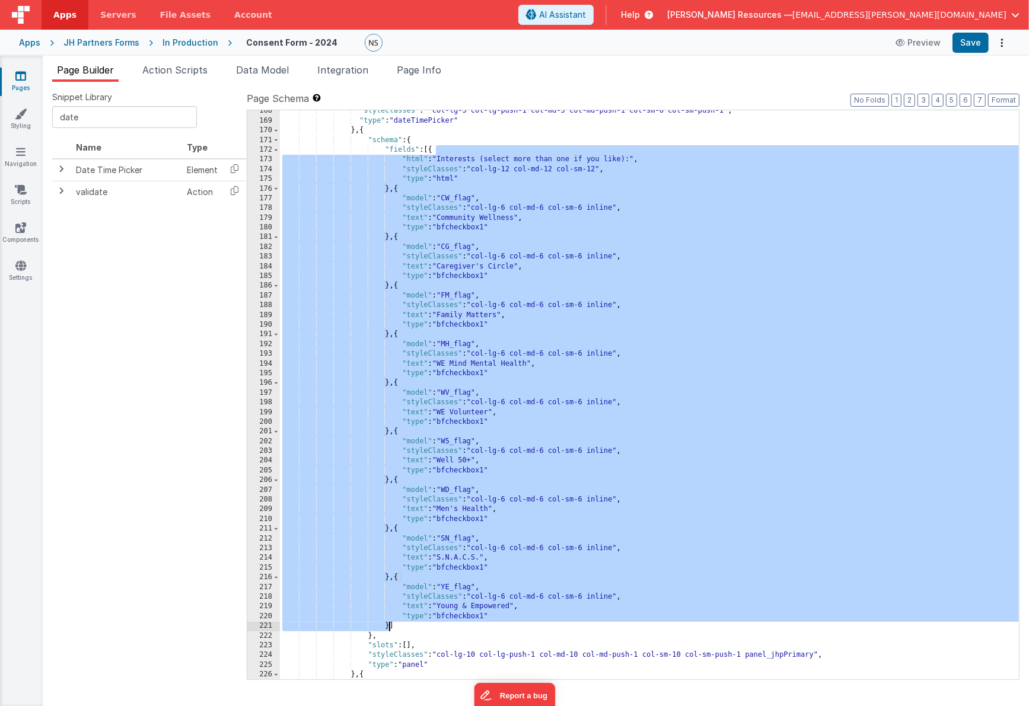
drag, startPoint x: 434, startPoint y: 149, endPoint x: 387, endPoint y: 627, distance: 479.7
click at [387, 627] on div ""styleClasses" : " col-lg-5 col-lg-push-1 col-md-5 col-md-push-1 col-sm-6 col-s…" at bounding box center [649, 400] width 739 height 589
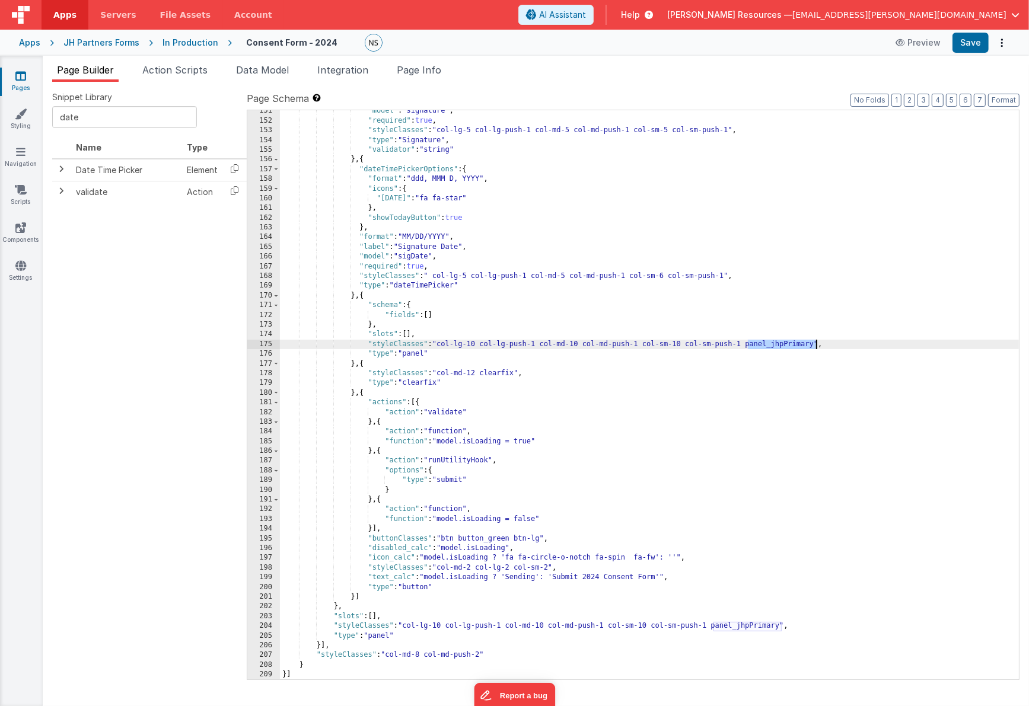
drag, startPoint x: 748, startPoint y: 344, endPoint x: 816, endPoint y: 345, distance: 68.2
click at [804, 345] on div ""model" : "signature" , "required" : true , "styleClasses" : "col-lg-5 col-lg-p…" at bounding box center [649, 400] width 739 height 589
drag, startPoint x: 90, startPoint y: 122, endPoint x: 29, endPoint y: 110, distance: 62.2
click at [52, 110] on input "date" at bounding box center [124, 117] width 145 height 22
click at [578, 339] on div ""model" : "signature" , "required" : true , "styleClasses" : "col-lg-5 col-lg-p…" at bounding box center [649, 400] width 739 height 589
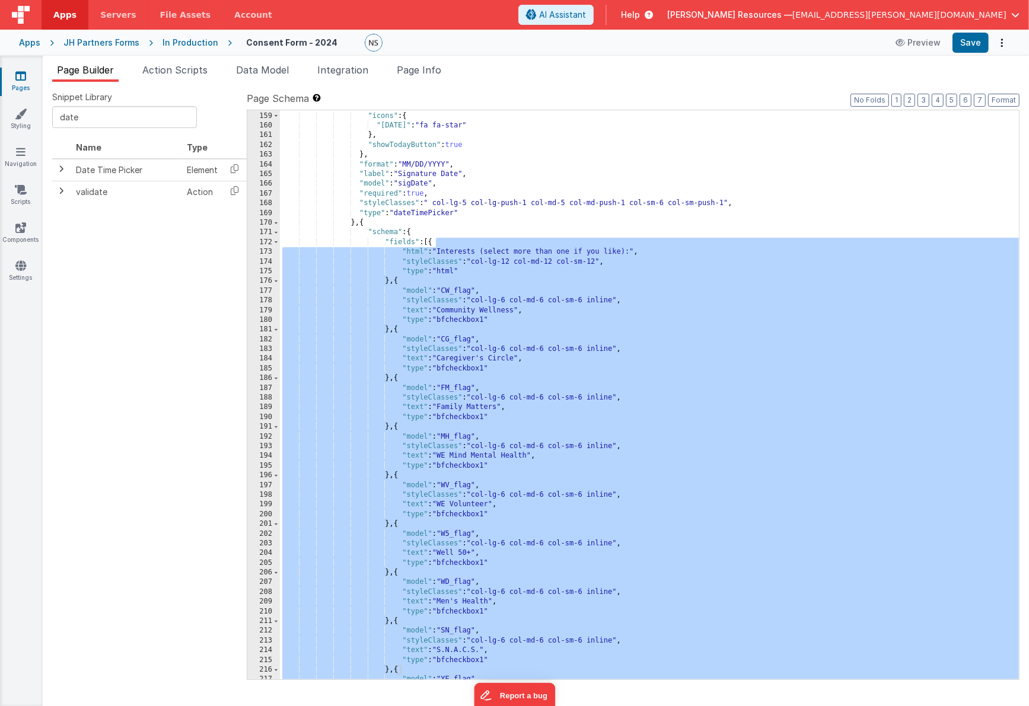
scroll to position [1573, 0]
click at [399, 285] on div ""format" : "ddd, MMM D, YYYY" , "icons" : { "[DATE]" : "fa fa-star" } , "showTo…" at bounding box center [649, 397] width 739 height 589
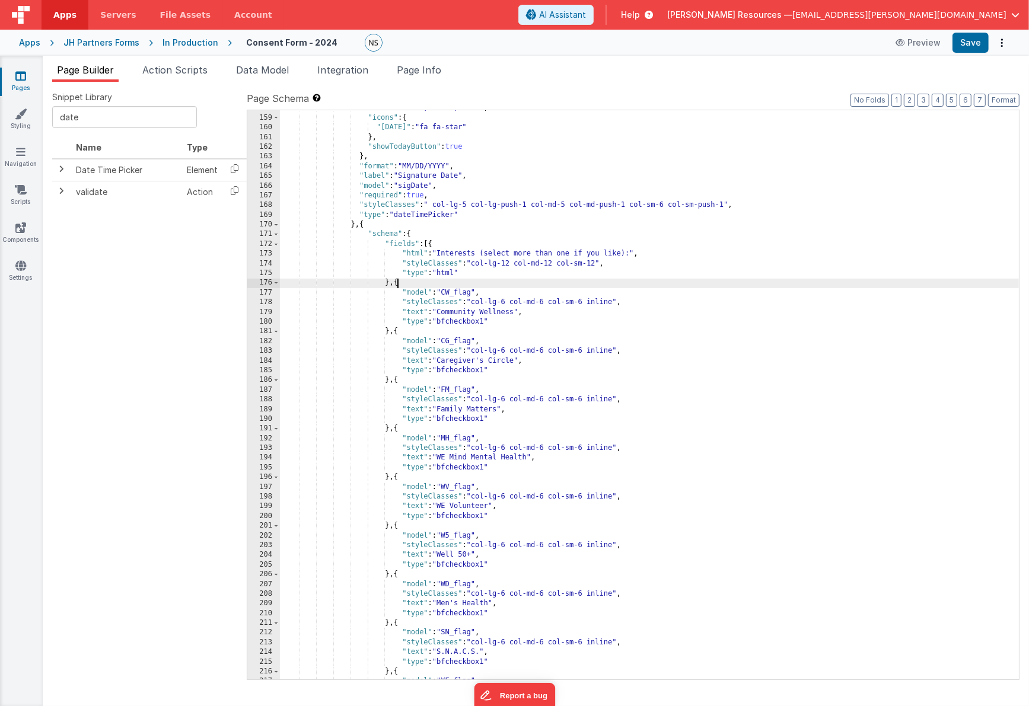
click at [391, 284] on div ""format" : "ddd, MMM D, YYYY" , "icons" : { "[DATE]" : "fa fa-star" } , "showTo…" at bounding box center [649, 397] width 739 height 589
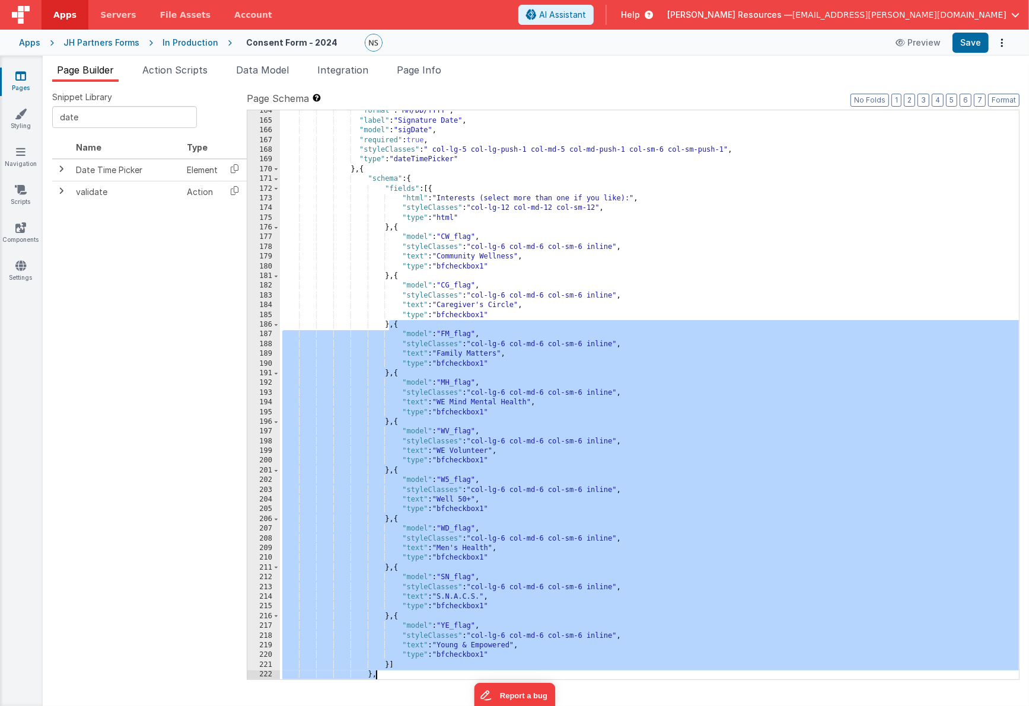
scroll to position [1716, 0]
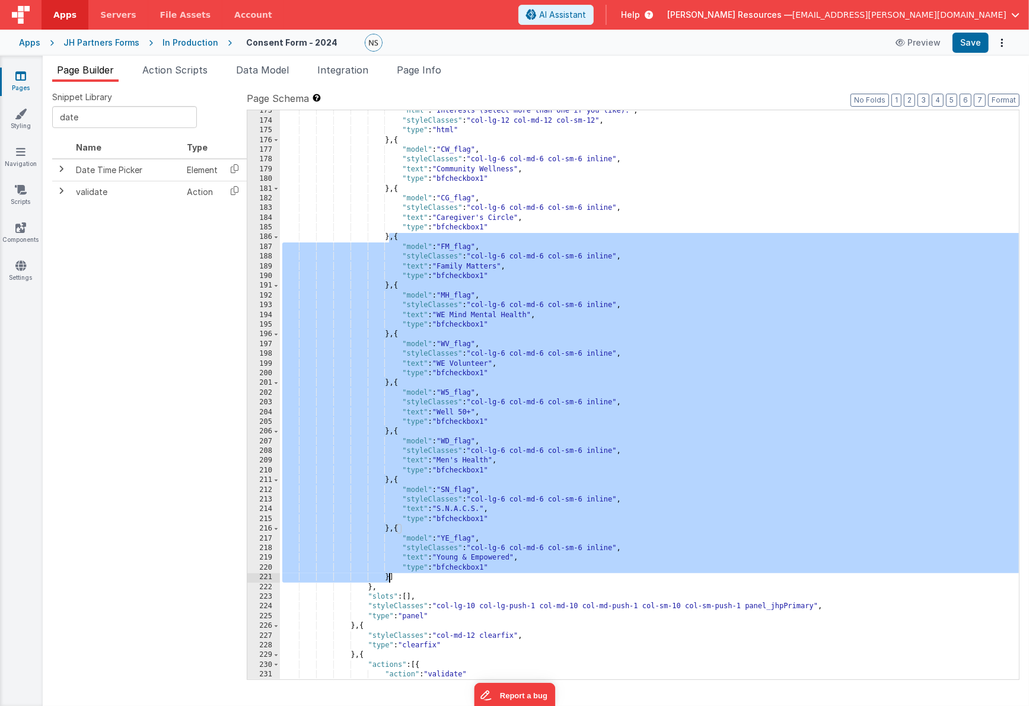
drag, startPoint x: 390, startPoint y: 381, endPoint x: 389, endPoint y: 581, distance: 199.8
click at [389, 581] on div ""html" : "Interests (select more than one if you like):" , "styleClasses" : "co…" at bounding box center [649, 400] width 739 height 589
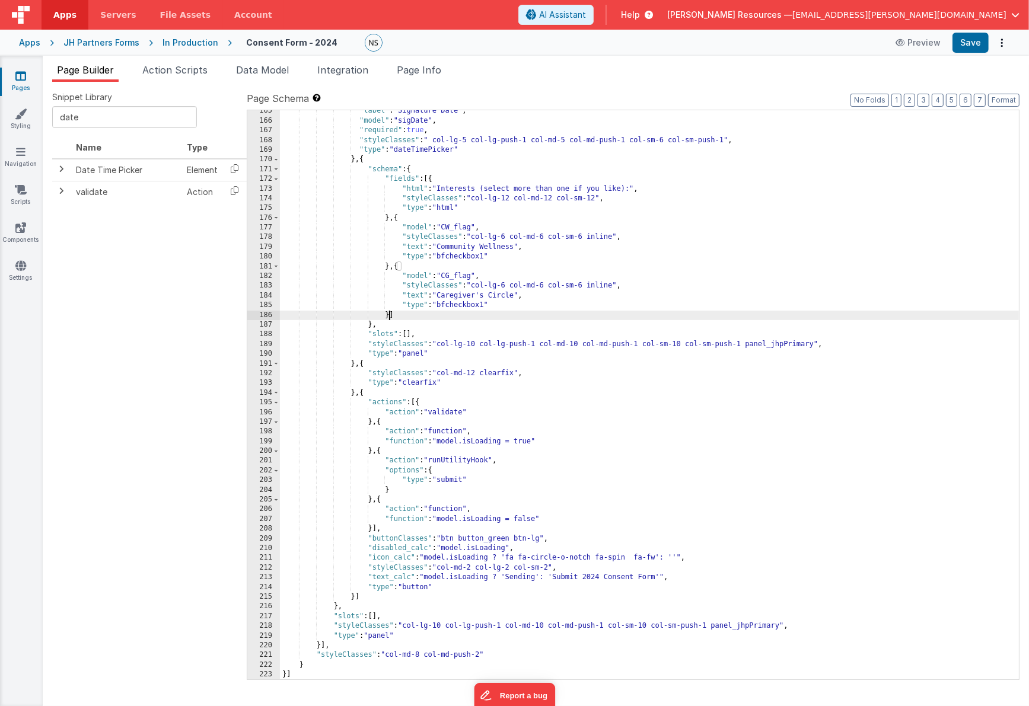
scroll to position [1637, 0]
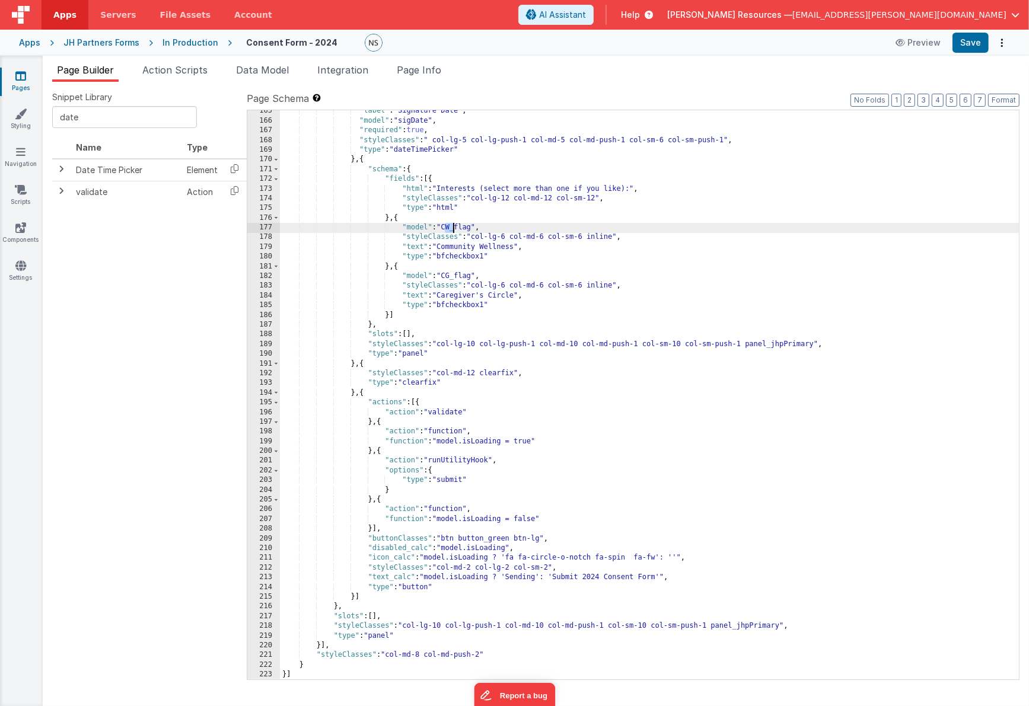
drag, startPoint x: 445, startPoint y: 228, endPoint x: 452, endPoint y: 228, distance: 7.1
click at [452, 228] on div ""label" : "Signature Date" , "model" : "sigDate" , "required" : true , "styleCl…" at bounding box center [649, 400] width 739 height 589
click at [448, 227] on div ""label" : "Signature Date" , "model" : "sigDate" , "required" : true , "styleCl…" at bounding box center [649, 400] width 739 height 589
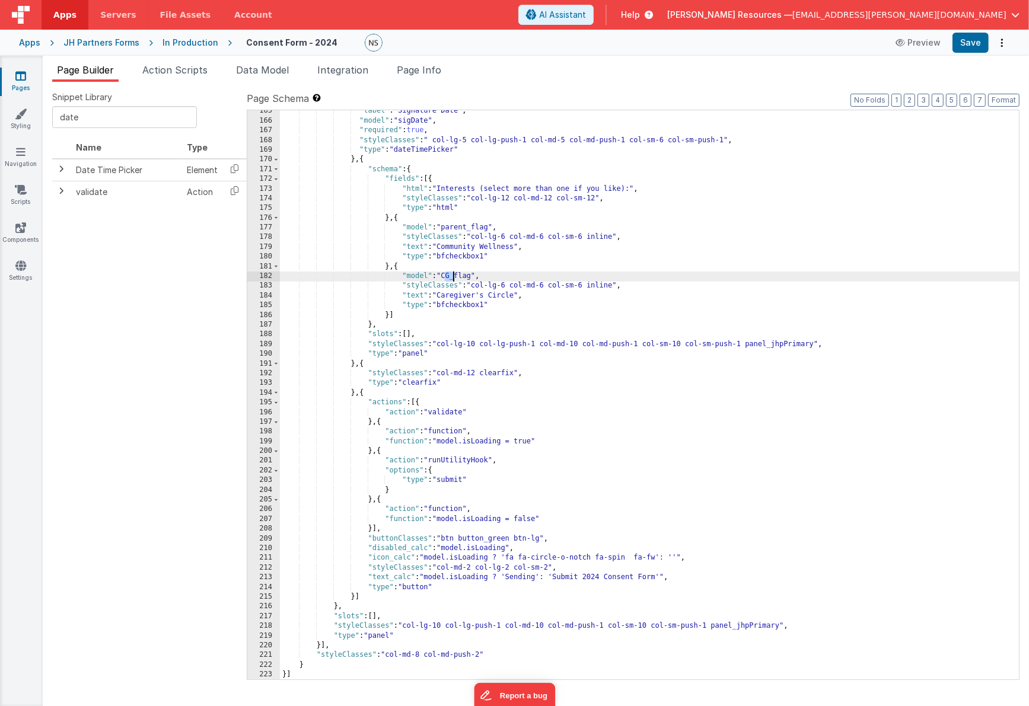
drag, startPoint x: 445, startPoint y: 277, endPoint x: 452, endPoint y: 276, distance: 7.7
click at [452, 276] on div ""label" : "Signature Date" , "model" : "sigDate" , "required" : true , "styleCl…" at bounding box center [649, 400] width 739 height 589
click at [471, 229] on div ""label" : "Signature Date" , "model" : "sigDate" , "required" : true , "styleCl…" at bounding box center [649, 400] width 739 height 589
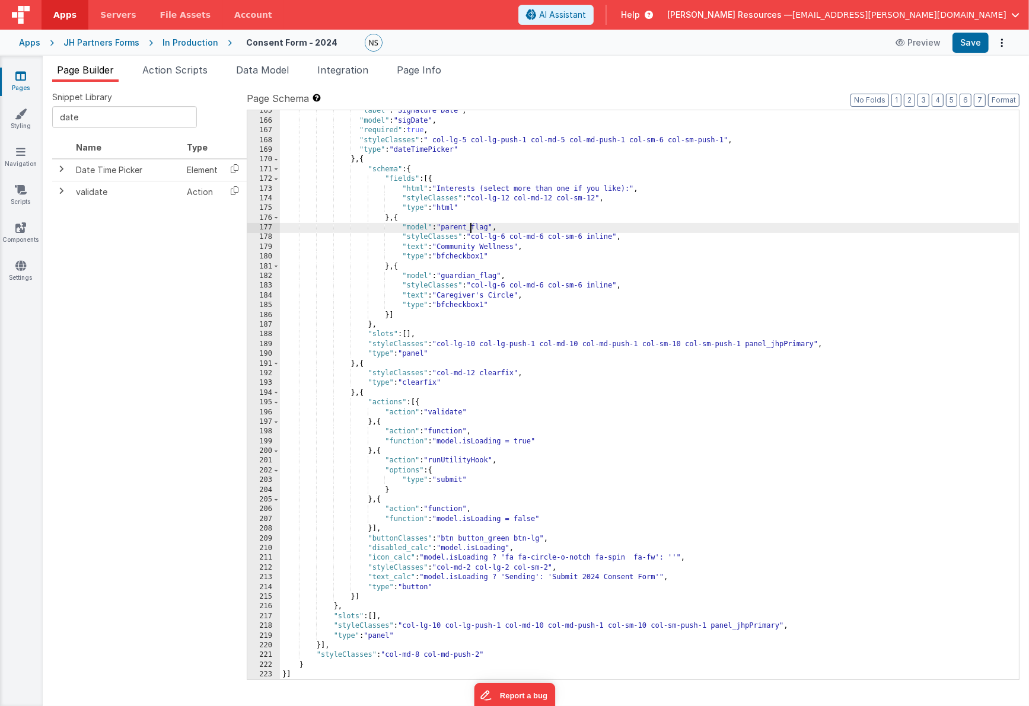
click at [471, 229] on div ""label" : "Signature Date" , "model" : "sigDate" , "required" : true , "styleCl…" at bounding box center [649, 400] width 739 height 589
click at [259, 69] on span "Data Model" at bounding box center [262, 70] width 53 height 12
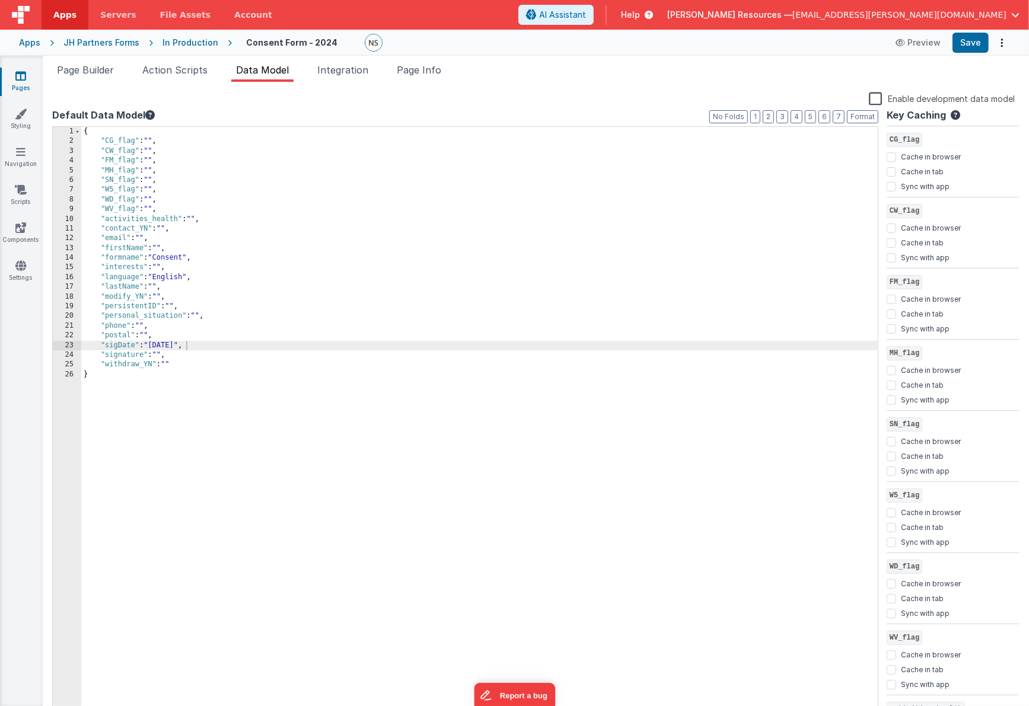
click at [168, 211] on div "{ "CG_flag" : "" , "CW_flag" : "" , "FM_flag" : "" , "MH_flag" : "" , "SN_flag"…" at bounding box center [479, 432] width 797 height 610
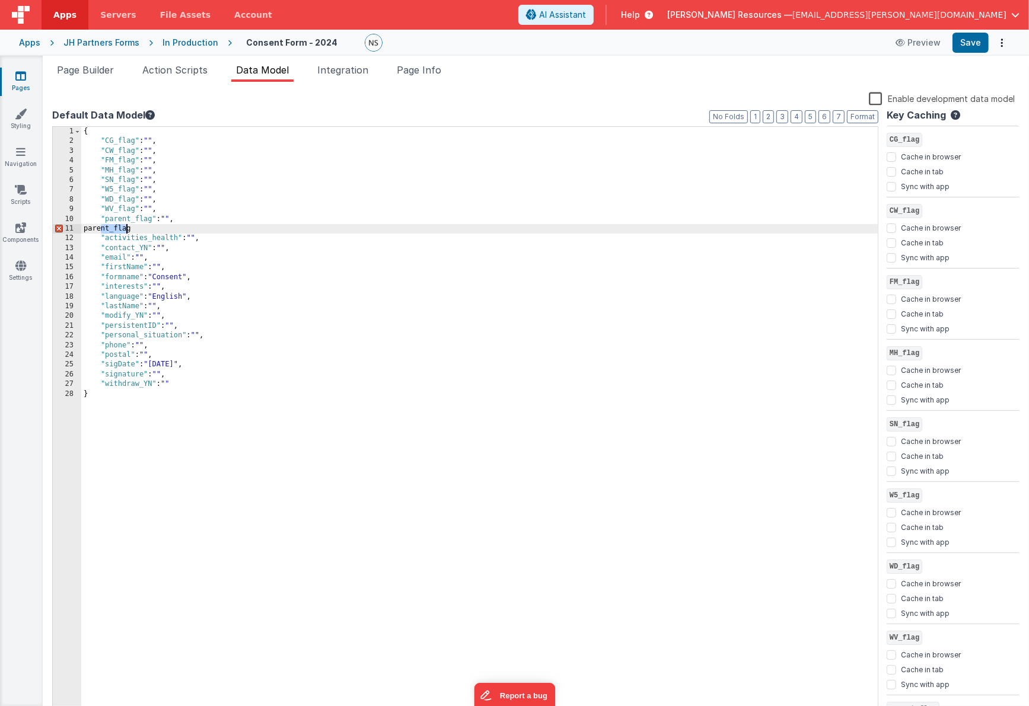
drag, startPoint x: 100, startPoint y: 228, endPoint x: 125, endPoint y: 228, distance: 24.9
click at [125, 228] on div "{ "CG_flag" : "" , "CW_flag" : "" , "FM_flag" : "" , "MH_flag" : "" , "SN_flag"…" at bounding box center [479, 432] width 797 height 610
click at [75, 74] on span "Page Builder" at bounding box center [85, 70] width 57 height 12
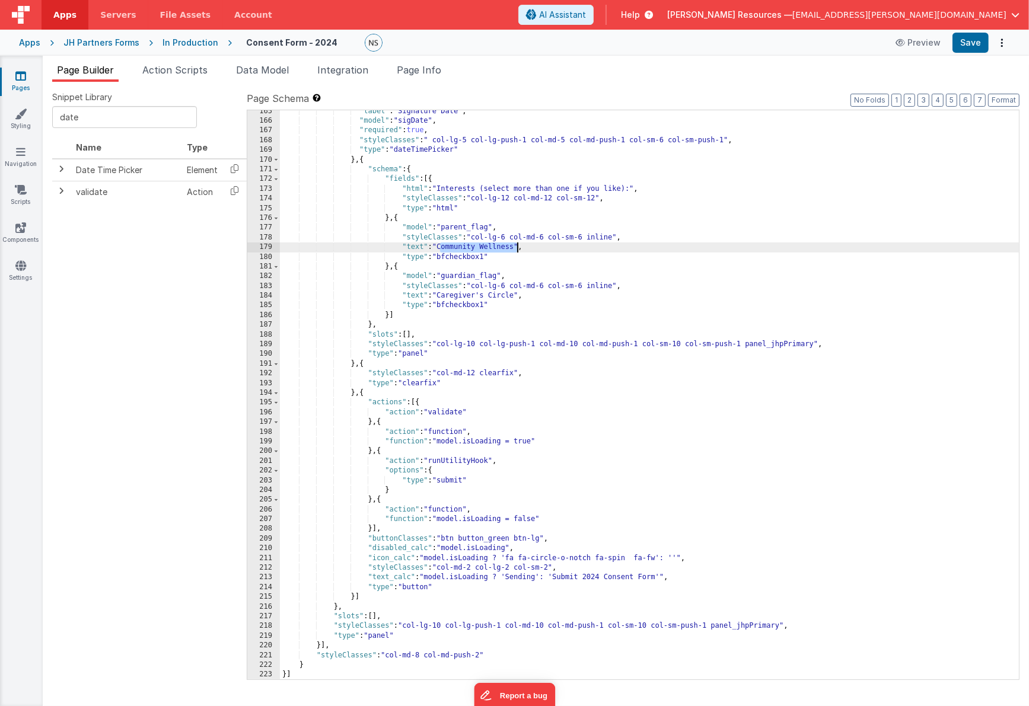
drag, startPoint x: 439, startPoint y: 247, endPoint x: 517, endPoint y: 246, distance: 77.1
click at [517, 246] on div ""label" : "Signature Date" , "model" : "sigDate" , "required" : true , "styleCl…" at bounding box center [649, 401] width 739 height 589
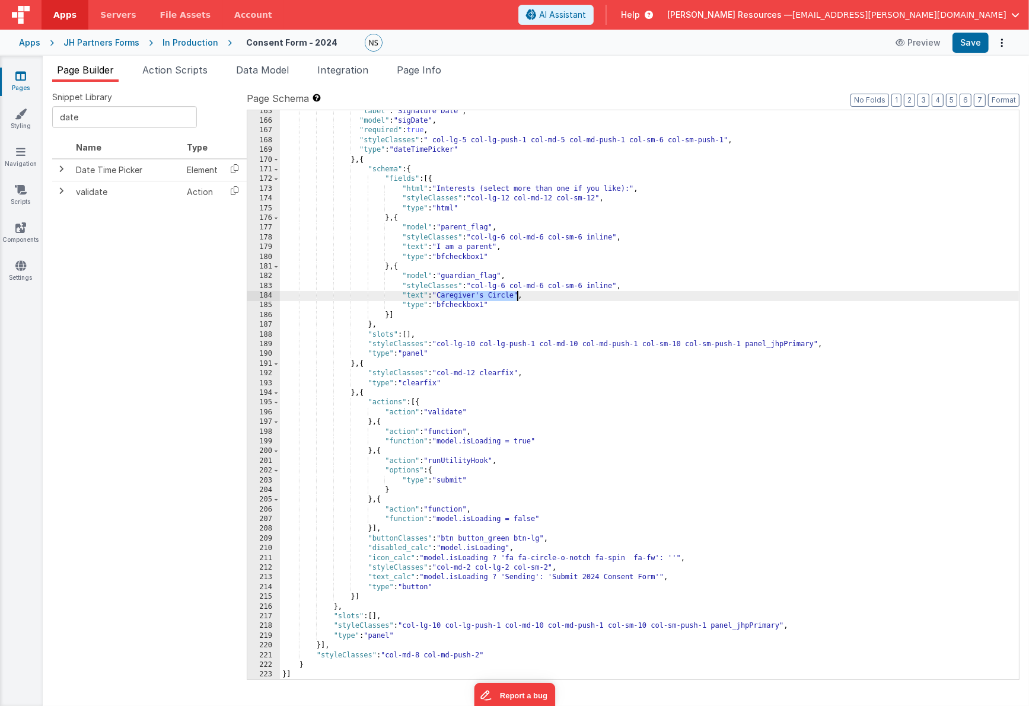
drag, startPoint x: 441, startPoint y: 295, endPoint x: 516, endPoint y: 296, distance: 75.3
click at [516, 296] on div ""label" : "Signature Date" , "model" : "sigDate" , "required" : true , "styleCl…" at bounding box center [649, 401] width 739 height 589
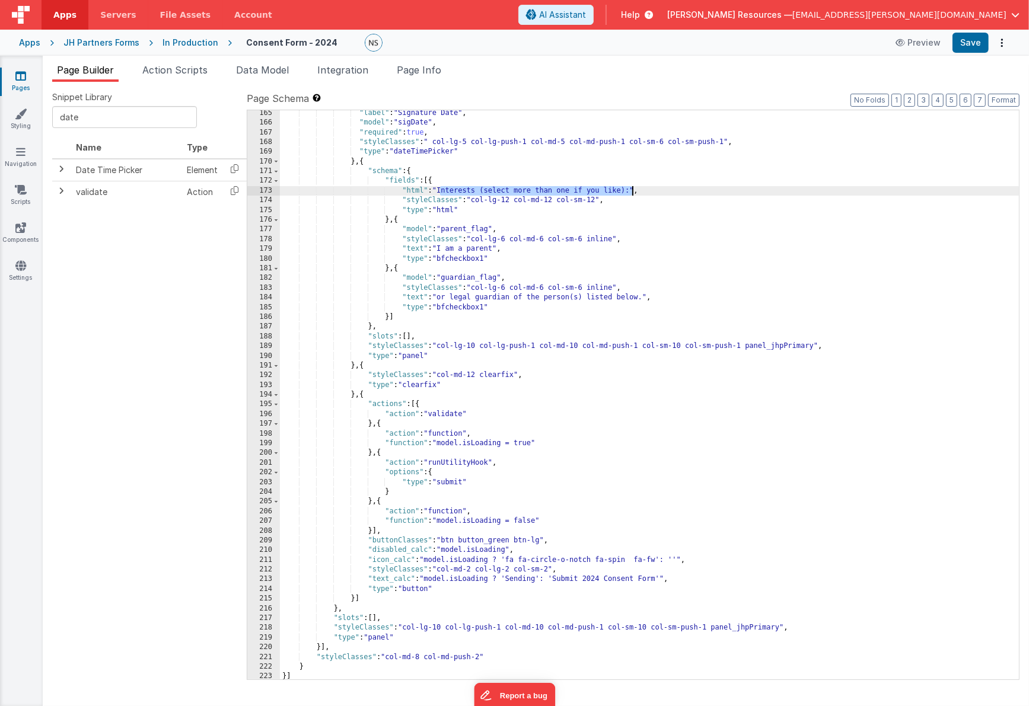
drag, startPoint x: 441, startPoint y: 190, endPoint x: 631, endPoint y: 192, distance: 190.4
click at [631, 192] on div ""label" : "Signature Date" , "model" : "sigDate" , "required" : true , "styleCl…" at bounding box center [649, 403] width 739 height 589
paste textarea
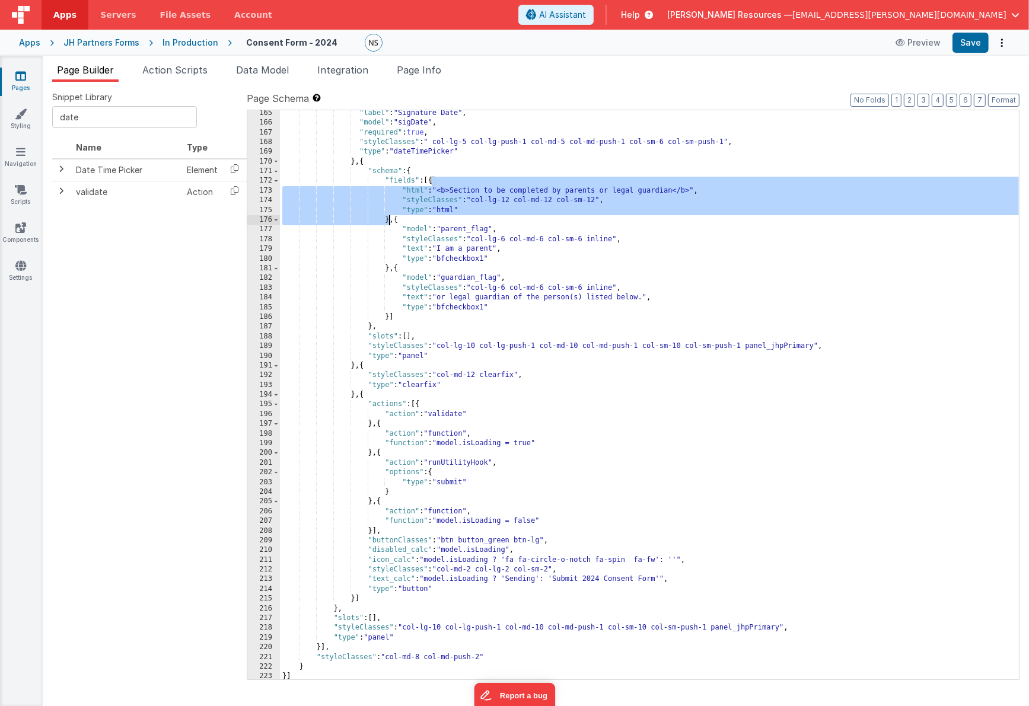
drag, startPoint x: 432, startPoint y: 184, endPoint x: 390, endPoint y: 219, distance: 54.3
click at [390, 219] on div ""label" : "Signature Date" , "model" : "sigDate" , "required" : true , "styleCl…" at bounding box center [649, 403] width 739 height 589
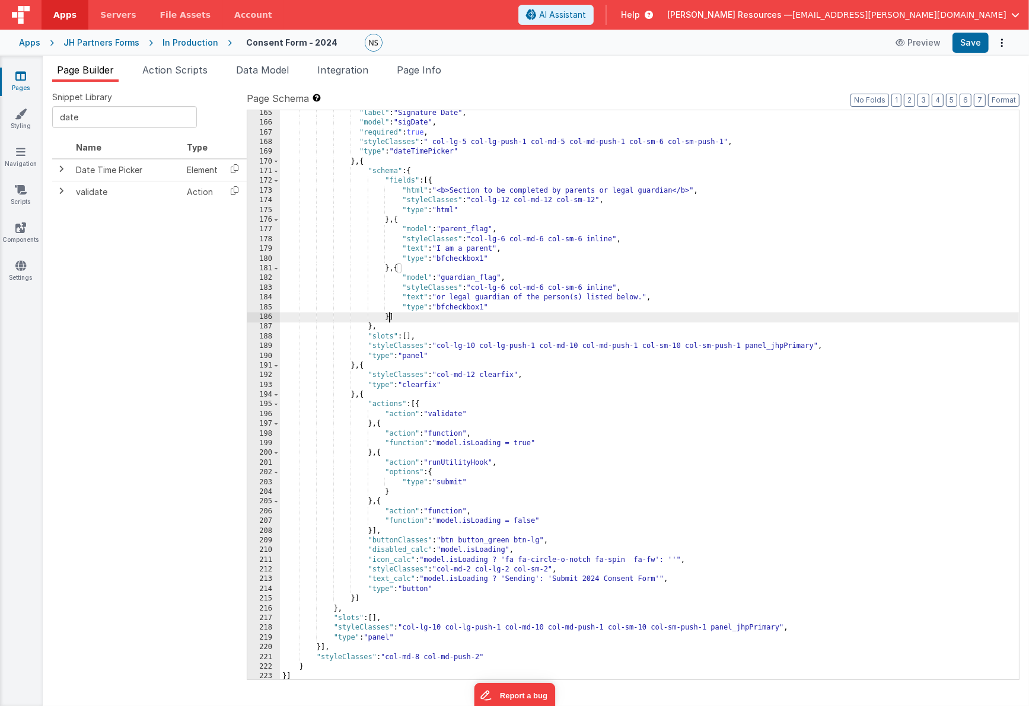
click at [390, 317] on div ""label" : "Signature Date" , "model" : "sigDate" , "required" : true , "styleCl…" at bounding box center [649, 403] width 739 height 589
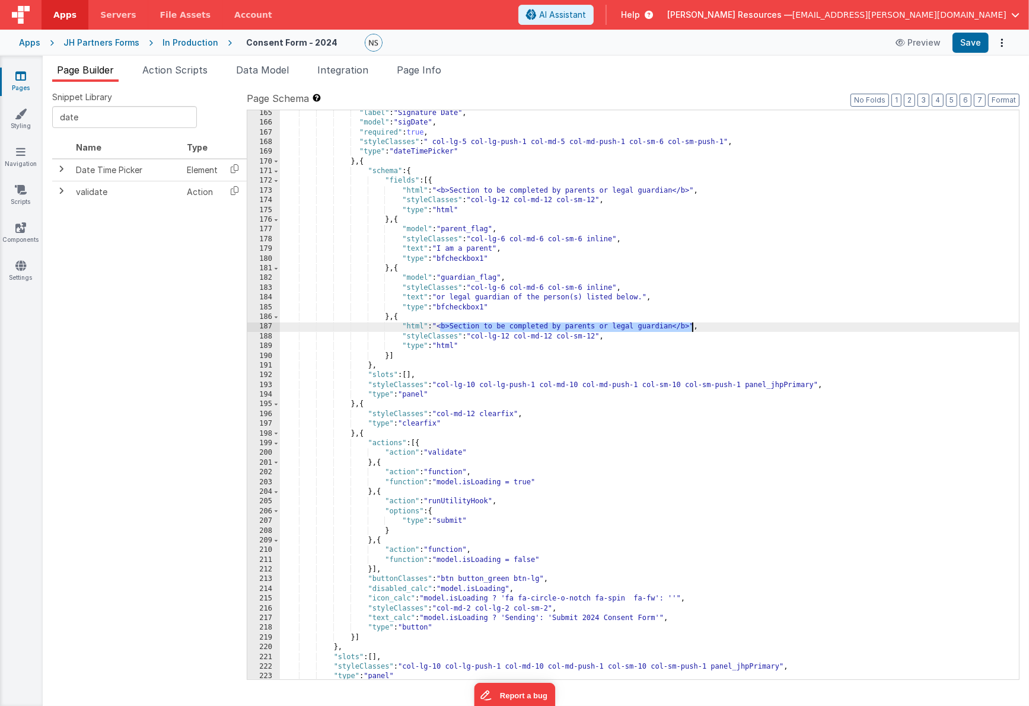
drag, startPoint x: 441, startPoint y: 328, endPoint x: 691, endPoint y: 328, distance: 250.2
click at [691, 328] on div ""label" : "Signature Date" , "model" : "sigDate" , "required" : true , "styleCl…" at bounding box center [649, 403] width 739 height 589
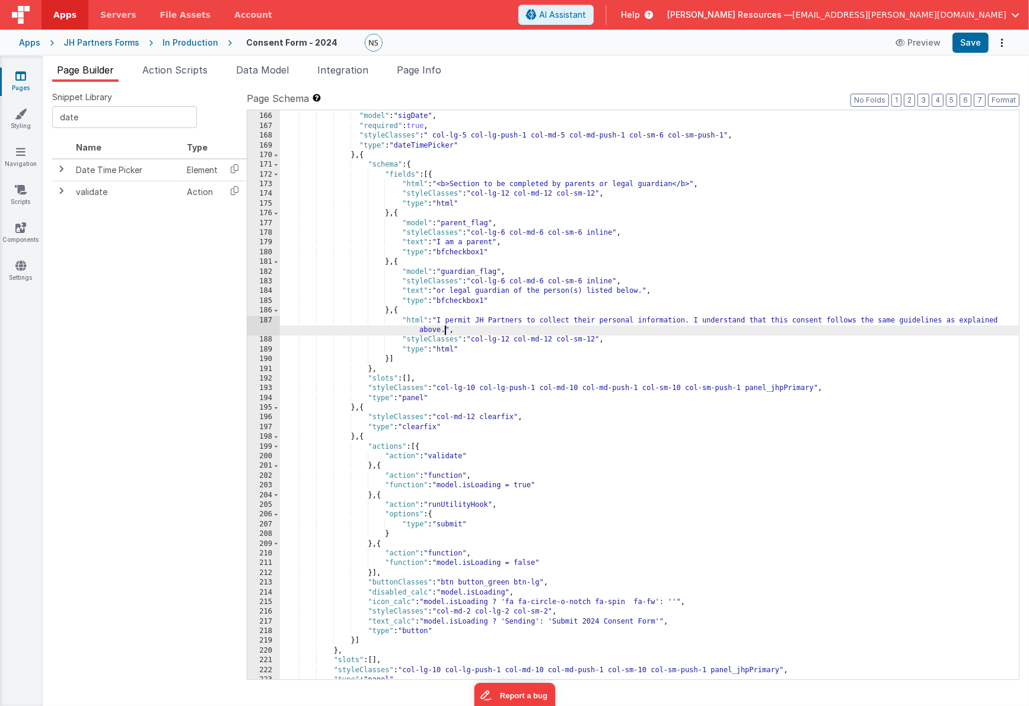
scroll to position [1651, 0]
